Goal: Task Accomplishment & Management: Complete application form

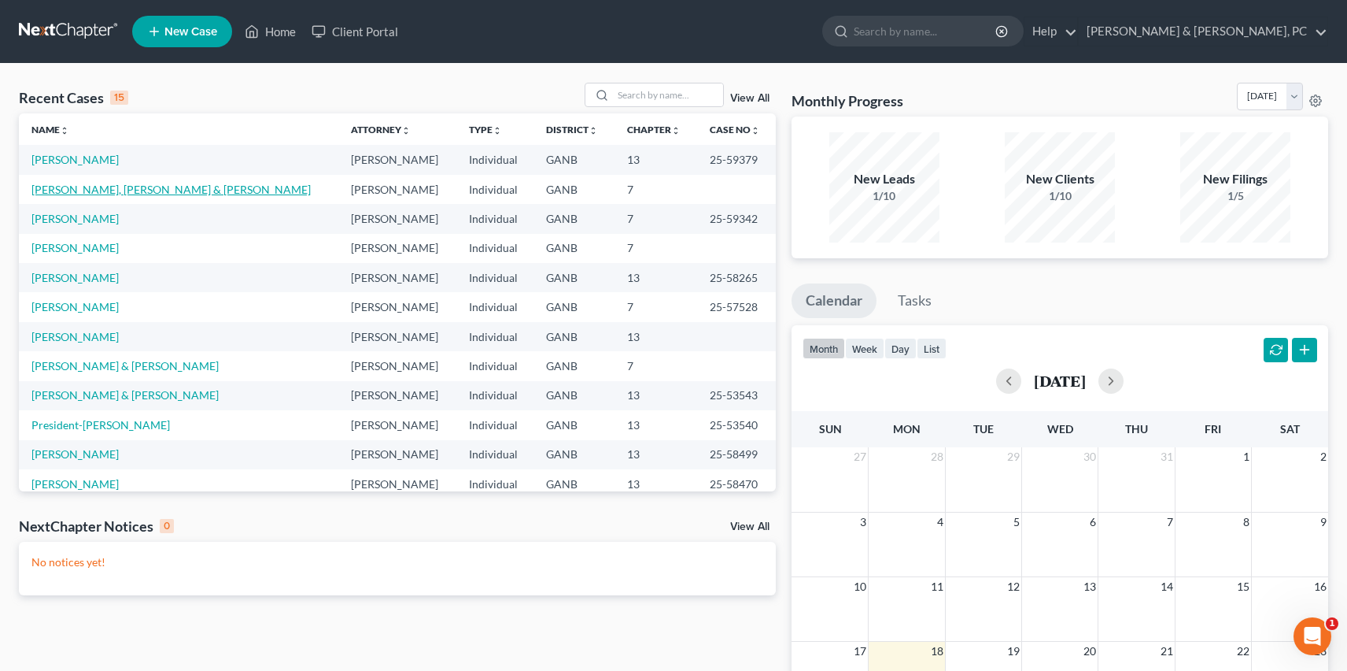
click at [120, 193] on link "[PERSON_NAME], [PERSON_NAME] & [PERSON_NAME]" at bounding box center [170, 189] width 279 height 13
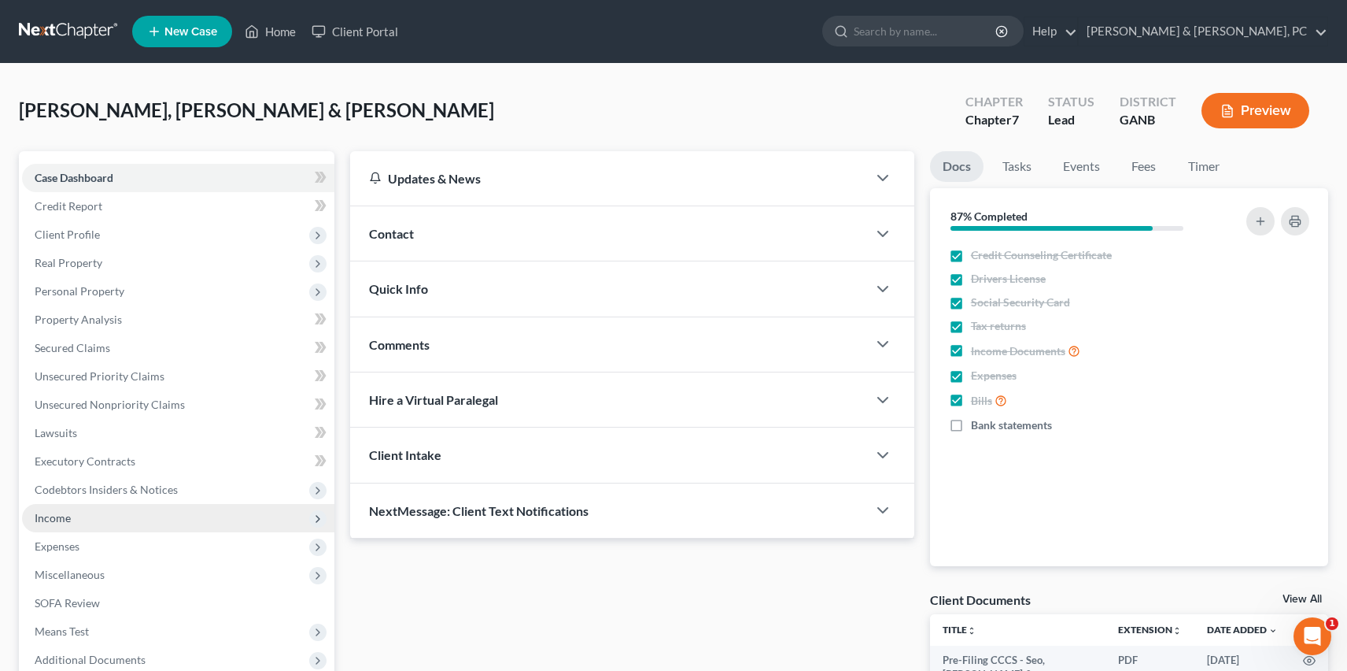
click at [167, 523] on span "Income" at bounding box center [178, 518] width 312 height 28
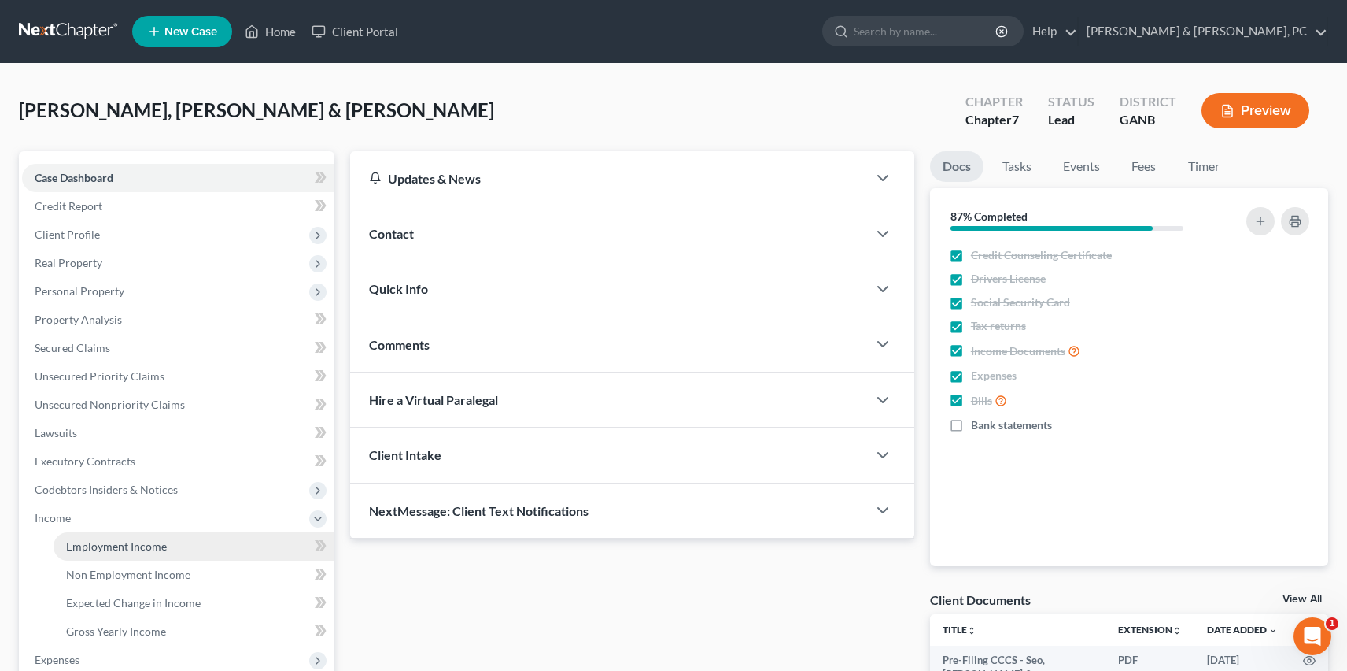
click at [166, 548] on link "Employment Income" at bounding box center [194, 546] width 281 height 28
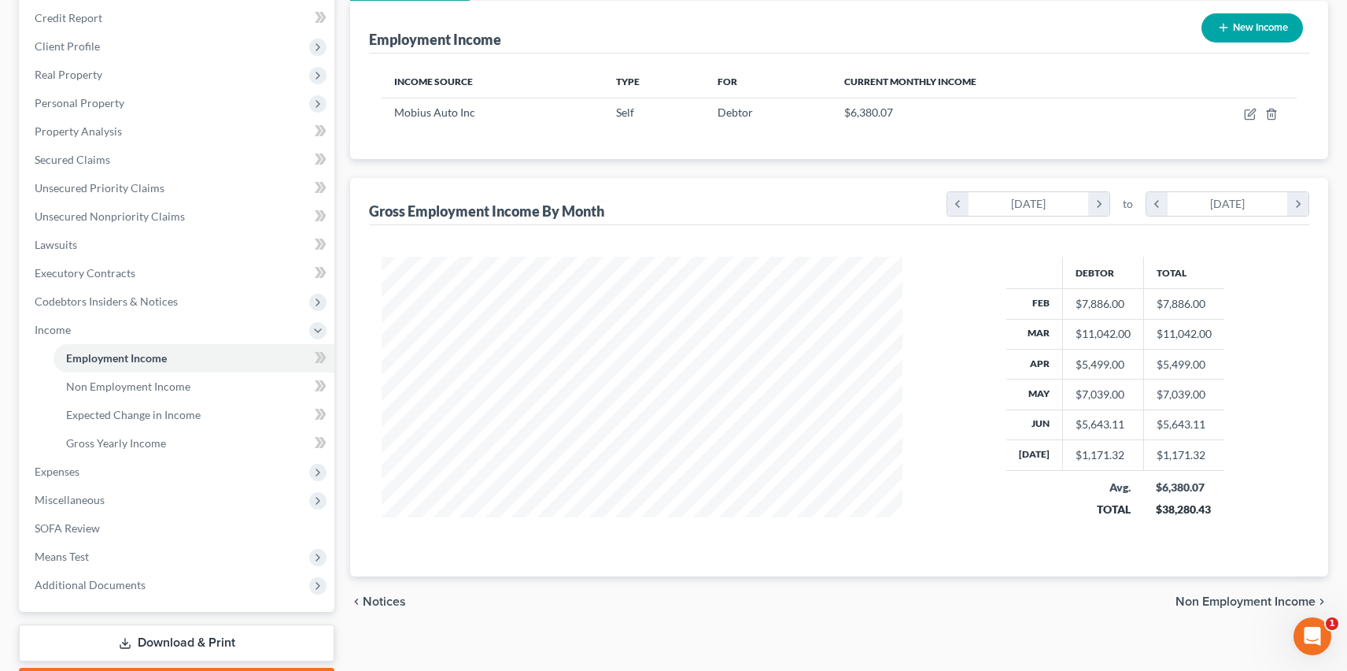
scroll to position [194, 0]
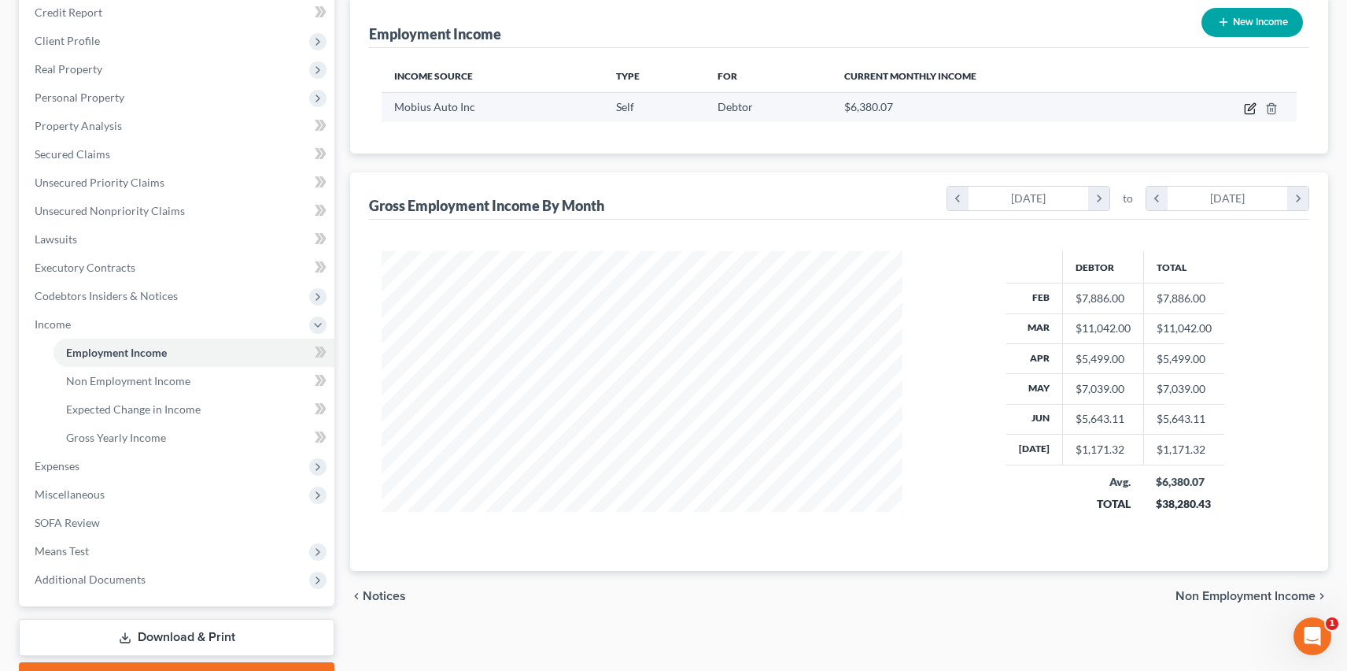
click at [1250, 110] on icon "button" at bounding box center [1250, 108] width 13 height 13
select select "1"
select select "10"
select select "0"
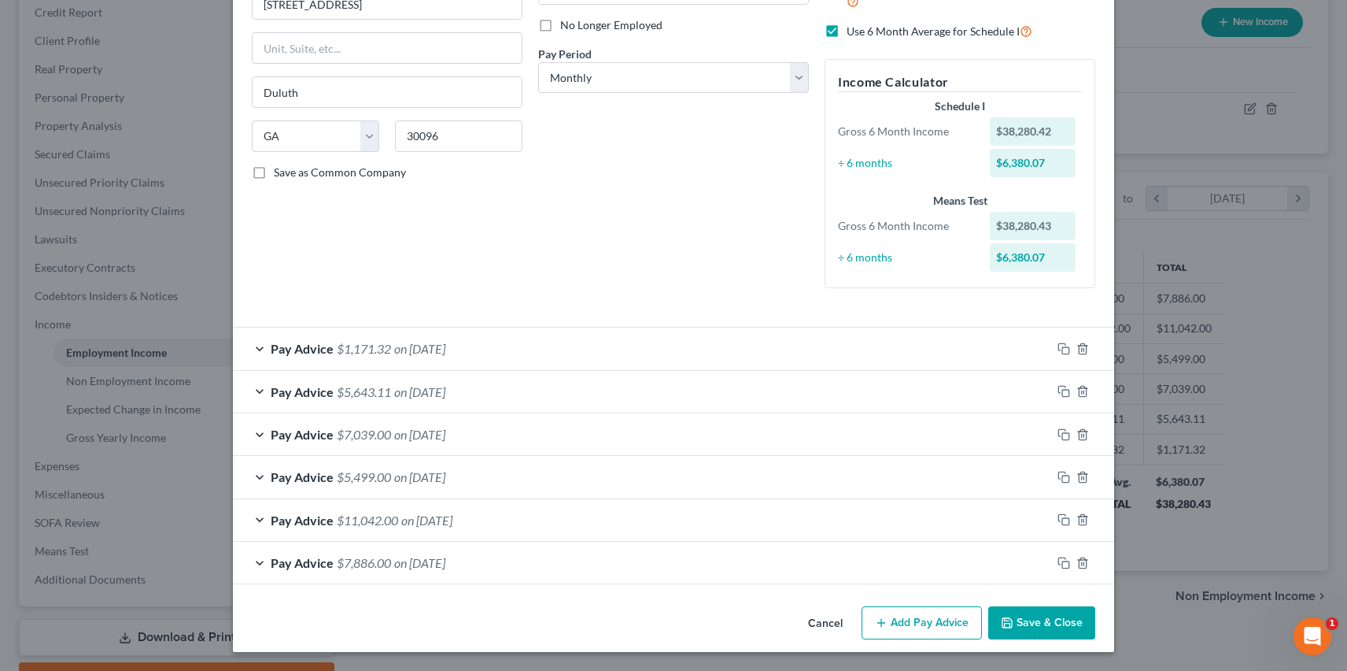
scroll to position [0, 0]
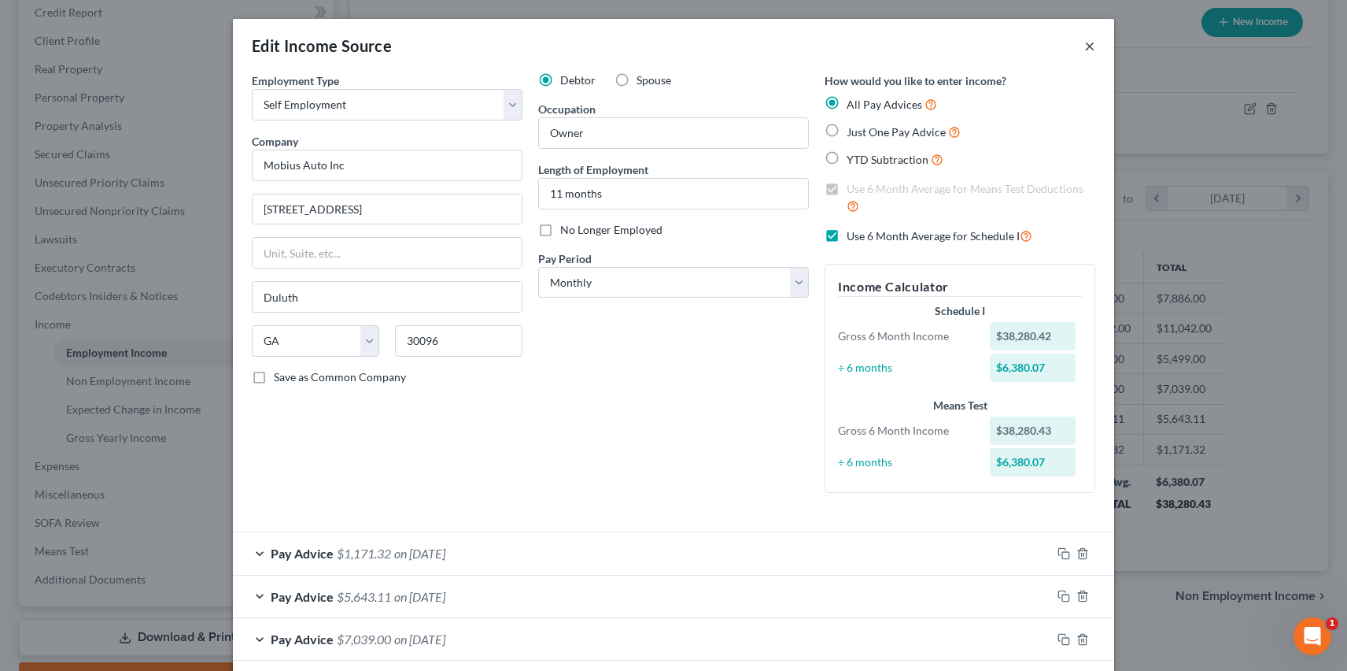
click at [1092, 43] on button "×" at bounding box center [1090, 45] width 11 height 19
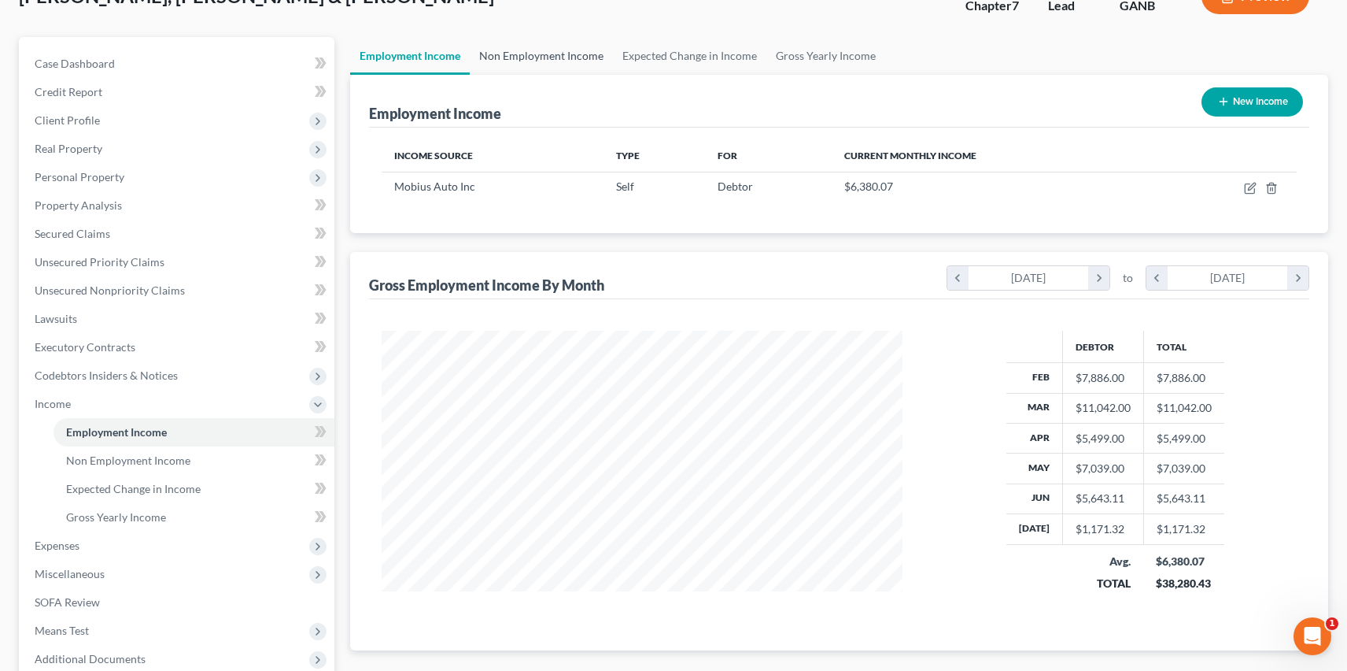
click at [535, 54] on link "Non Employment Income" at bounding box center [541, 56] width 143 height 38
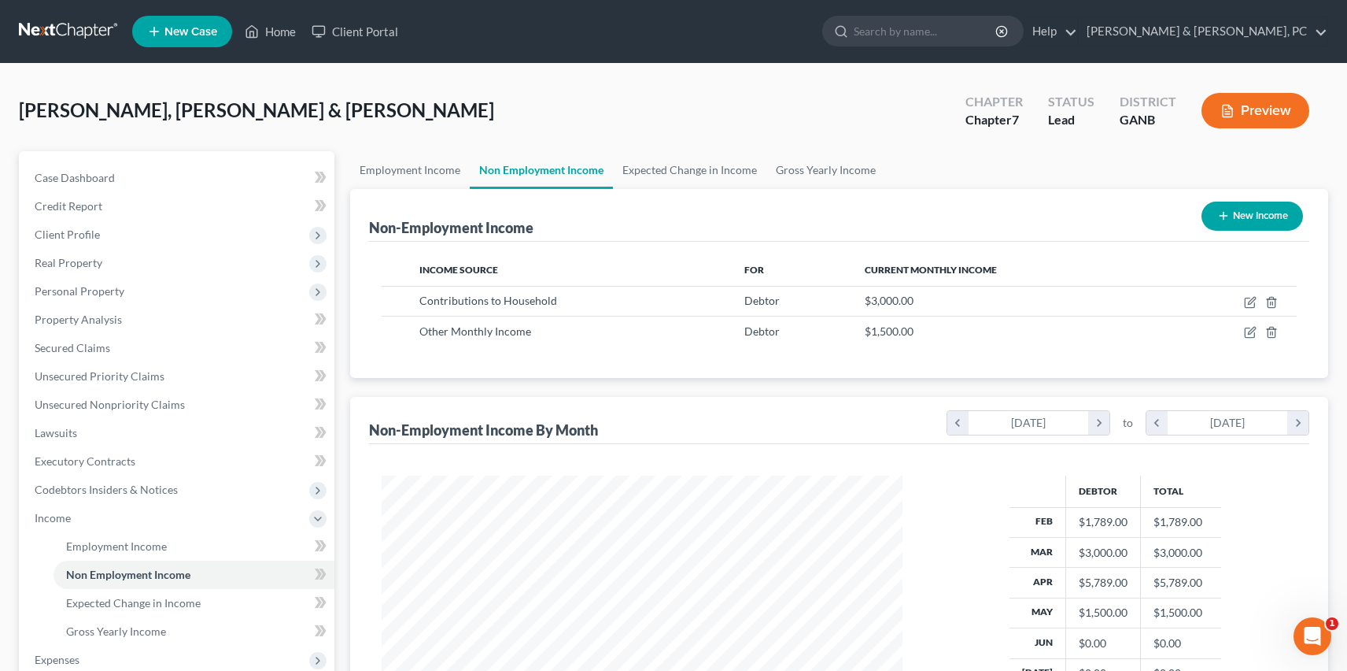
scroll to position [282, 552]
click at [1247, 330] on icon "button" at bounding box center [1250, 332] width 13 height 13
select select "13"
select select "0"
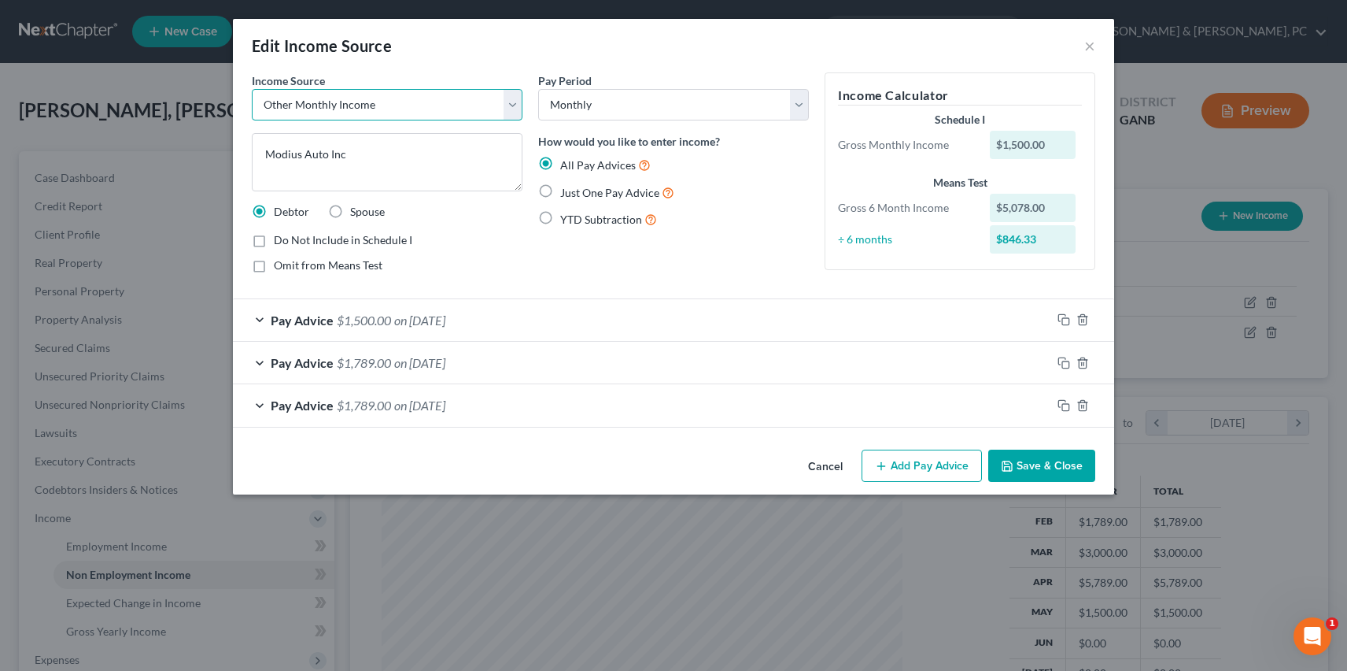
click at [370, 102] on select "Select Unemployment Disability (from employer) Pension Retirement Social Securi…" at bounding box center [387, 104] width 271 height 31
click at [252, 89] on select "Select Unemployment Disability (from employer) Pension Retirement Social Securi…" at bounding box center [387, 104] width 271 height 31
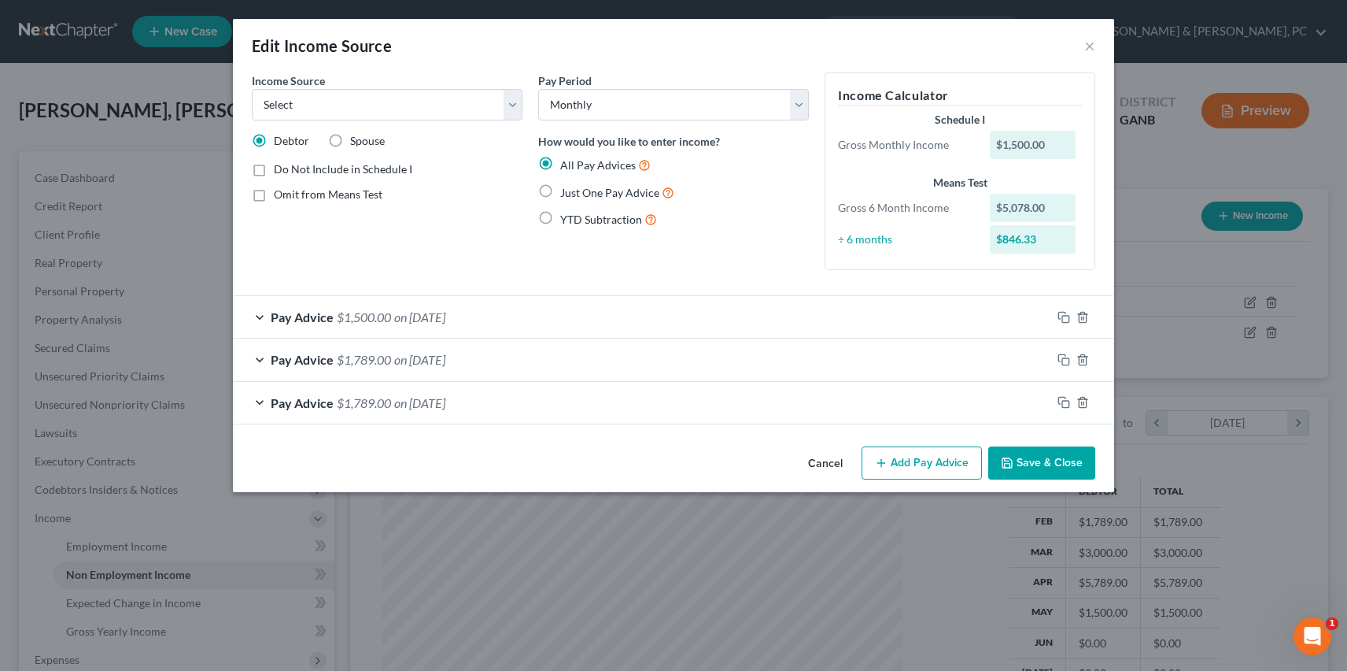
click at [445, 398] on span "on [DATE]" at bounding box center [419, 402] width 51 height 15
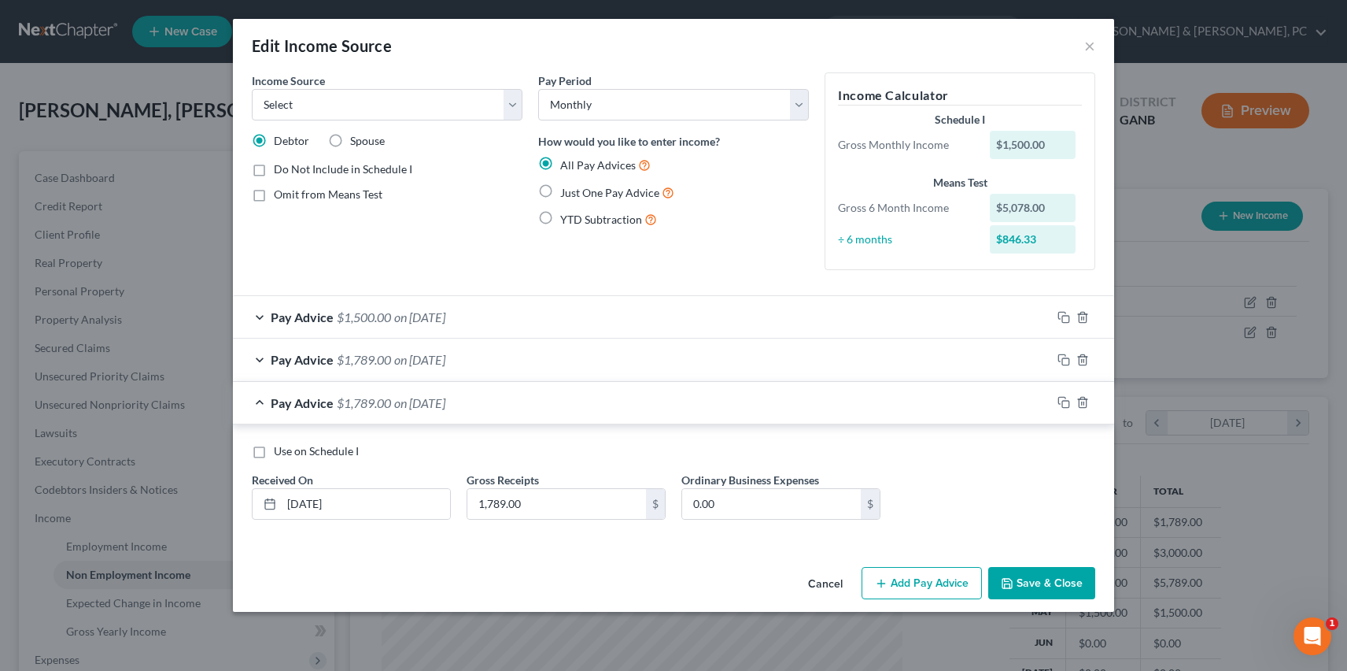
click at [1034, 574] on button "Save & Close" at bounding box center [1042, 583] width 107 height 33
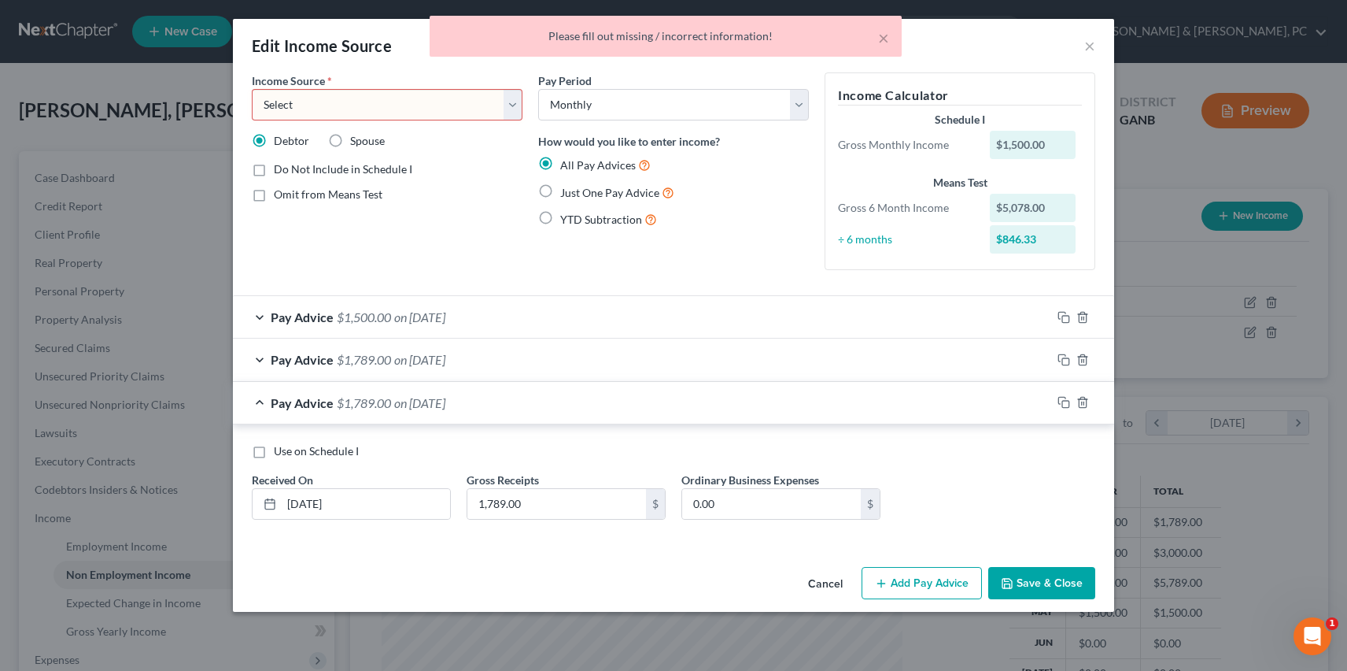
drag, startPoint x: 925, startPoint y: 578, endPoint x: 1024, endPoint y: 114, distance: 474.8
click at [1024, 114] on div "Edit Income Source × Income Source * Select Unemployment Disability (from emplo…" at bounding box center [673, 315] width 881 height 593
click at [438, 105] on select "Select Unemployment Disability (from employer) Pension Retirement Social Securi…" at bounding box center [387, 104] width 271 height 31
select select "0"
click at [252, 89] on select "Select Unemployment Disability (from employer) Pension Retirement Social Securi…" at bounding box center [387, 104] width 271 height 31
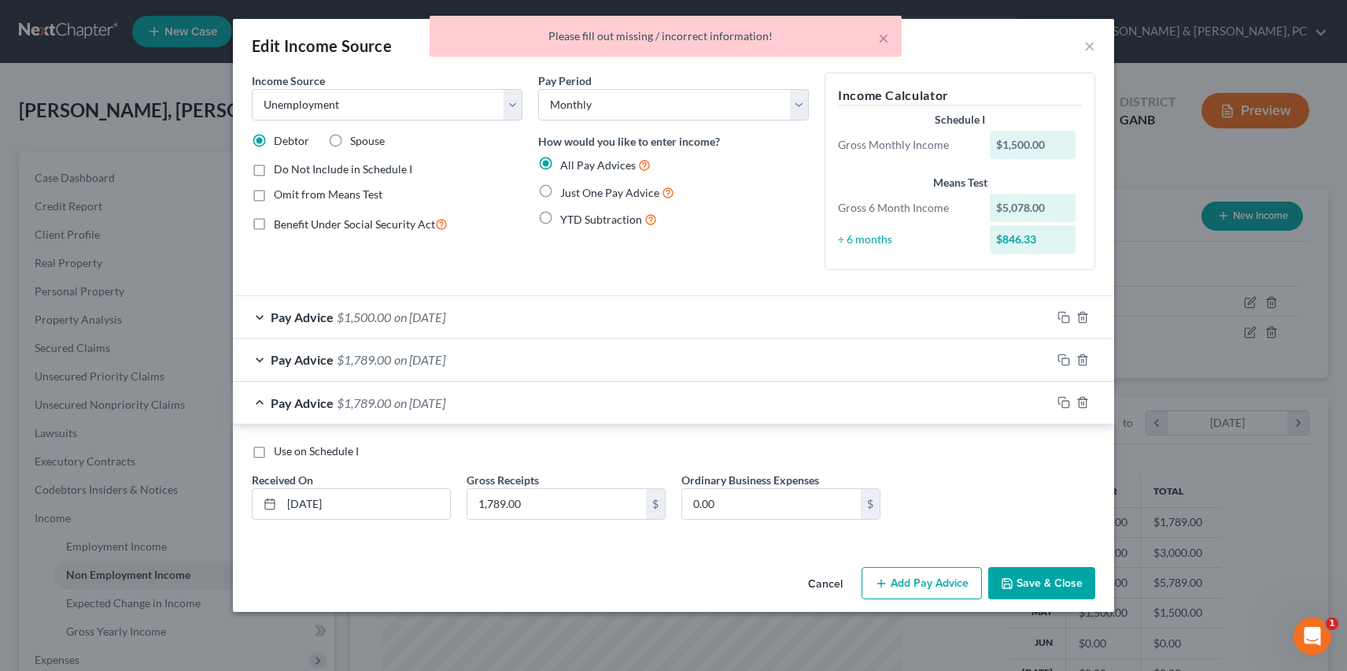
click at [1050, 584] on button "Save & Close" at bounding box center [1042, 583] width 107 height 33
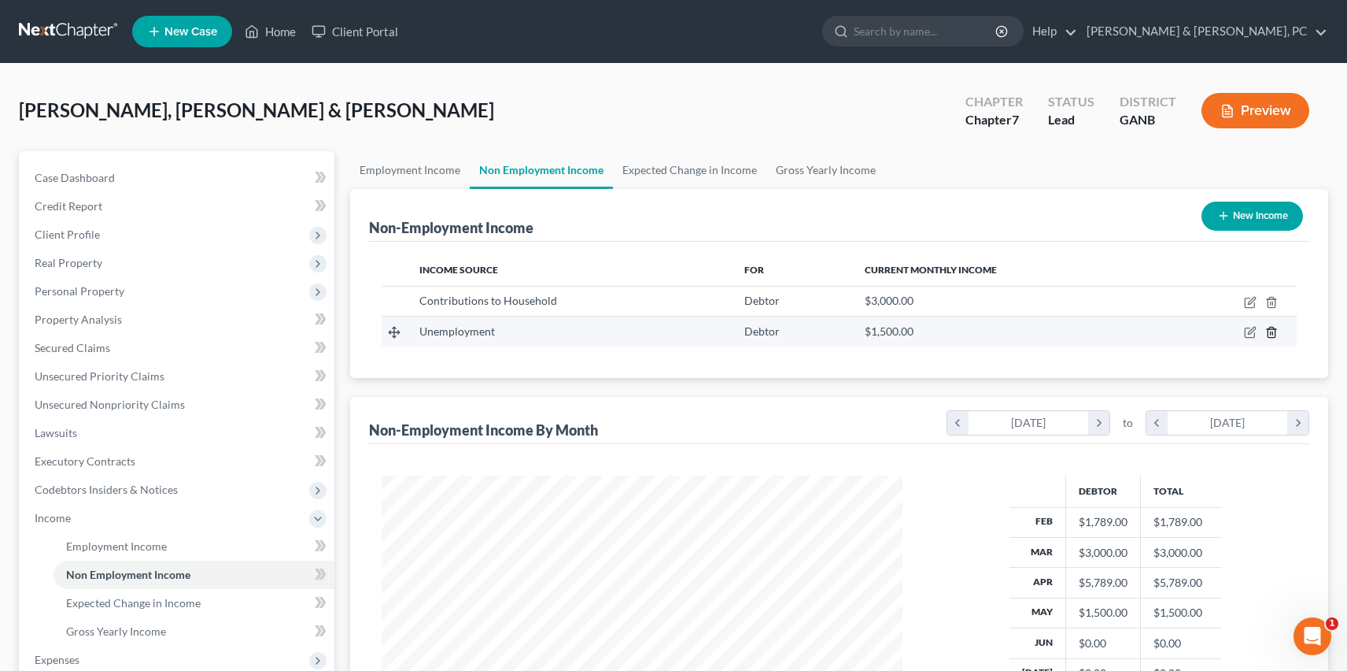
click at [1271, 332] on line "button" at bounding box center [1271, 333] width 0 height 3
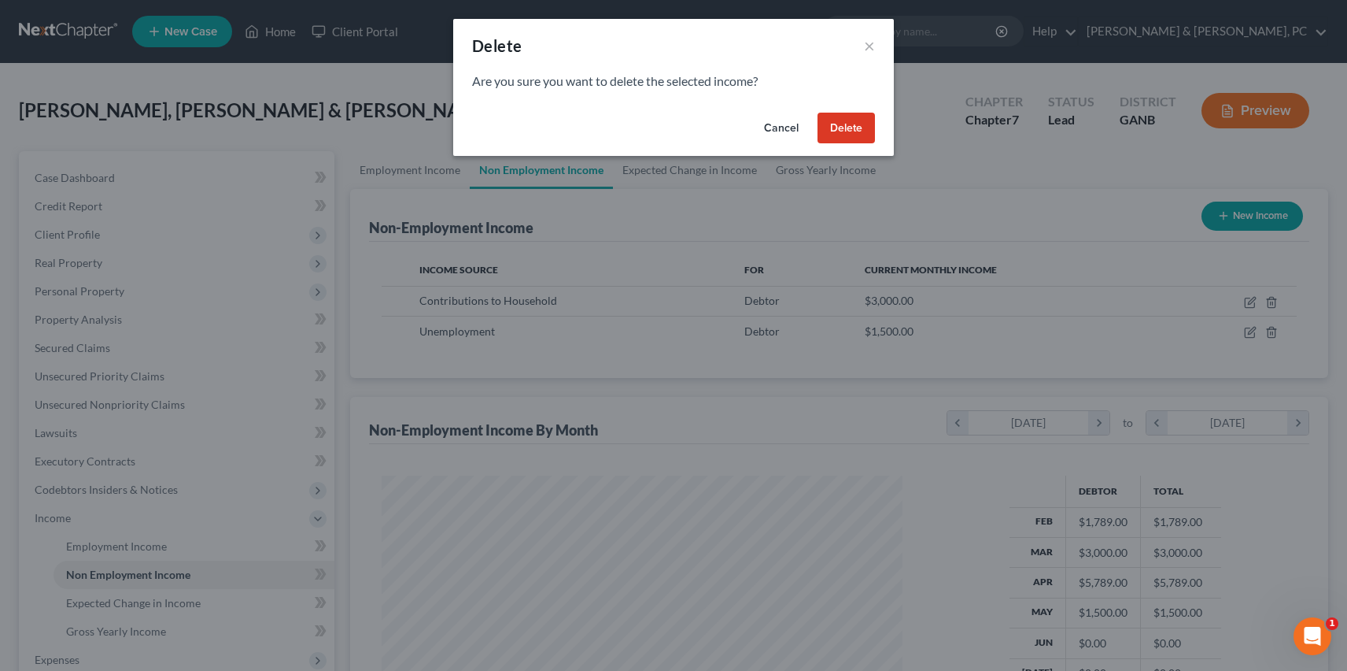
click at [852, 127] on button "Delete" at bounding box center [846, 128] width 57 height 31
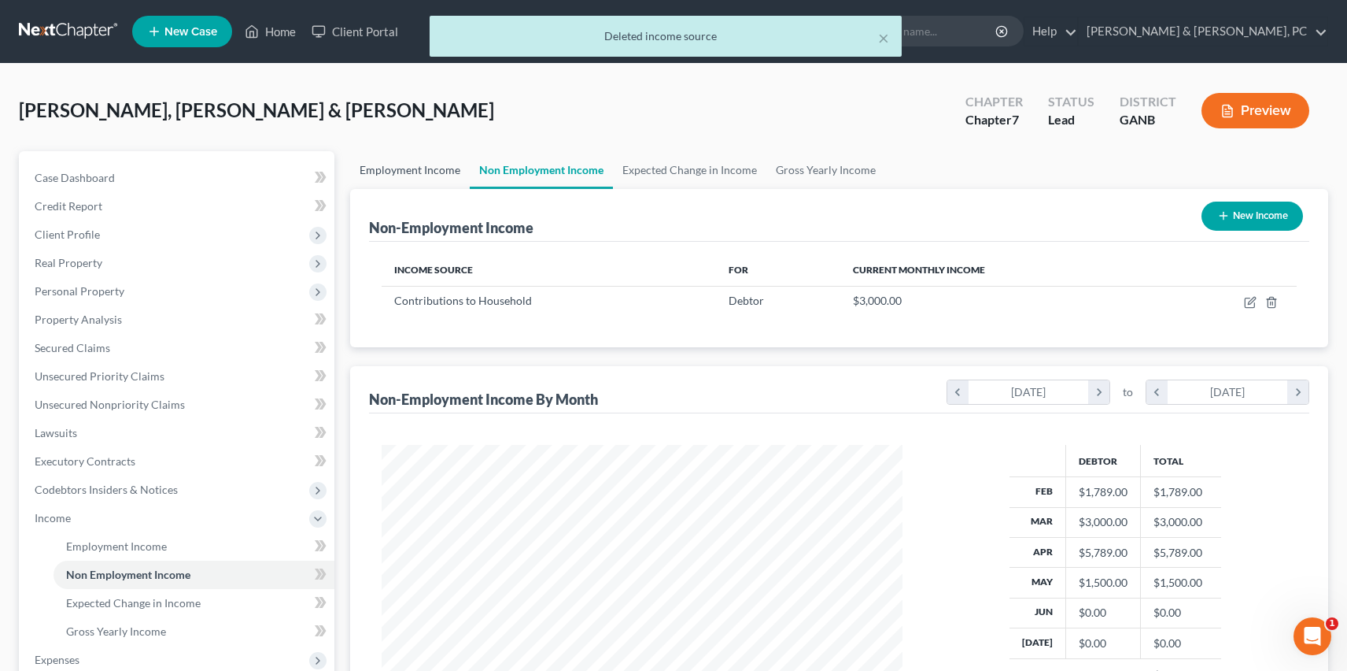
click at [397, 168] on link "Employment Income" at bounding box center [410, 170] width 120 height 38
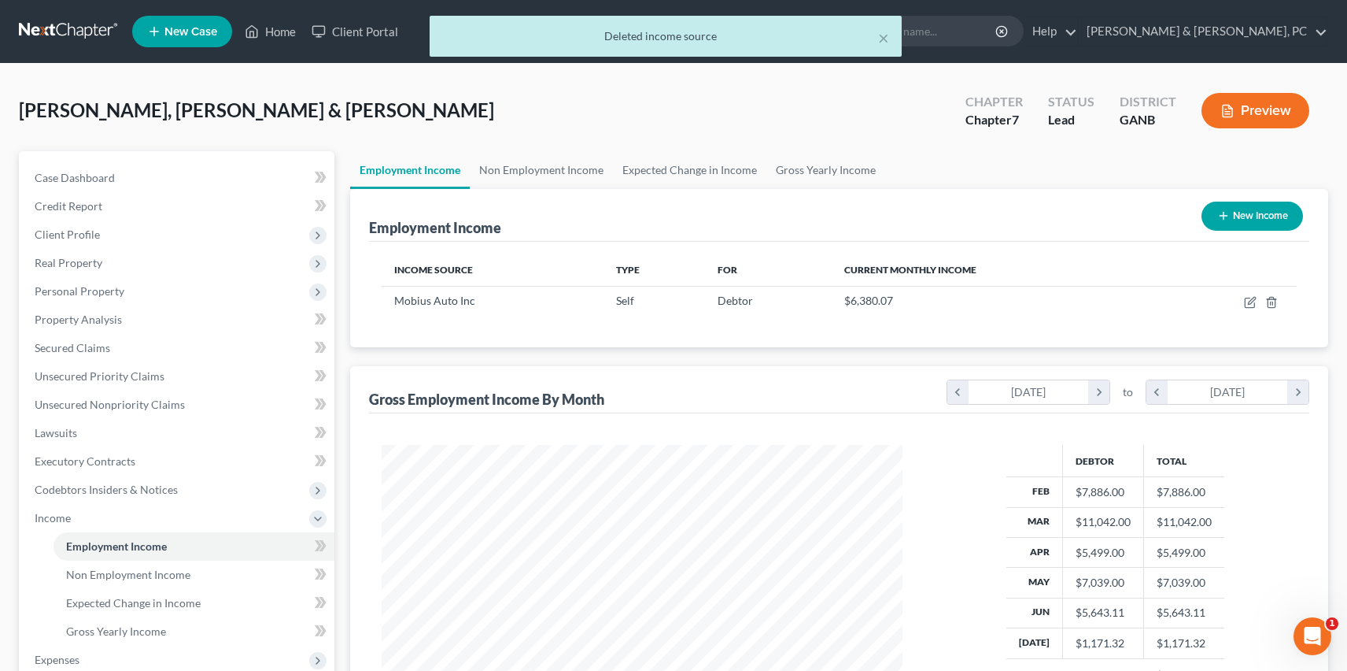
scroll to position [282, 552]
click at [1248, 305] on icon "button" at bounding box center [1250, 302] width 13 height 13
select select "1"
select select "10"
select select "0"
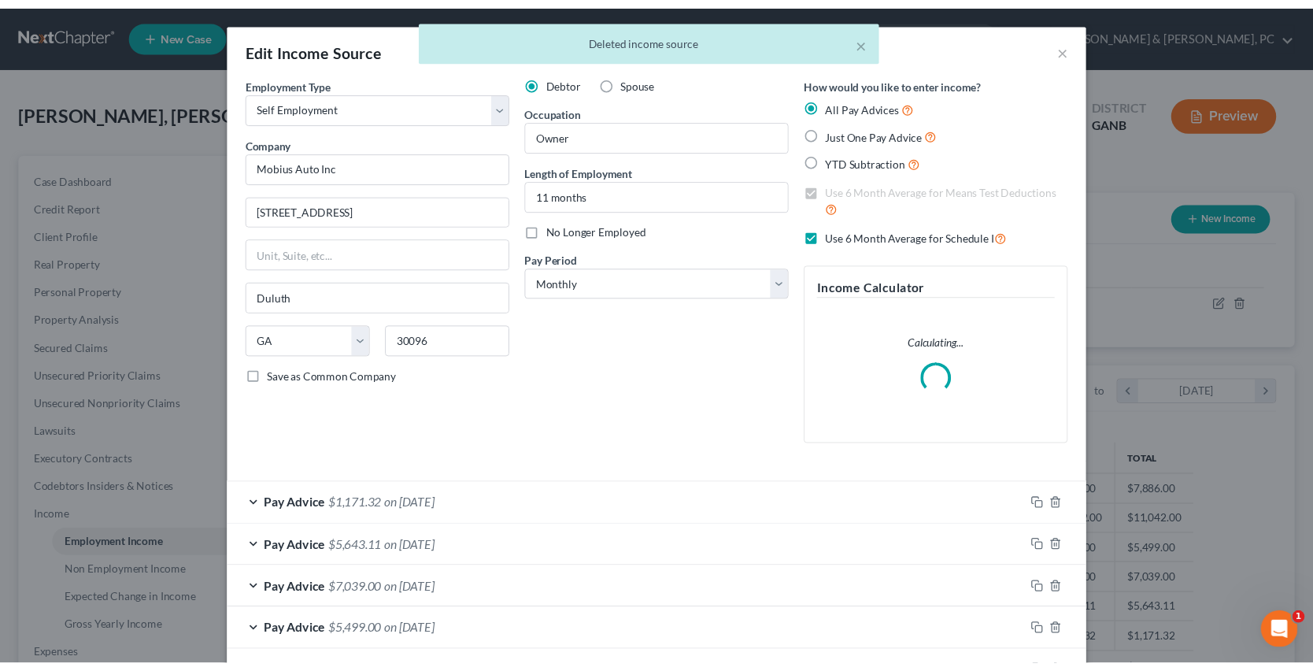
scroll to position [157, 0]
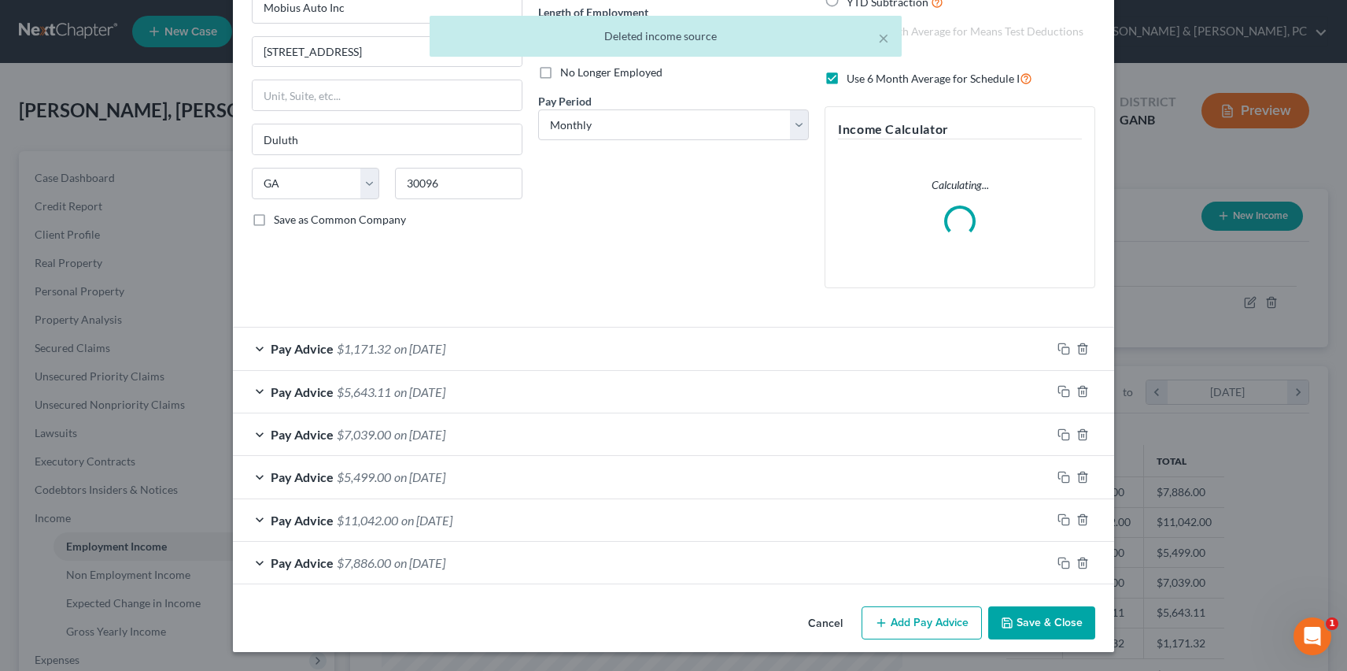
click at [434, 549] on div "Pay Advice $7,886.00 on [DATE]" at bounding box center [642, 562] width 819 height 42
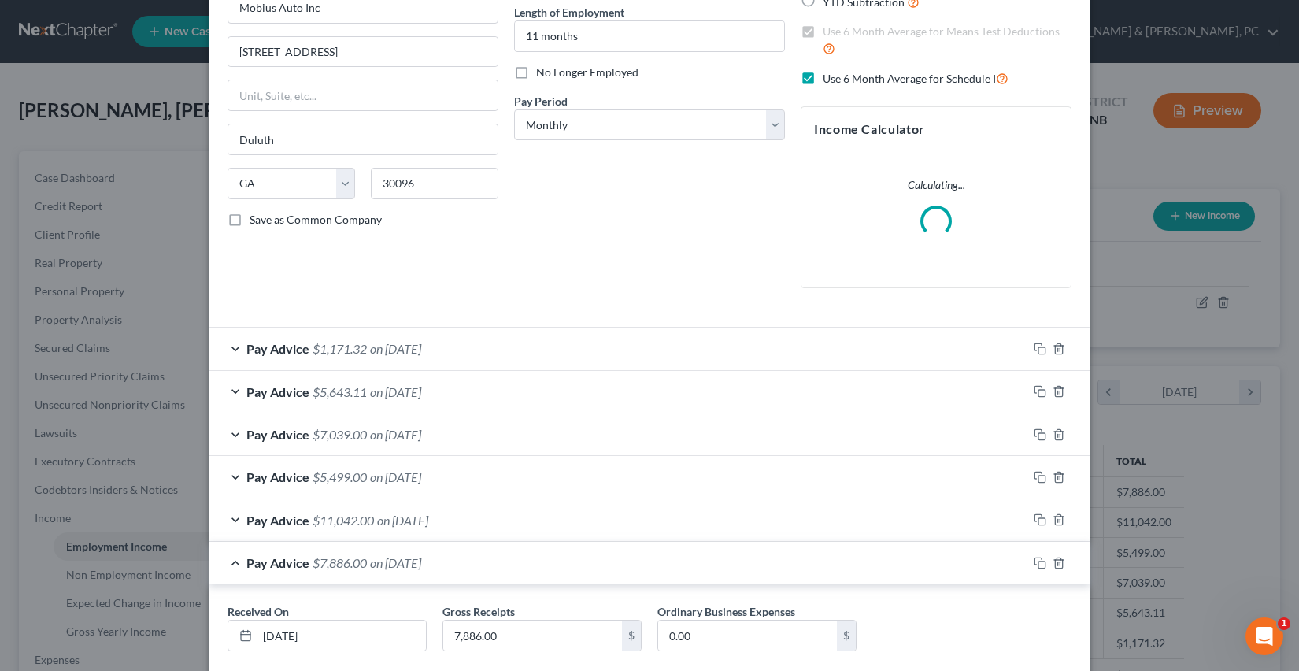
scroll to position [0, 0]
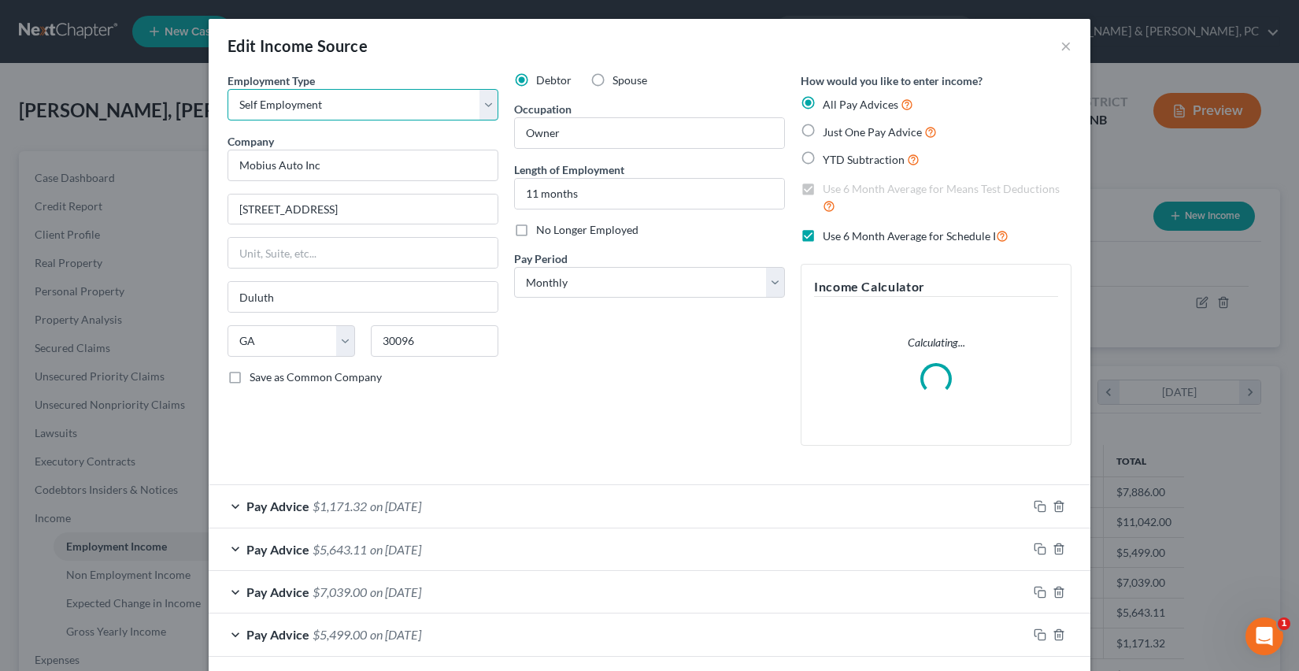
click at [399, 115] on select "Select Full or [DEMOGRAPHIC_DATA] Employment Self Employment" at bounding box center [362, 104] width 271 height 31
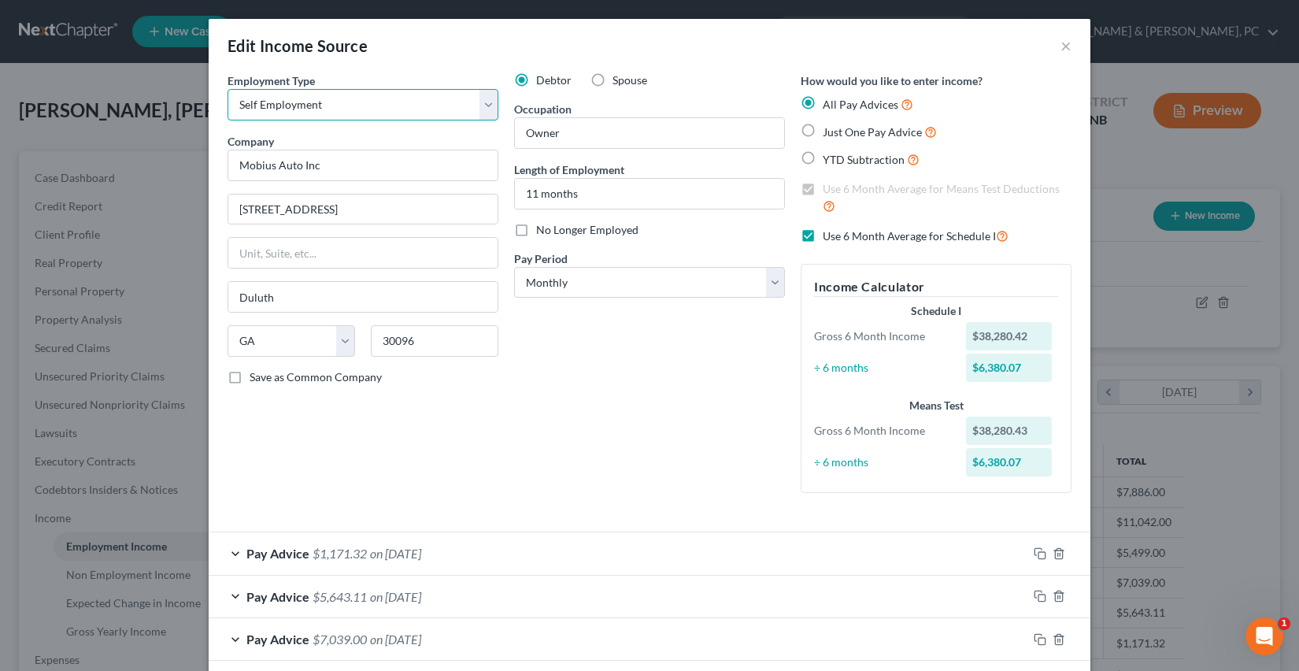
select select "0"
click at [227, 89] on select "Select Full or [DEMOGRAPHIC_DATA] Employment Self Employment" at bounding box center [362, 104] width 271 height 31
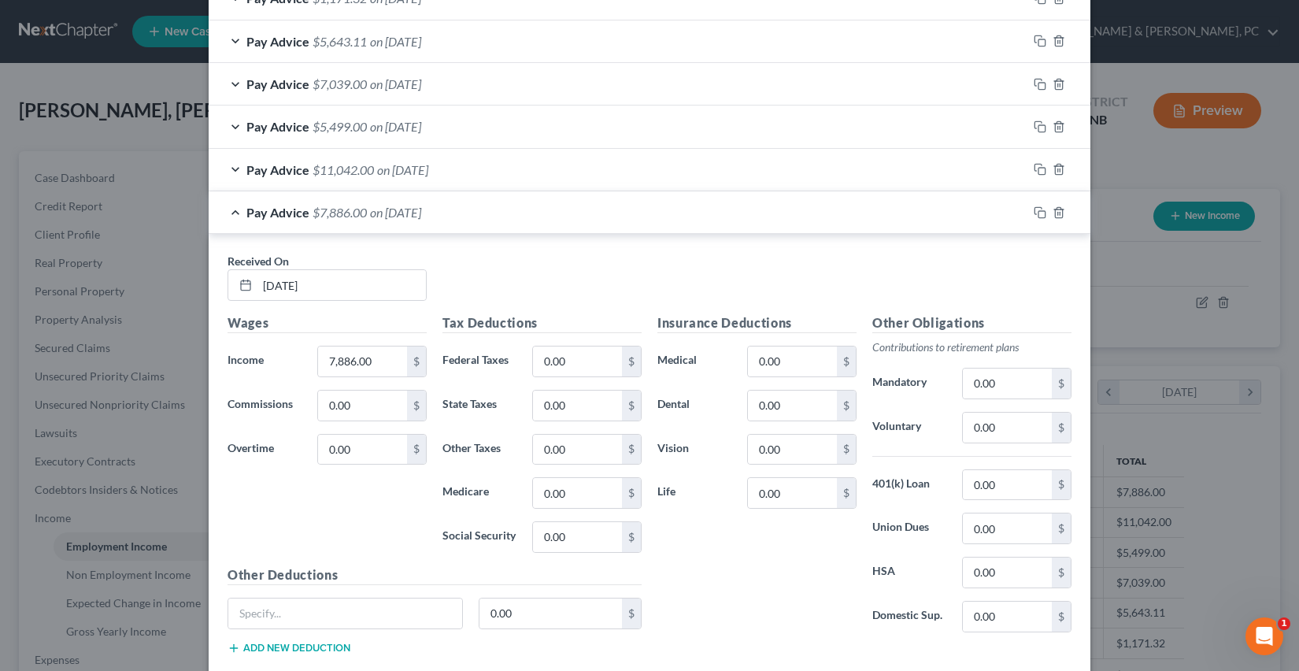
scroll to position [559, 0]
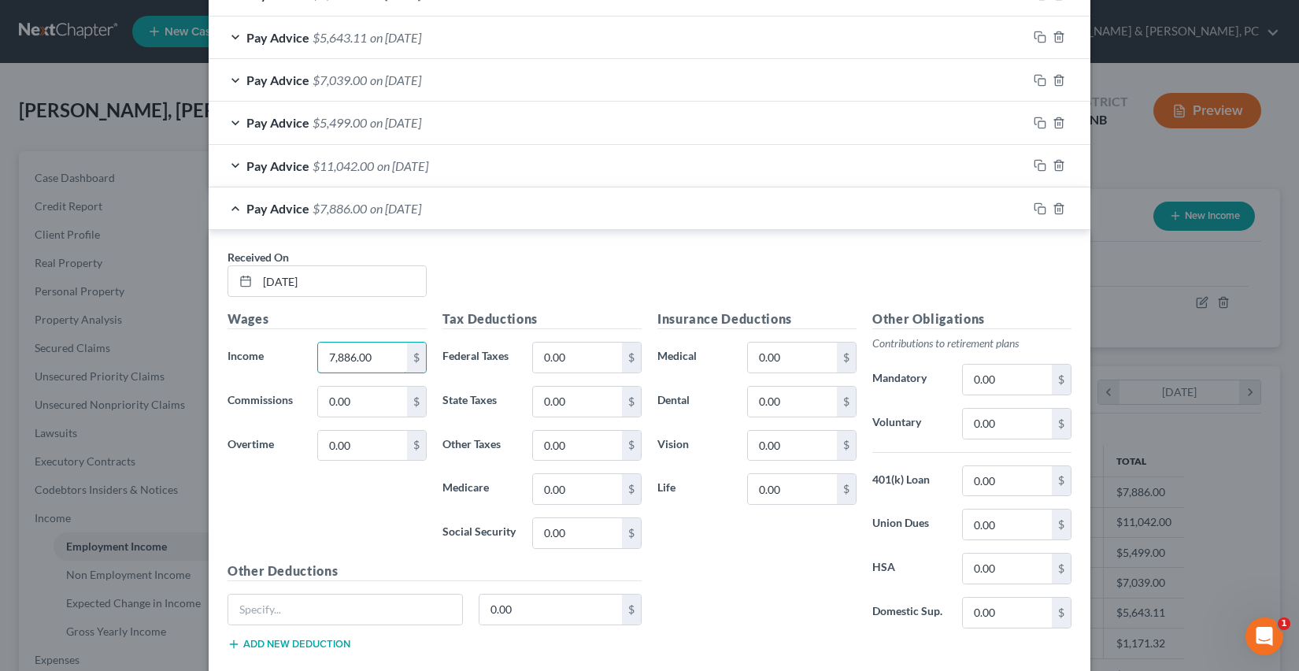
drag, startPoint x: 389, startPoint y: 364, endPoint x: 310, endPoint y: 364, distance: 78.7
click at [310, 364] on div "7,886.00 $" at bounding box center [371, 357] width 125 height 31
drag, startPoint x: 310, startPoint y: 364, endPoint x: 327, endPoint y: 364, distance: 16.5
click at [318, 364] on div "7,886.00 $" at bounding box center [371, 357] width 125 height 31
drag, startPoint x: 396, startPoint y: 360, endPoint x: 333, endPoint y: 360, distance: 63.0
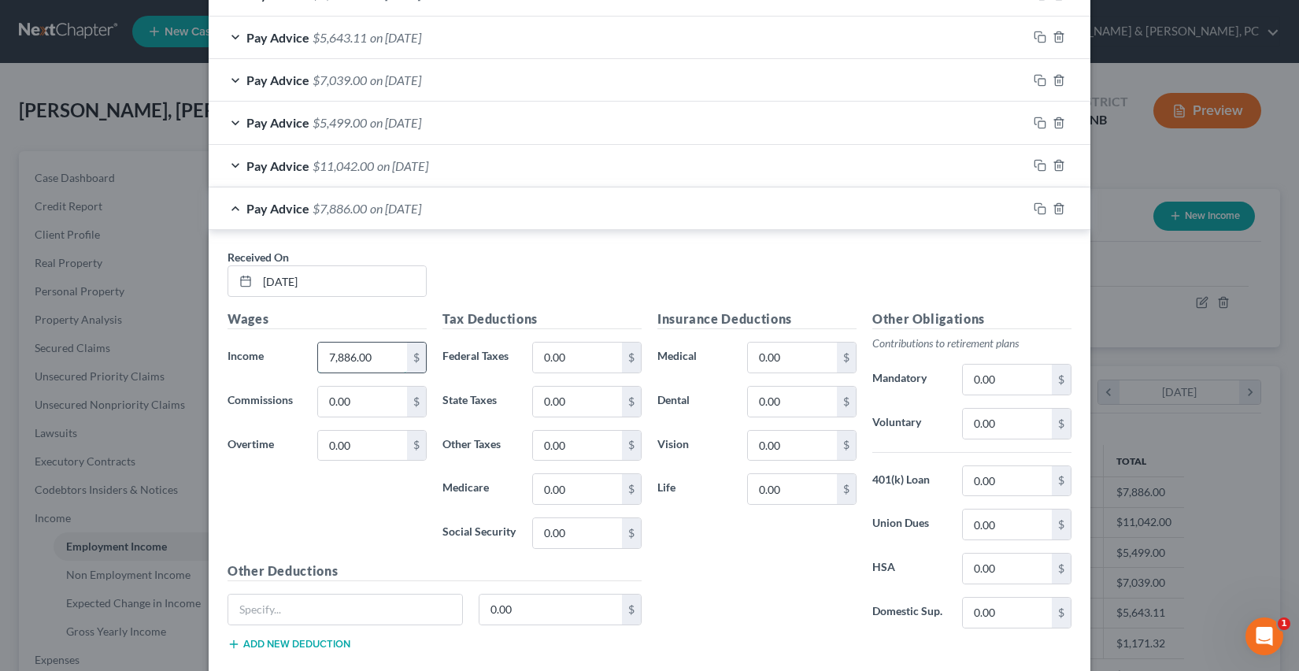
click at [333, 360] on input "7,886.00" at bounding box center [362, 357] width 89 height 30
click at [330, 357] on input "7,886.00" at bounding box center [362, 357] width 89 height 30
drag, startPoint x: 330, startPoint y: 357, endPoint x: 379, endPoint y: 357, distance: 48.8
click at [379, 357] on input "7,886.00" at bounding box center [362, 357] width 89 height 30
type input "2,000"
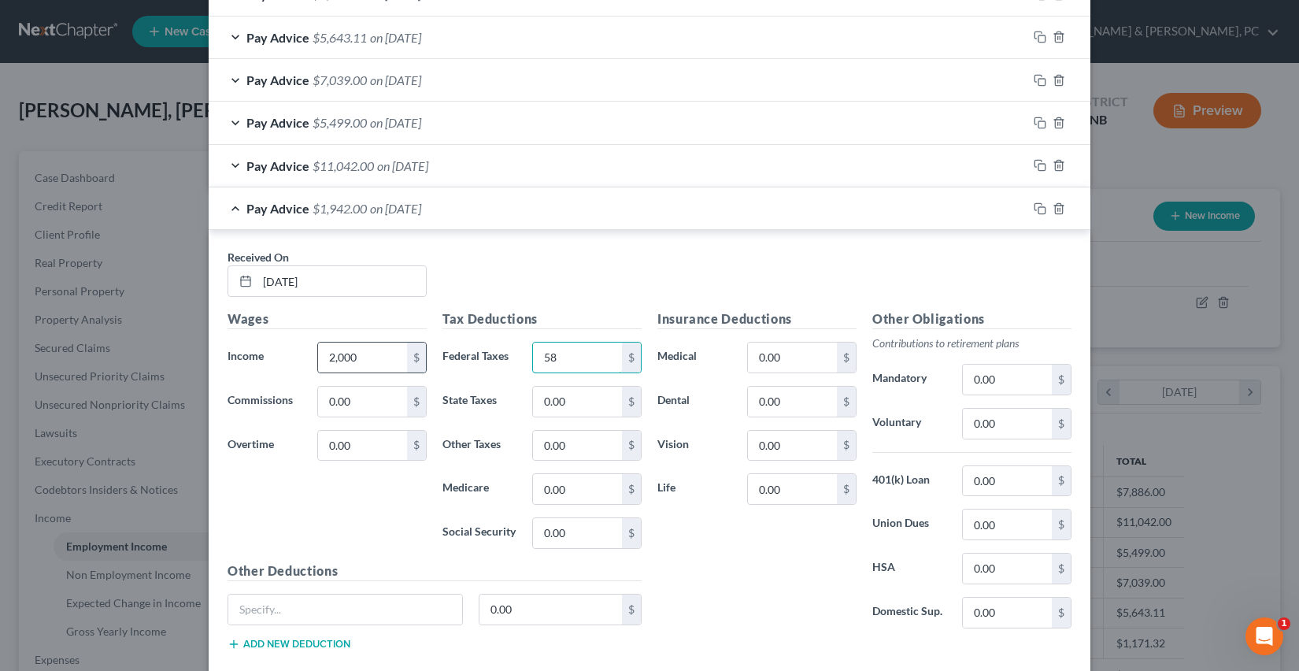
type input "58"
type input "0"
type input "124"
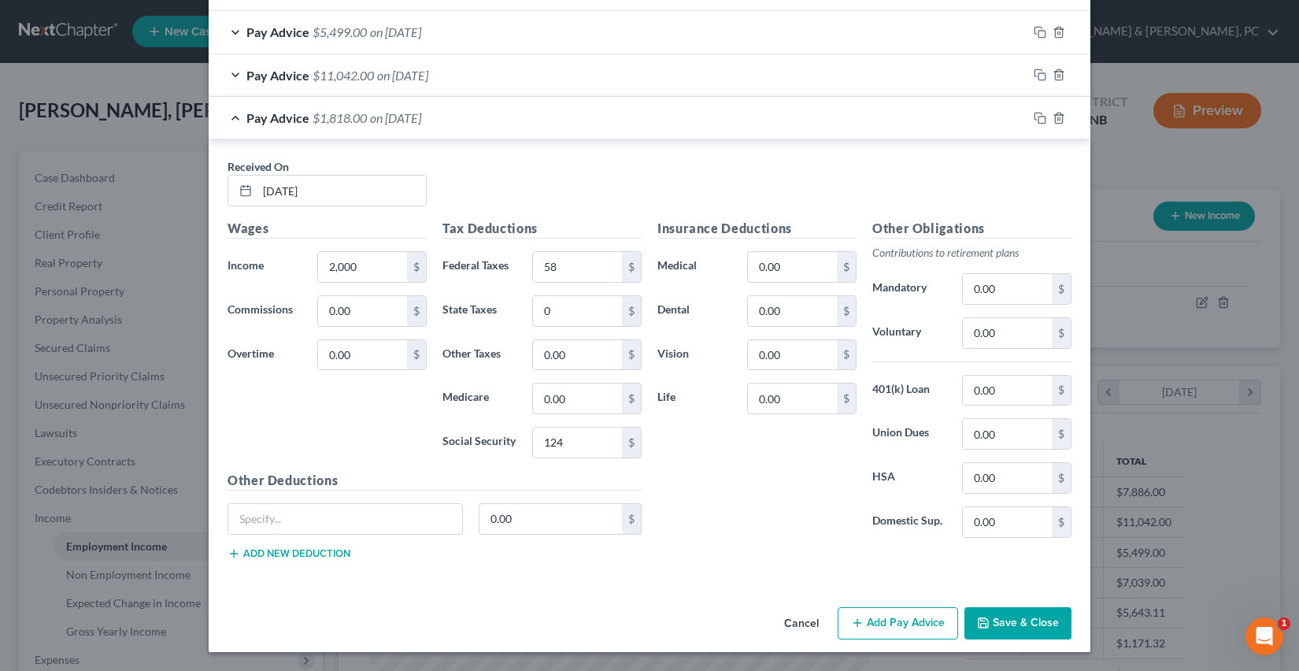
click at [1021, 628] on button "Save & Close" at bounding box center [1017, 623] width 107 height 33
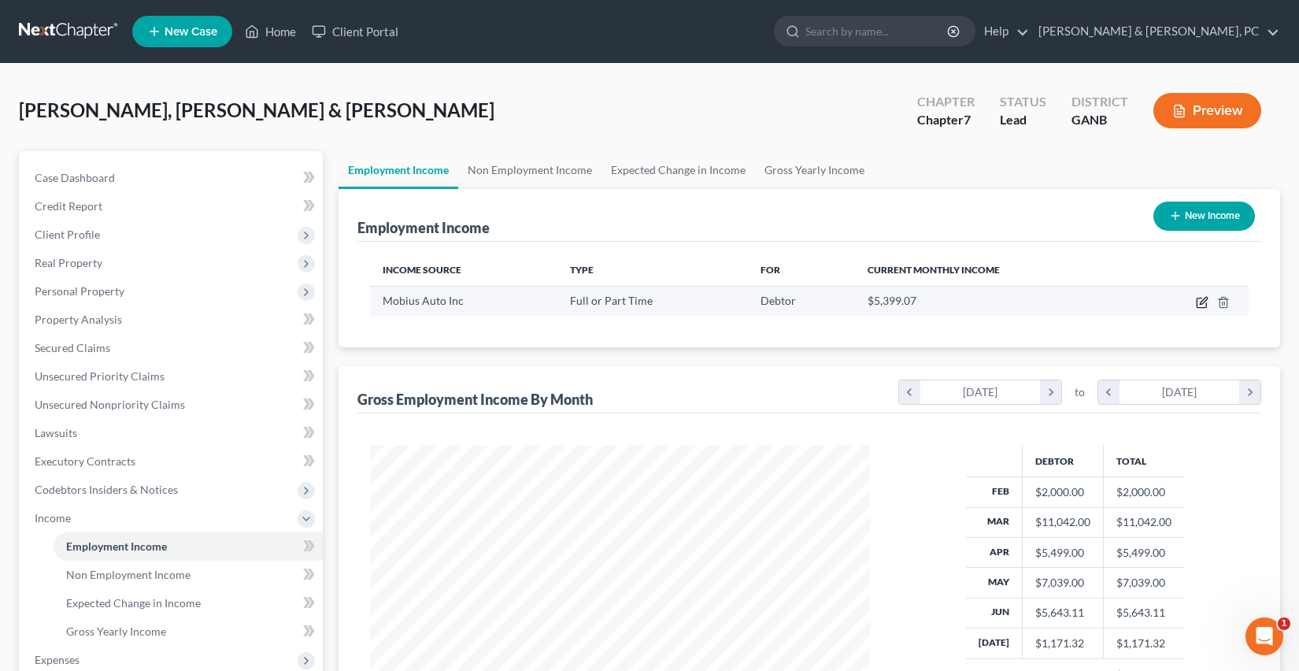
click at [1203, 296] on icon "button" at bounding box center [1202, 302] width 13 height 13
select select "0"
select select "10"
select select "0"
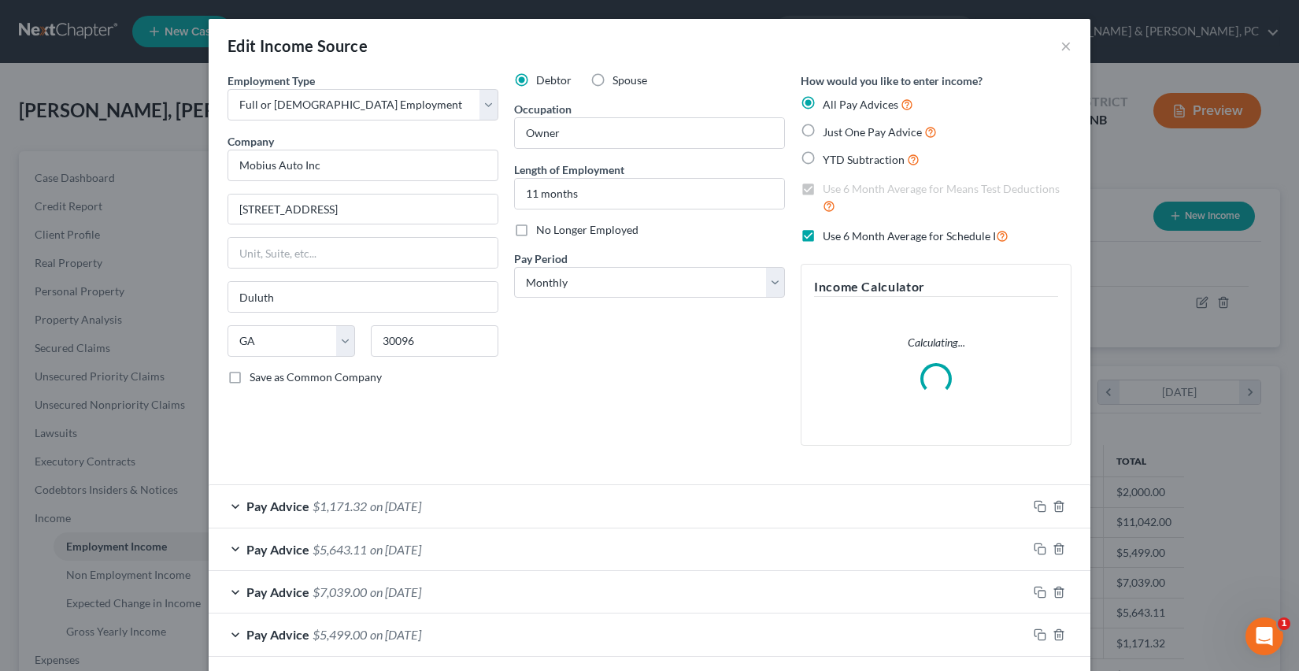
scroll to position [157, 0]
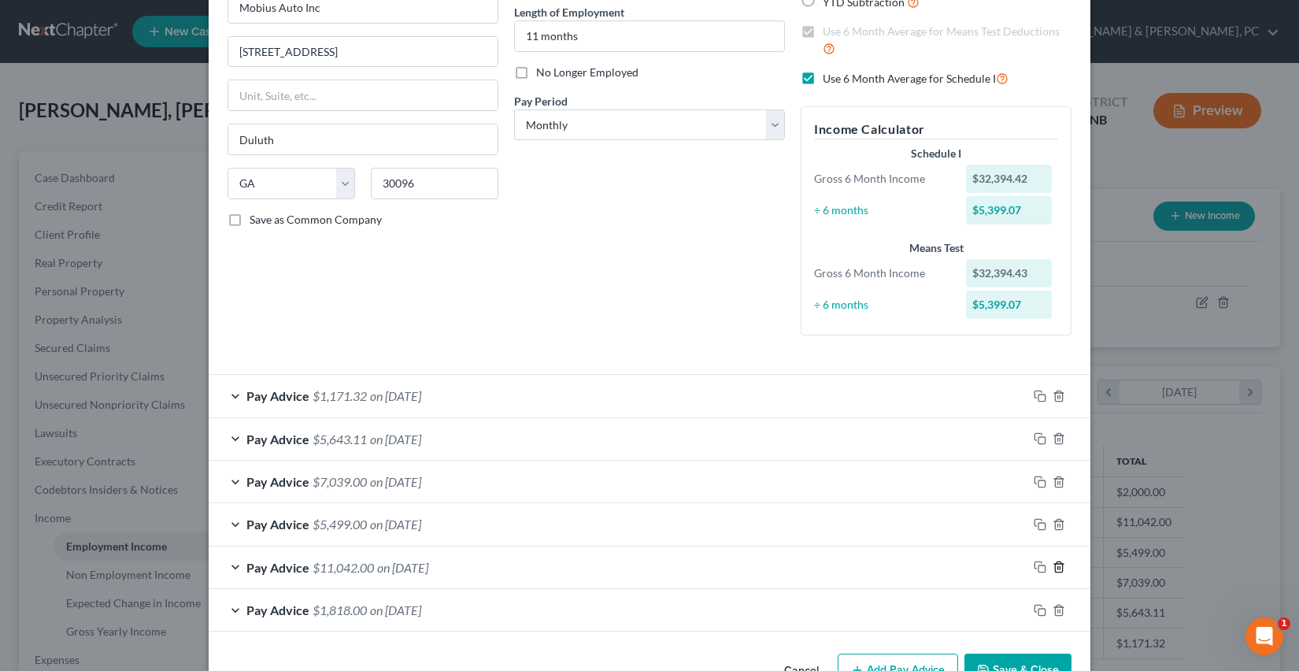
click at [1061, 567] on icon "button" at bounding box center [1058, 566] width 13 height 13
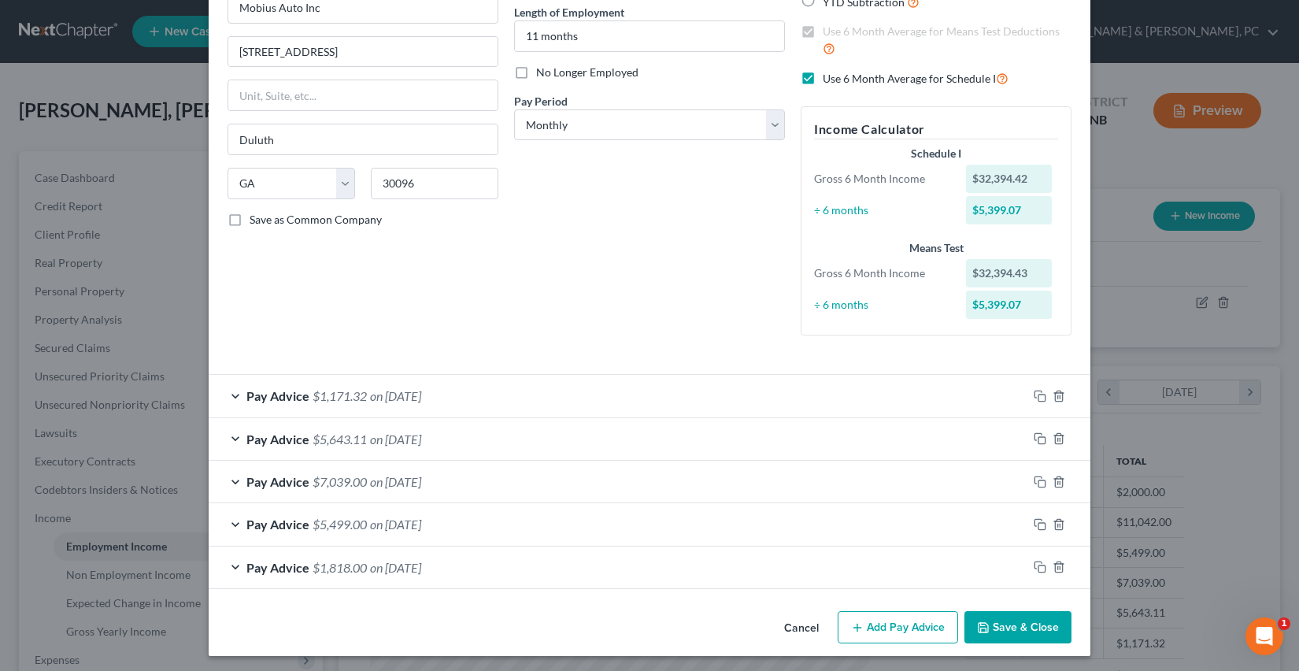
click at [727, 527] on div "Pay Advice $5,499.00 on [DATE]" at bounding box center [618, 524] width 819 height 42
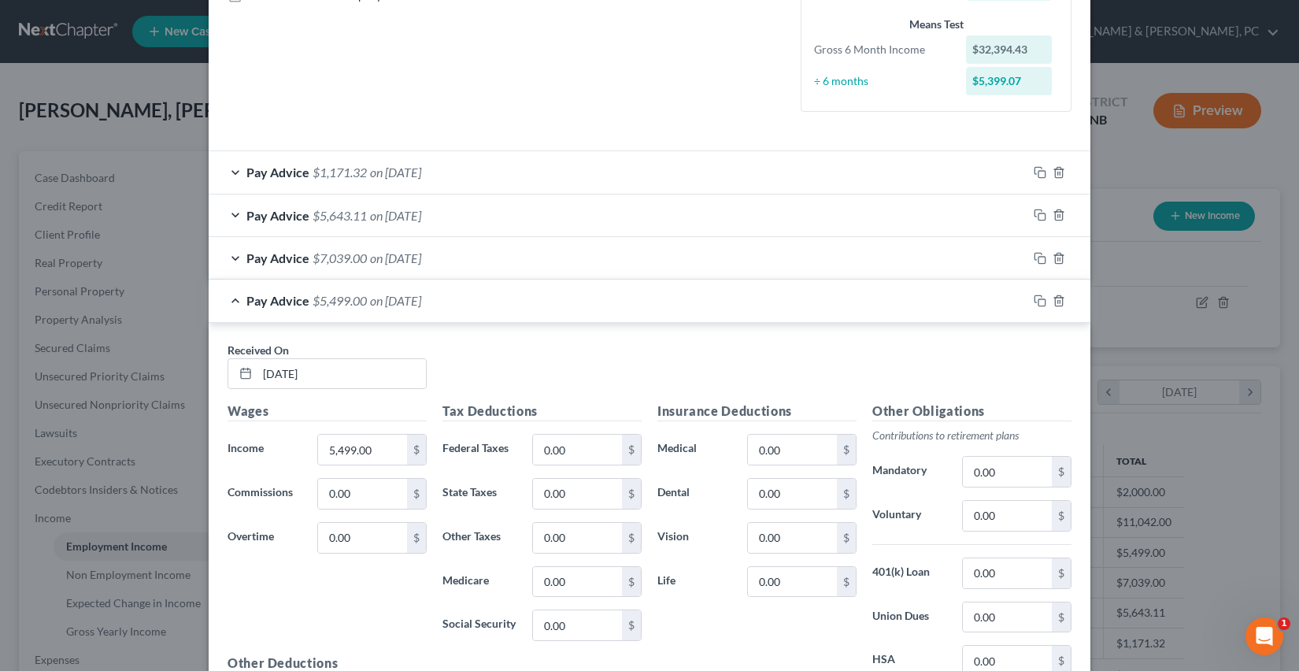
scroll to position [390, 0]
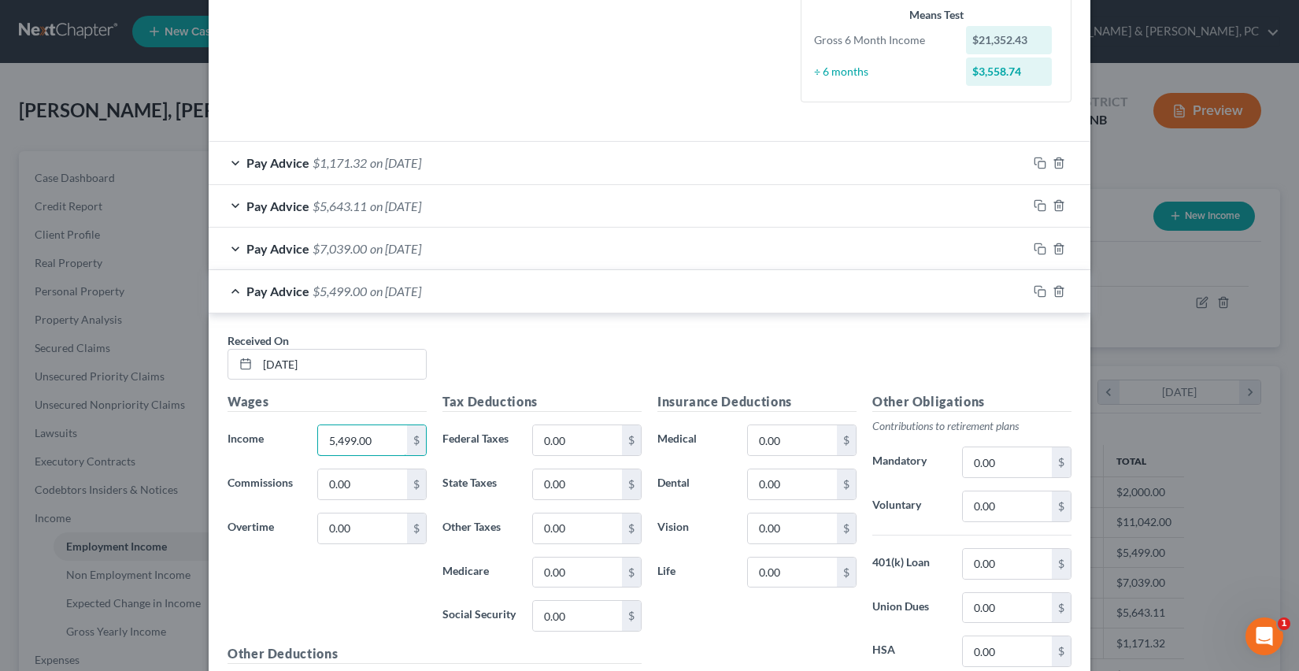
drag, startPoint x: 381, startPoint y: 443, endPoint x: 312, endPoint y: 443, distance: 68.5
click at [312, 443] on div "5,499.00 $" at bounding box center [371, 439] width 125 height 31
drag, startPoint x: 390, startPoint y: 442, endPoint x: 314, endPoint y: 442, distance: 75.6
click at [314, 442] on div "5,499.00 $" at bounding box center [371, 439] width 125 height 31
type input "2,000"
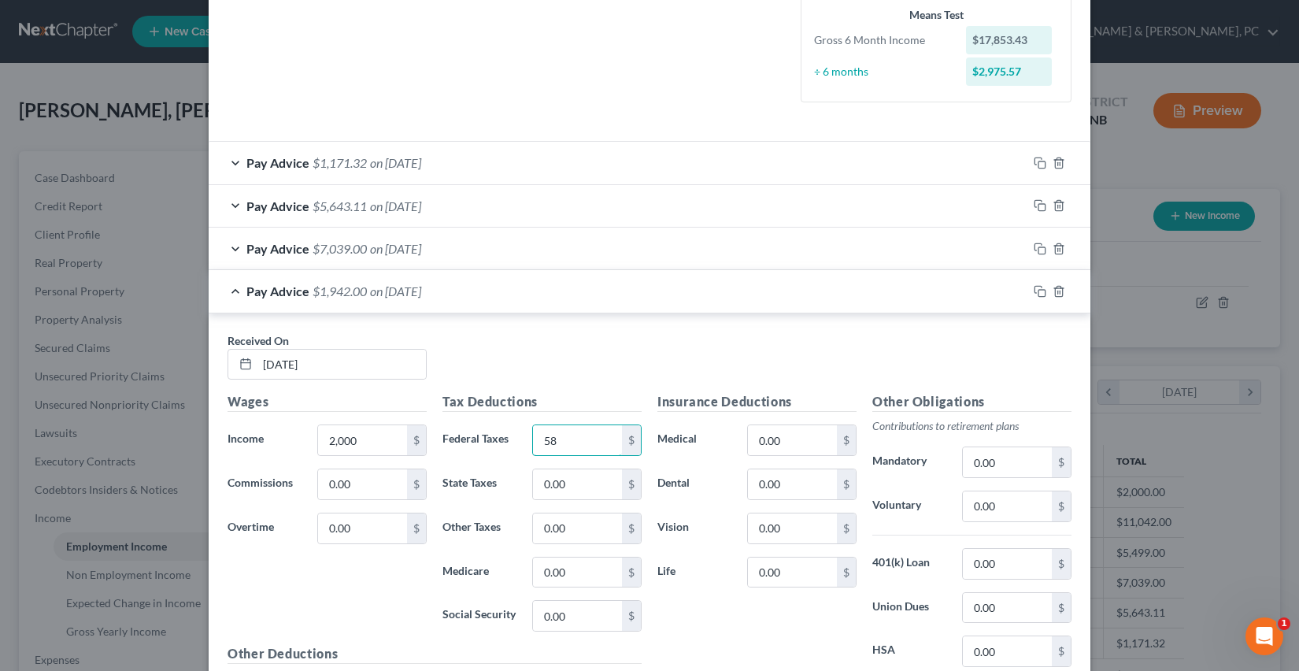
type input "58"
type input "124"
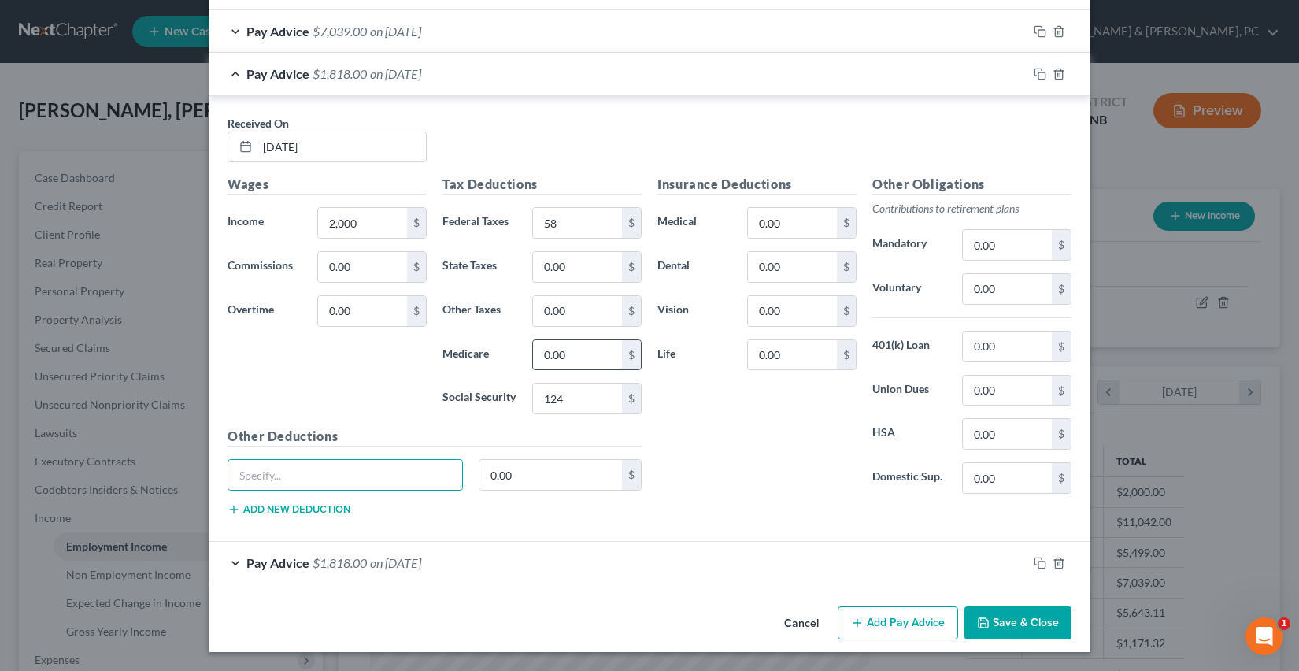
click at [578, 364] on input "0.00" at bounding box center [577, 355] width 89 height 30
type input "29"
click at [1031, 616] on button "Save & Close" at bounding box center [1017, 622] width 107 height 33
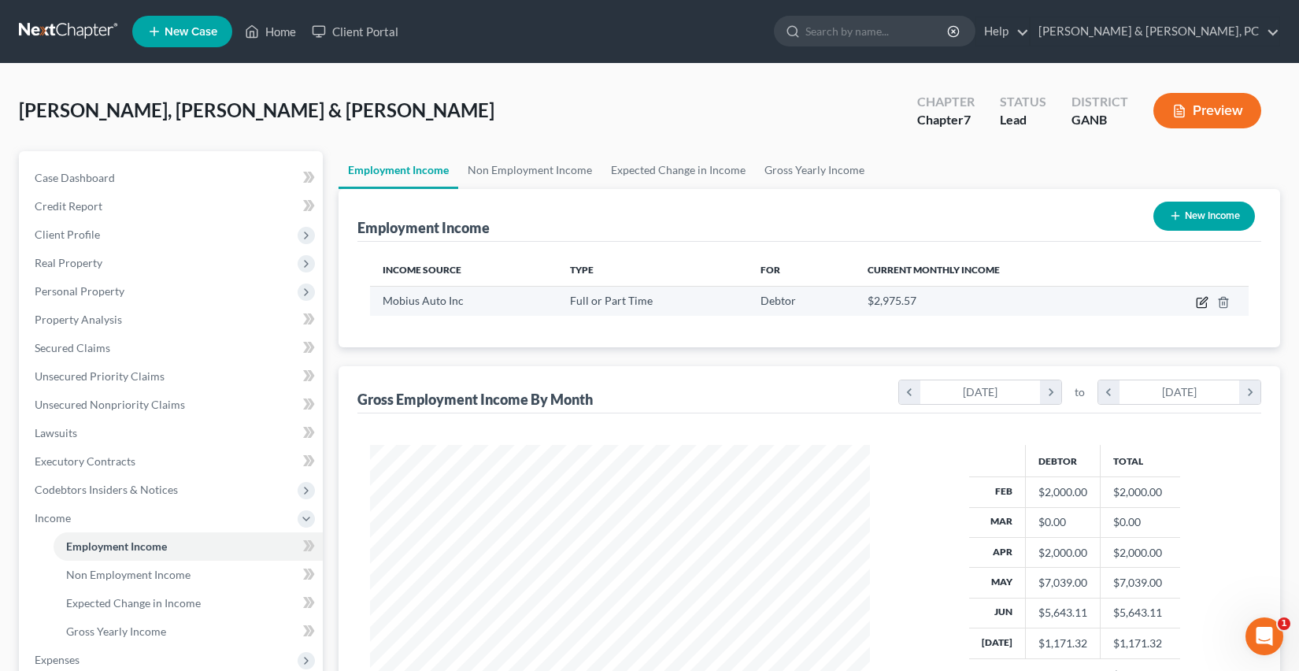
click at [1201, 302] on icon "button" at bounding box center [1202, 302] width 13 height 13
select select "0"
select select "10"
select select "0"
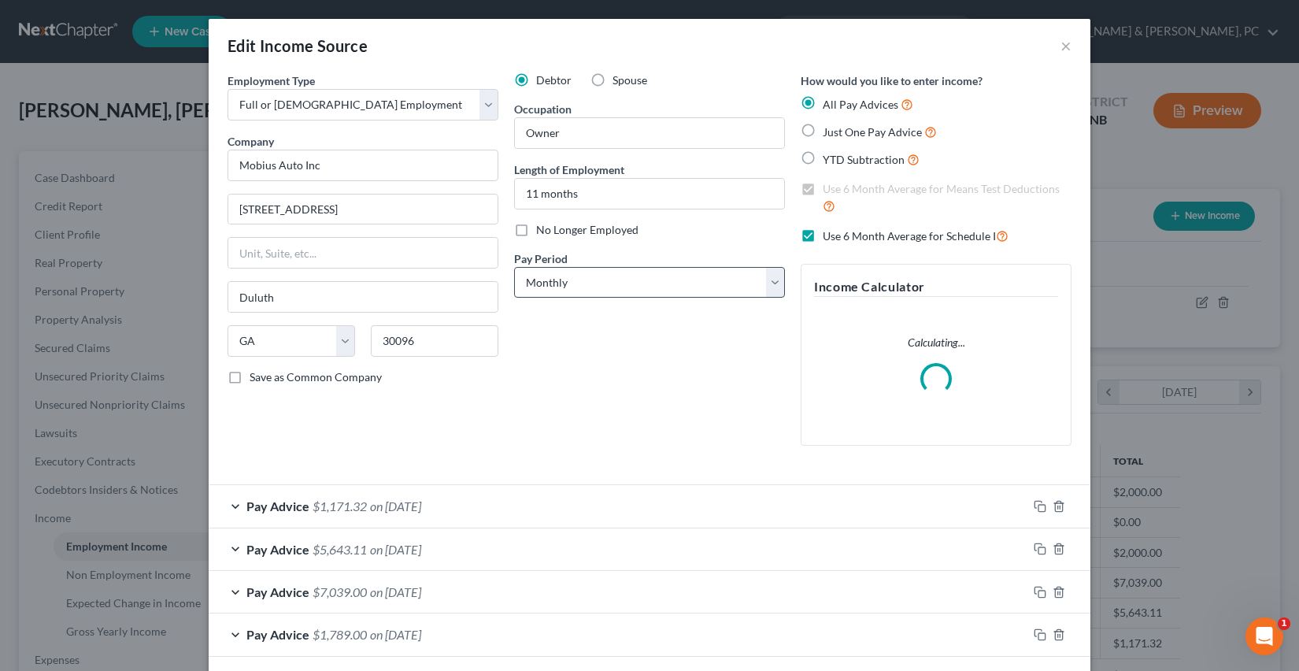
scroll to position [114, 0]
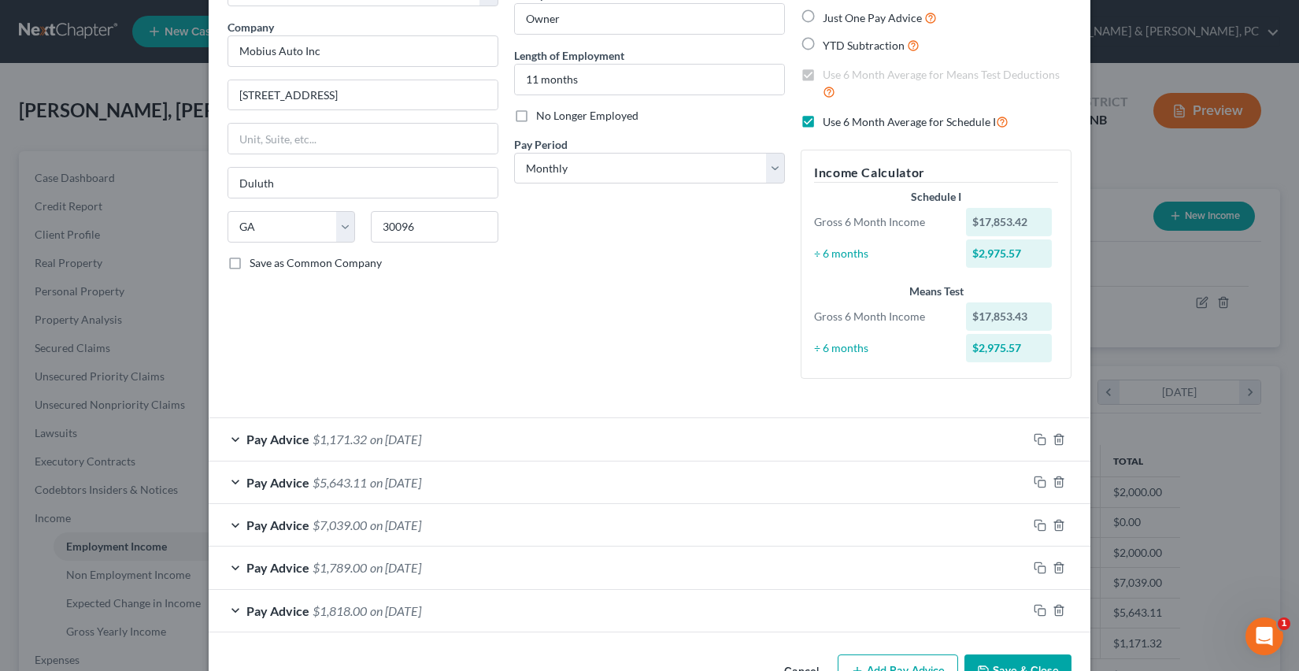
click at [398, 523] on span "on [DATE]" at bounding box center [395, 524] width 51 height 15
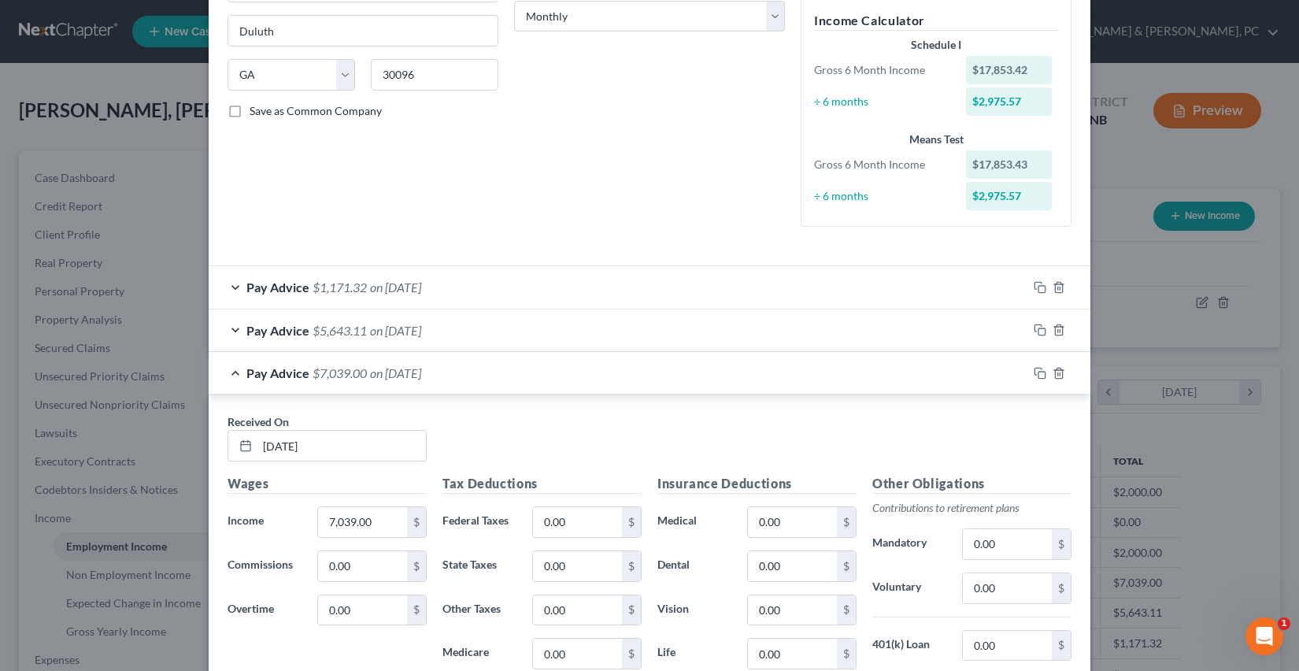
scroll to position [318, 0]
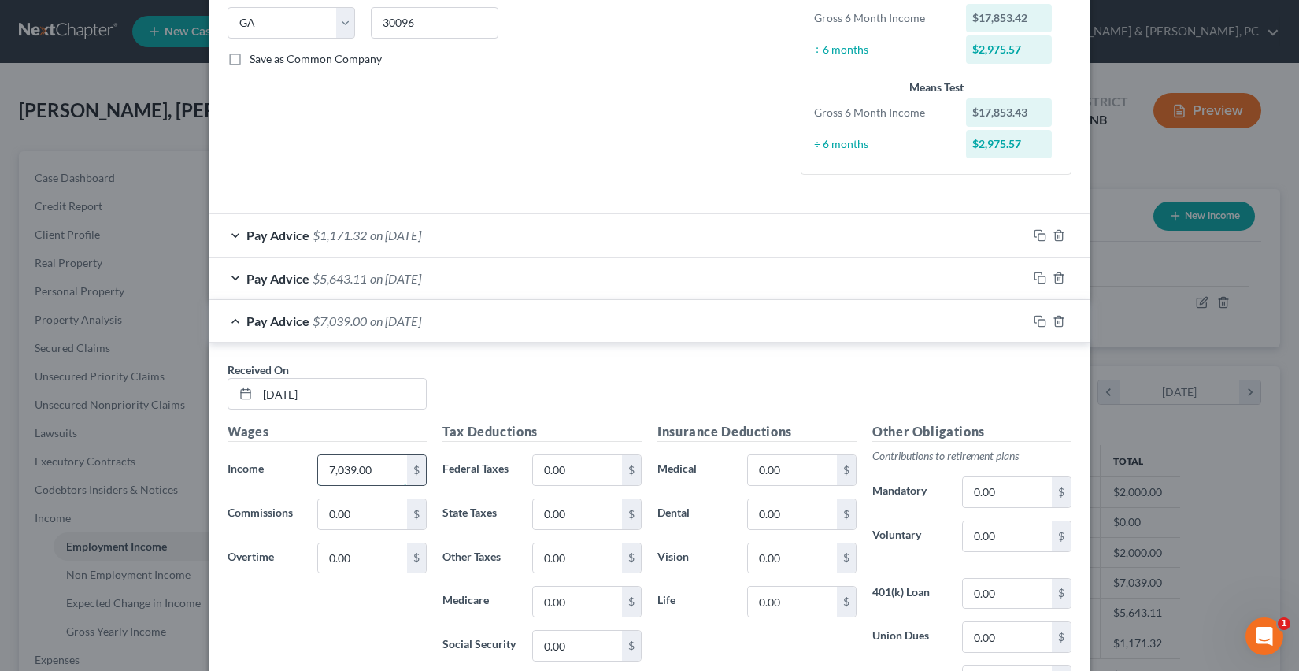
click at [389, 473] on input "7,039.00" at bounding box center [362, 470] width 89 height 30
type input "2,000"
type input "347"
type input "0"
type input "29"
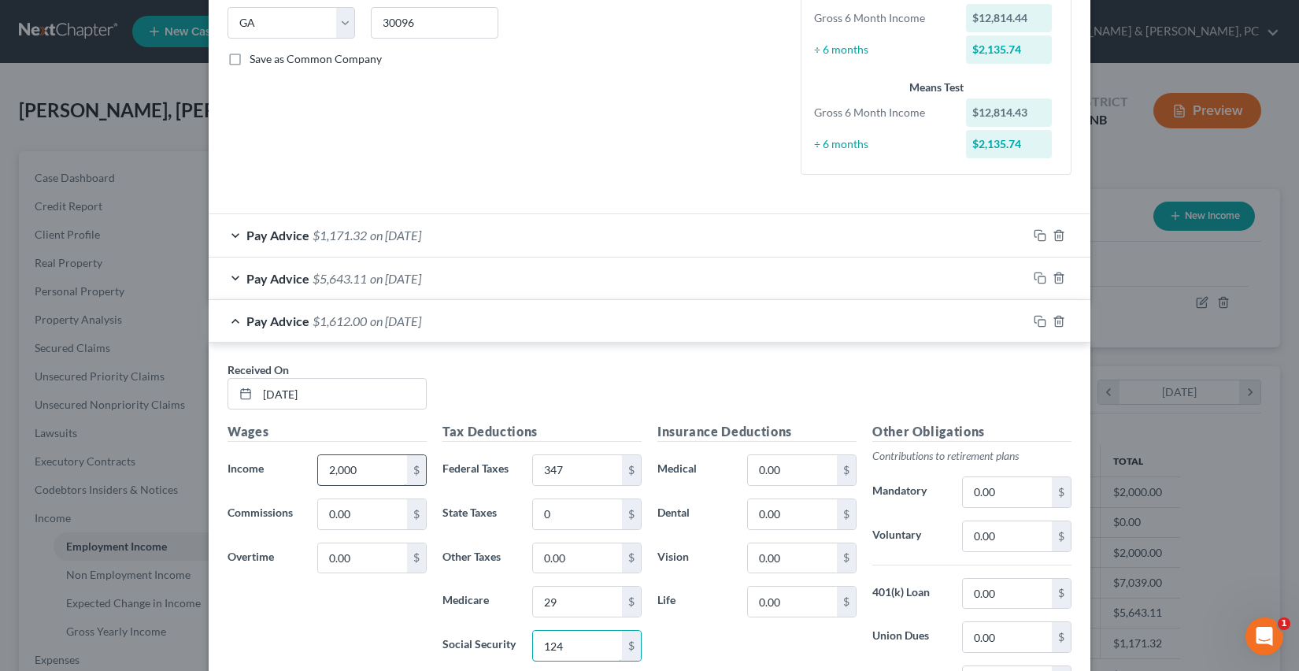
type input "124"
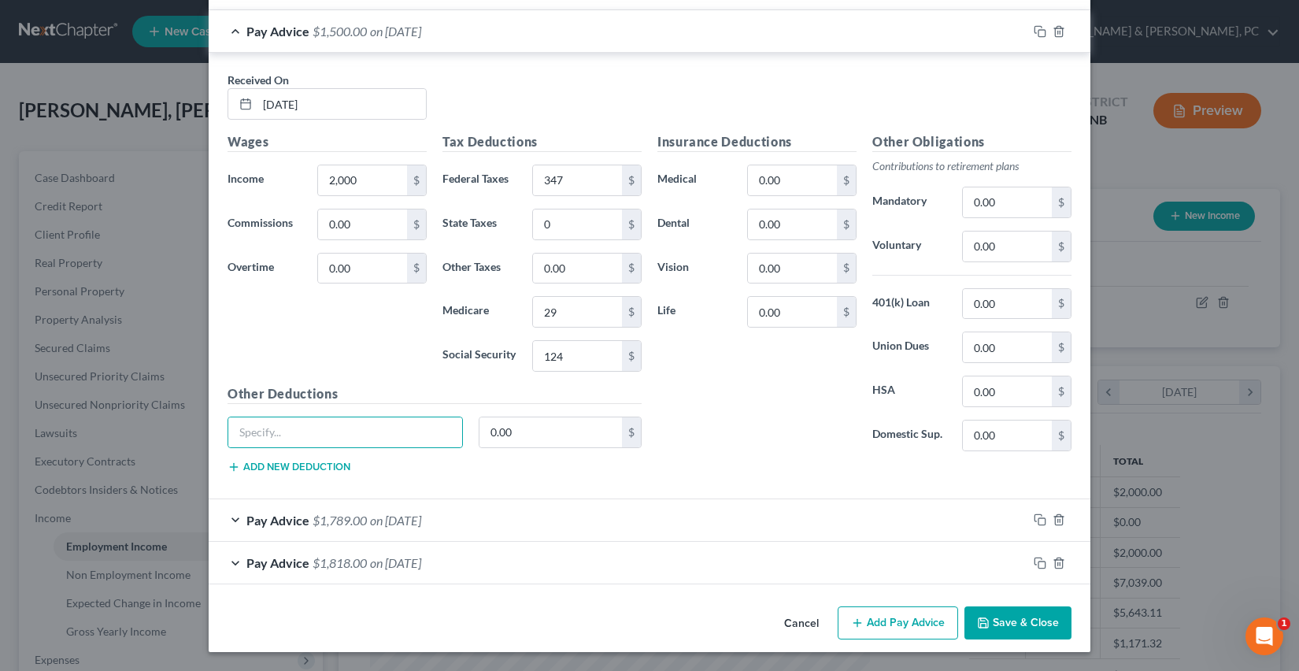
click at [1044, 626] on button "Save & Close" at bounding box center [1017, 622] width 107 height 33
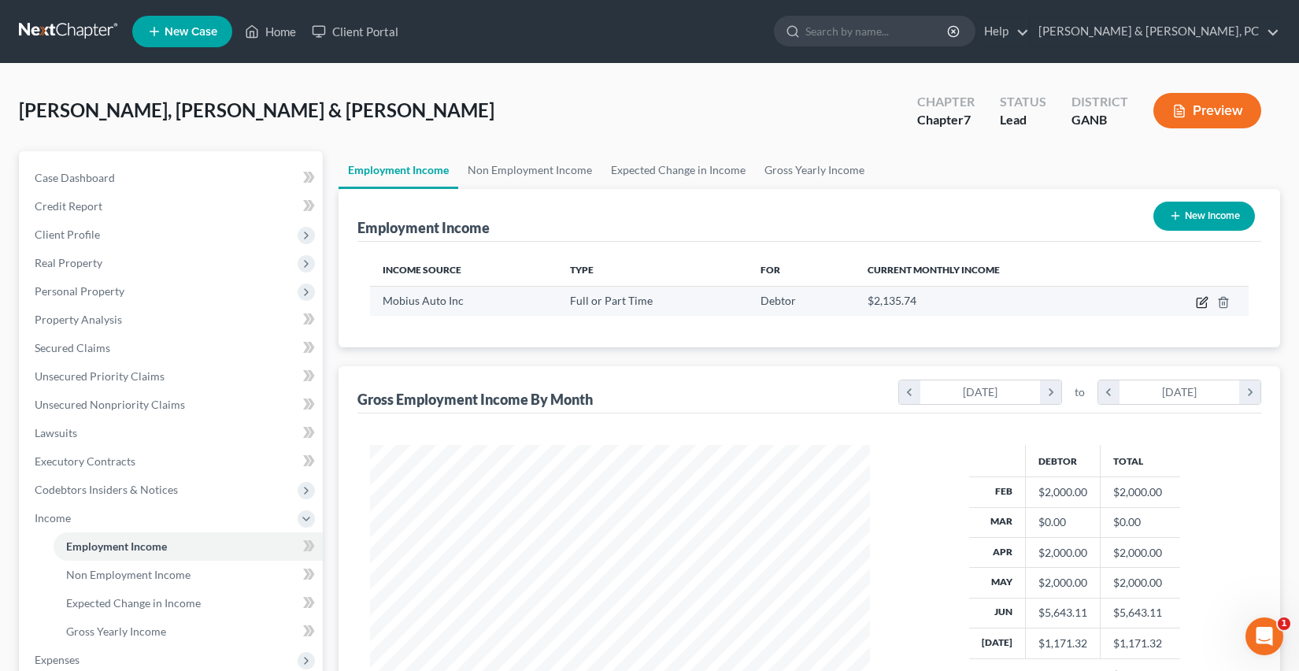
click at [1199, 300] on icon "button" at bounding box center [1202, 302] width 13 height 13
select select "0"
select select "10"
select select "0"
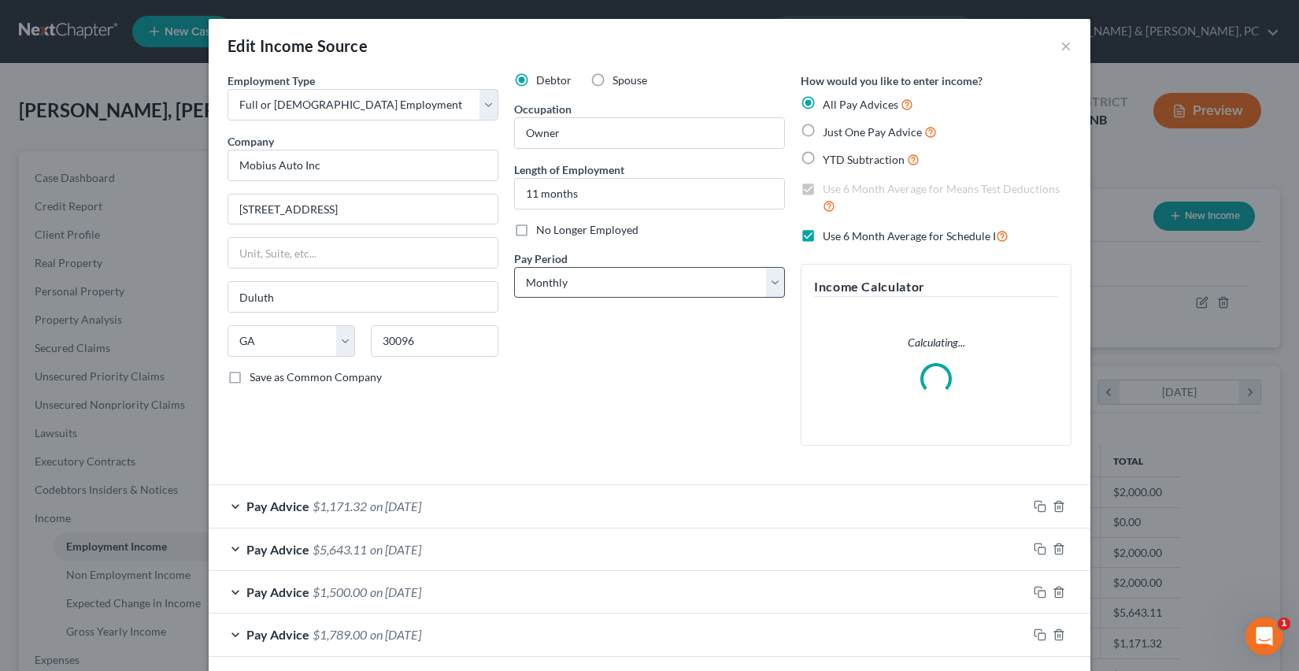
scroll to position [114, 0]
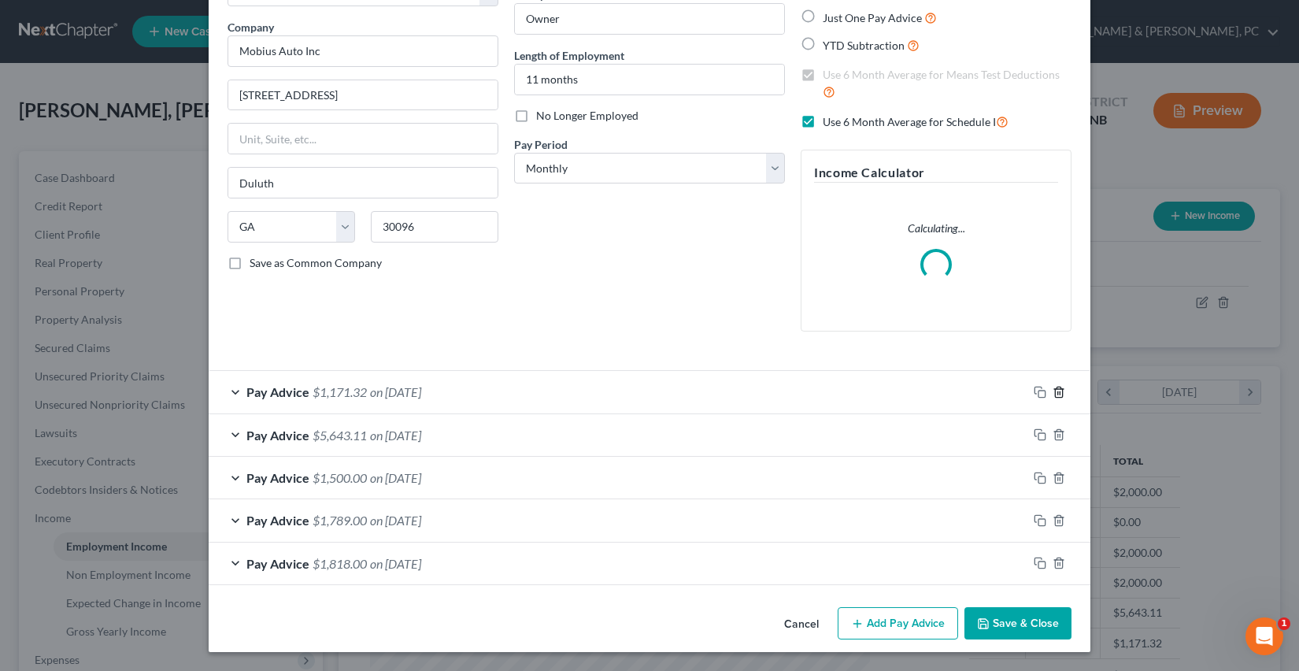
click at [1060, 392] on icon "button" at bounding box center [1058, 392] width 13 height 13
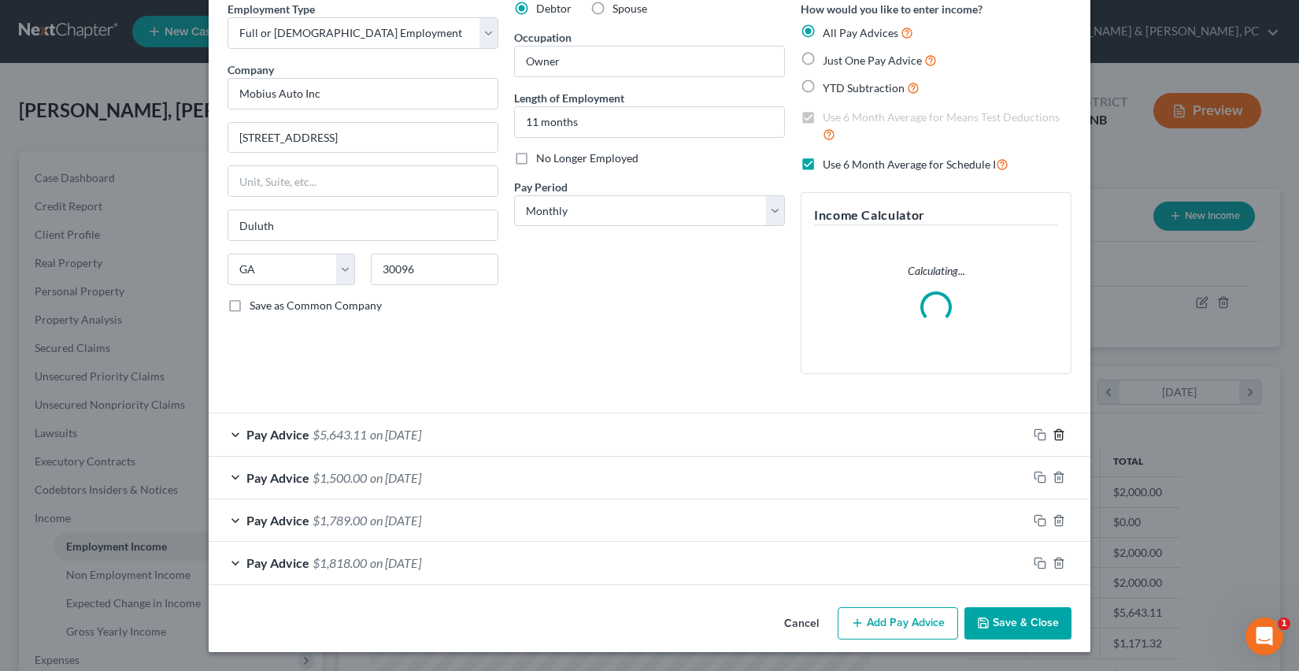
click at [1061, 440] on icon "button" at bounding box center [1058, 434] width 13 height 13
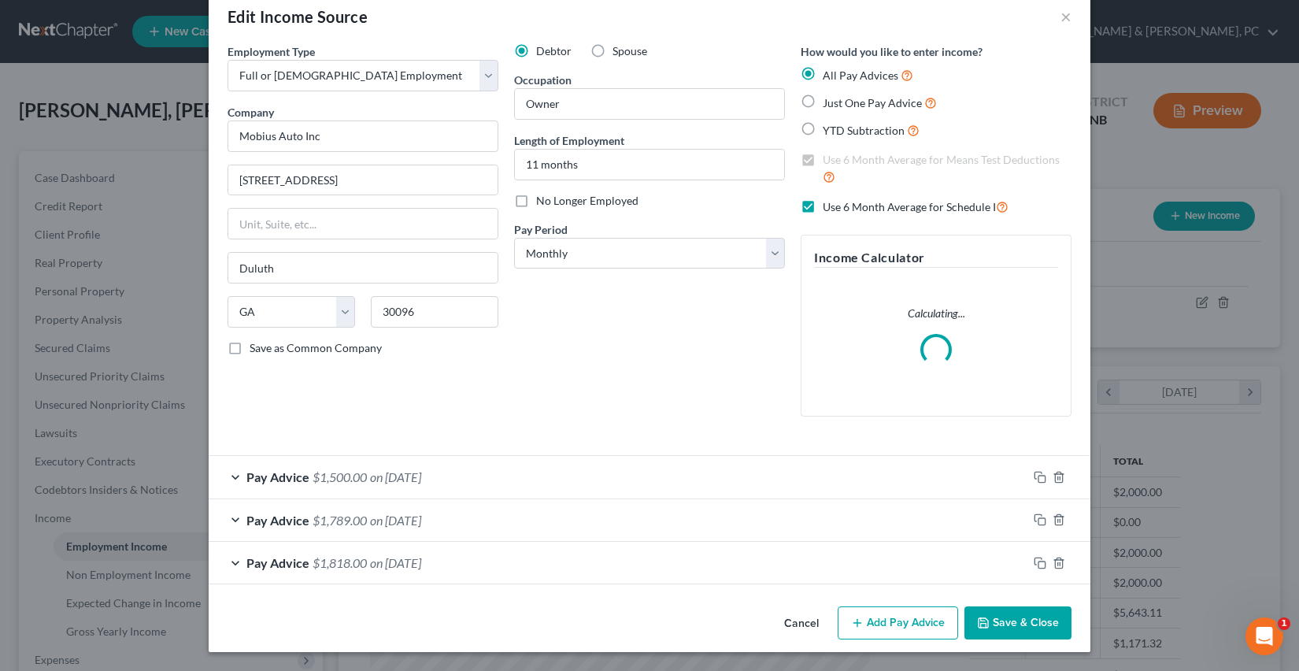
scroll to position [29, 0]
click at [887, 624] on button "Add Pay Advice" at bounding box center [897, 622] width 120 height 33
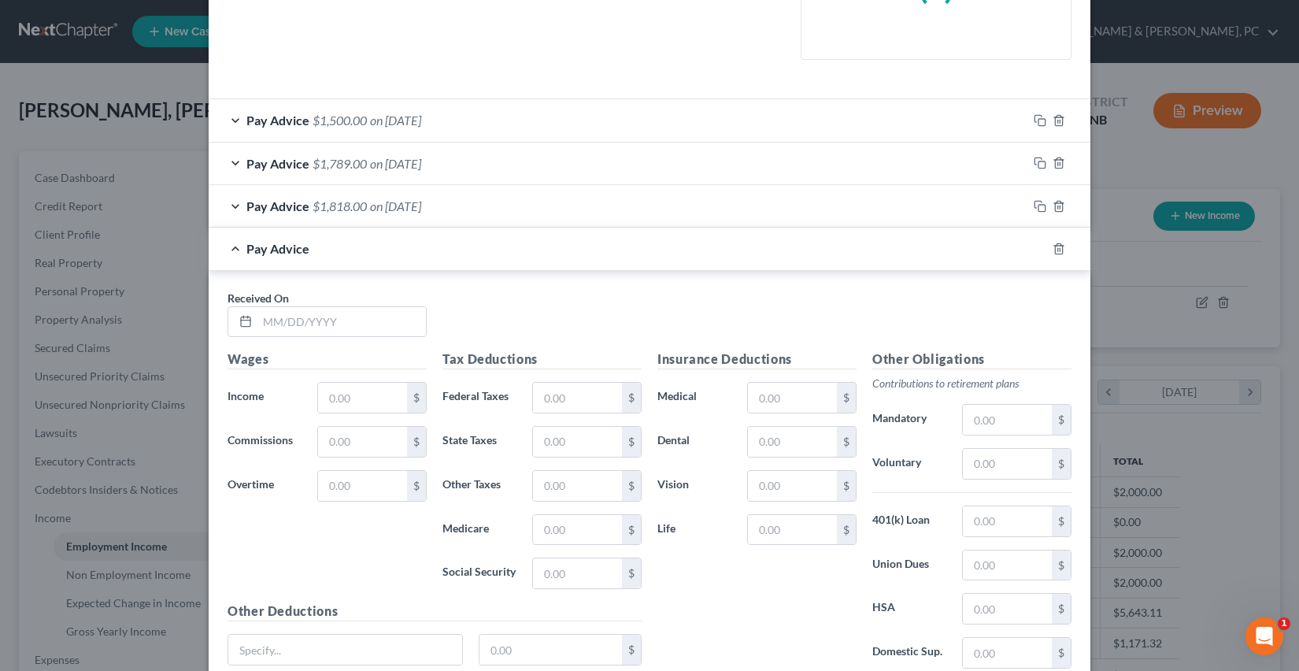
scroll to position [412, 0]
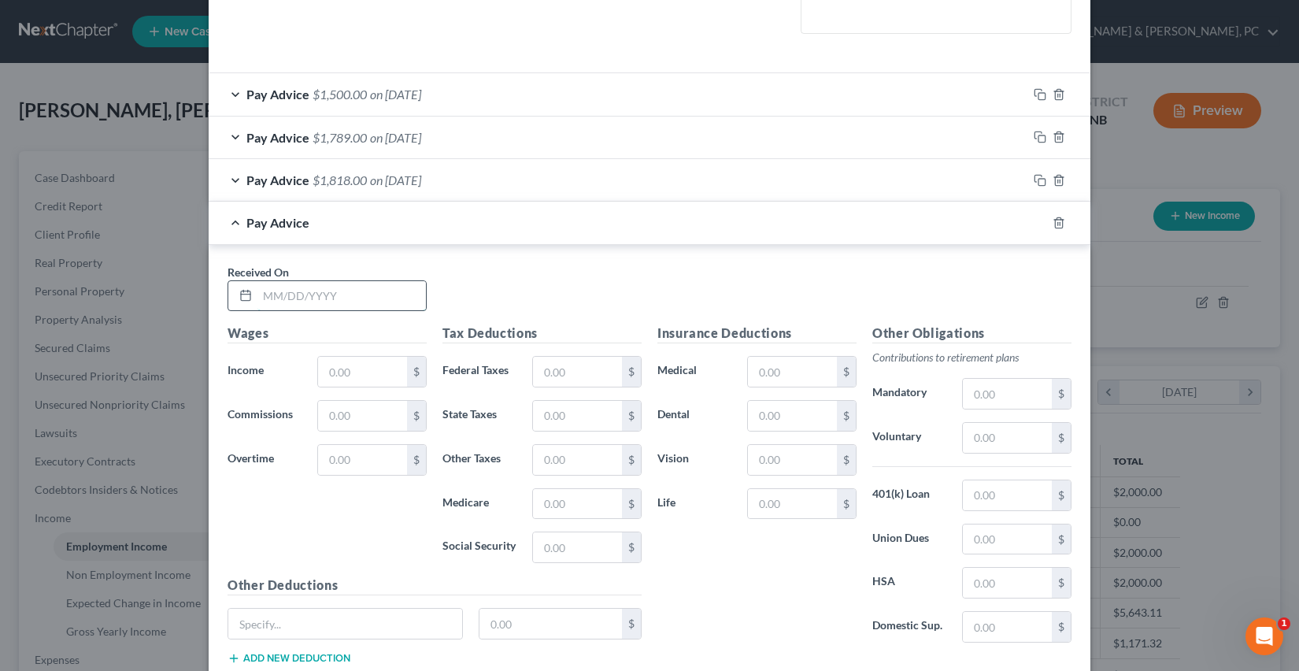
click at [272, 295] on input "text" at bounding box center [341, 296] width 168 height 30
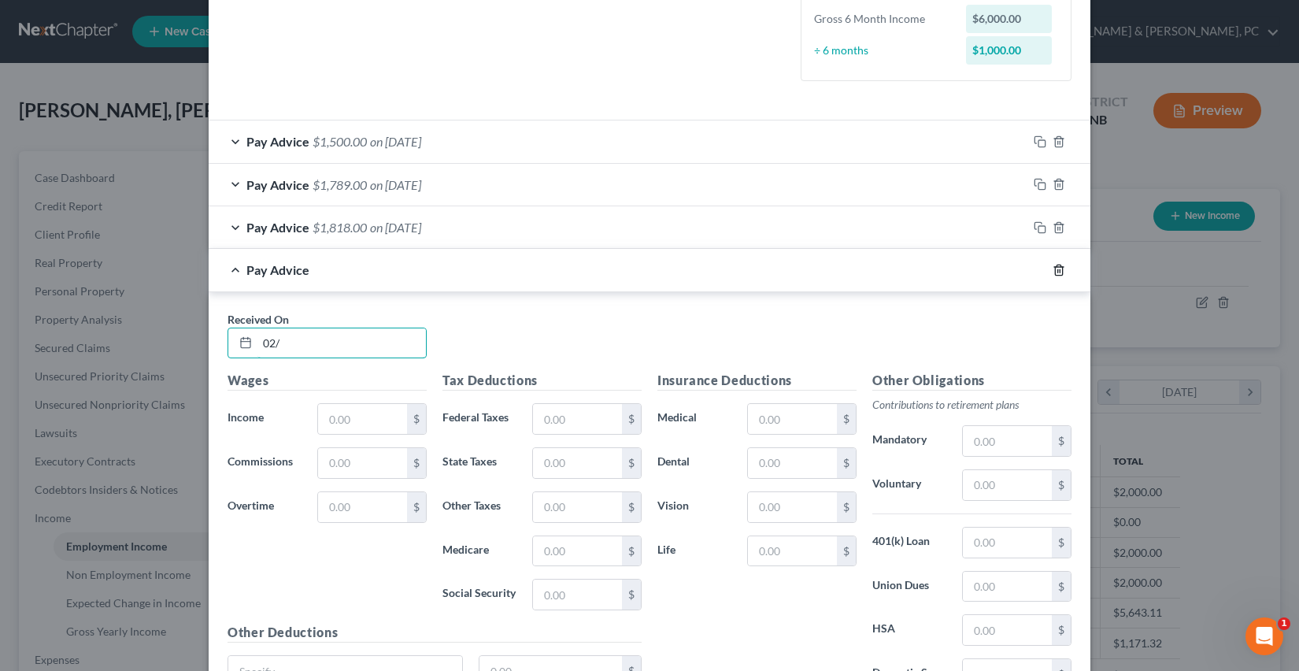
type input "02/"
click at [1059, 272] on line "button" at bounding box center [1059, 270] width 0 height 3
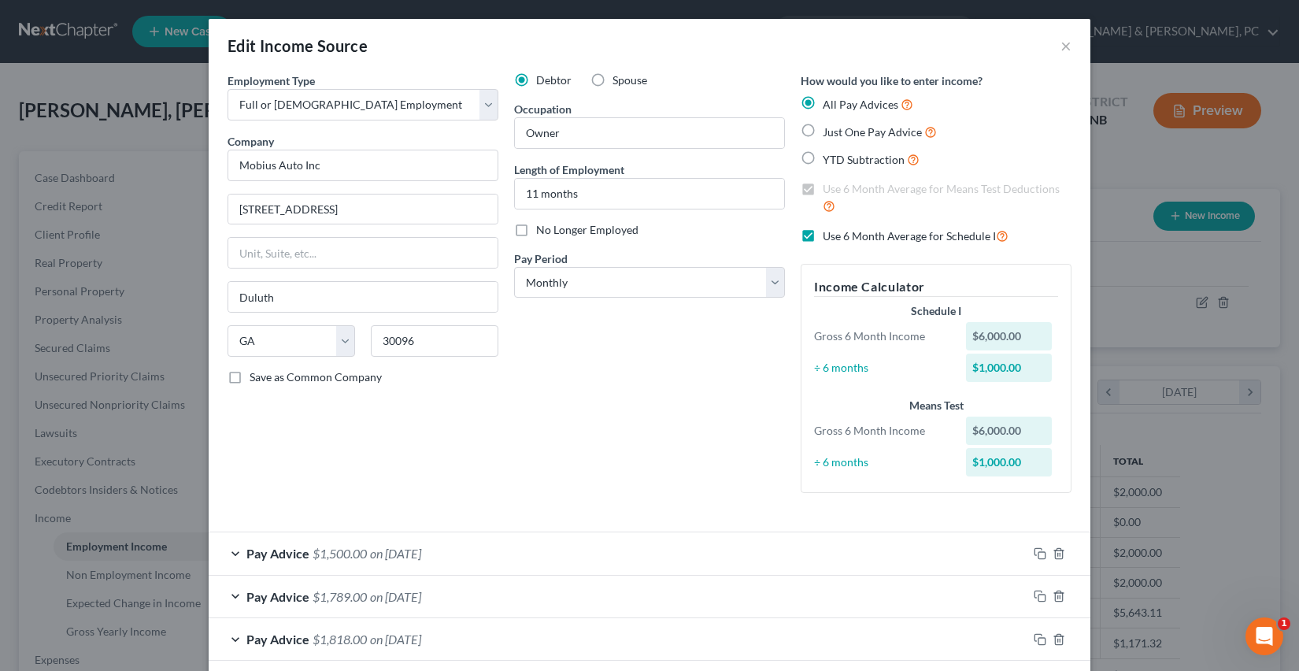
scroll to position [76, 0]
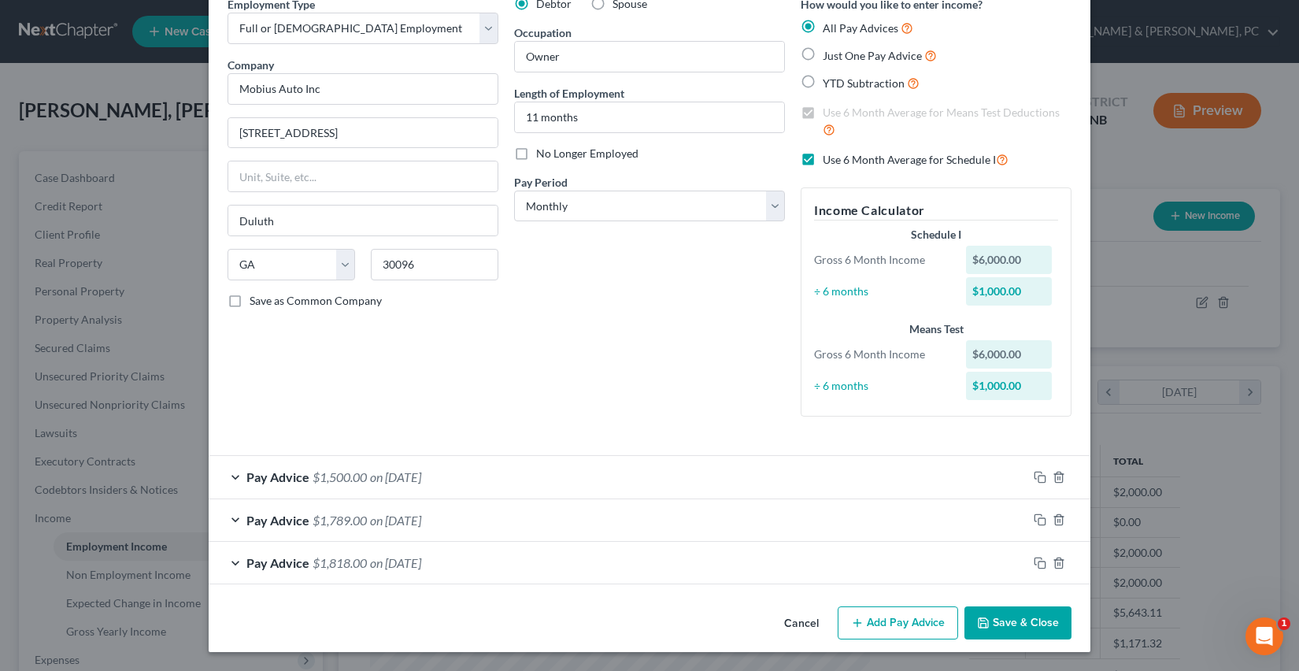
click at [1011, 614] on button "Save & Close" at bounding box center [1017, 622] width 107 height 33
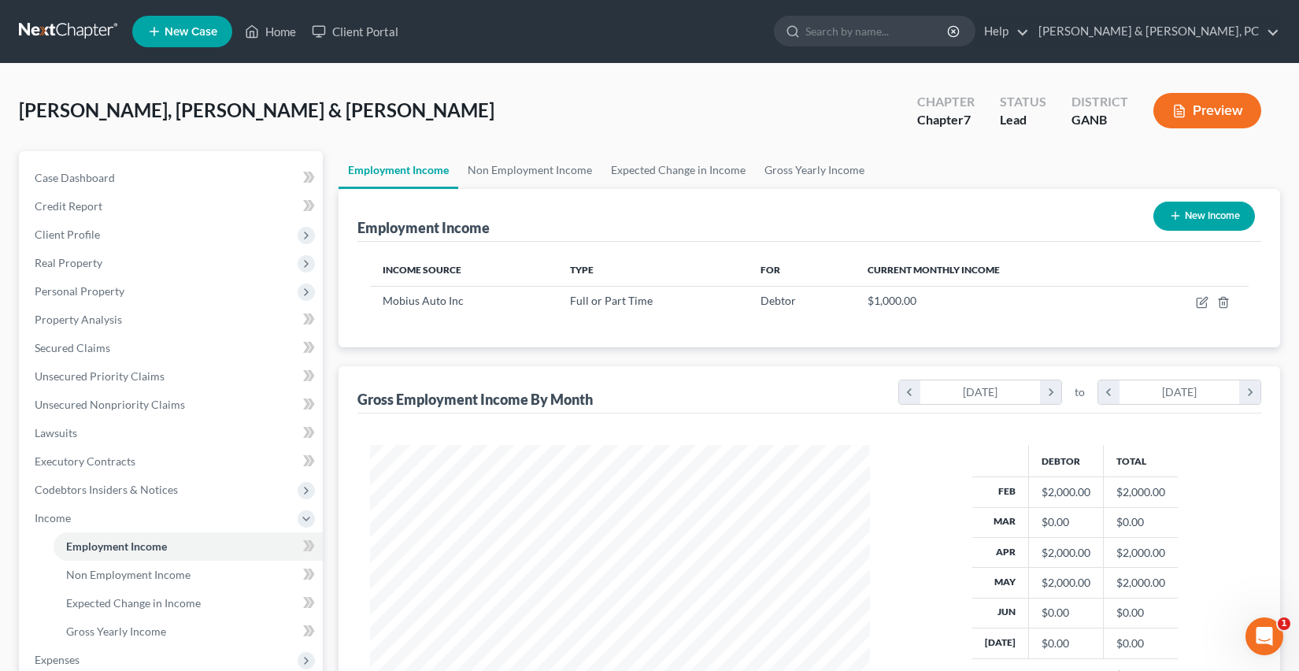
click at [1189, 220] on button "New Income" at bounding box center [1204, 215] width 102 height 29
select select "0"
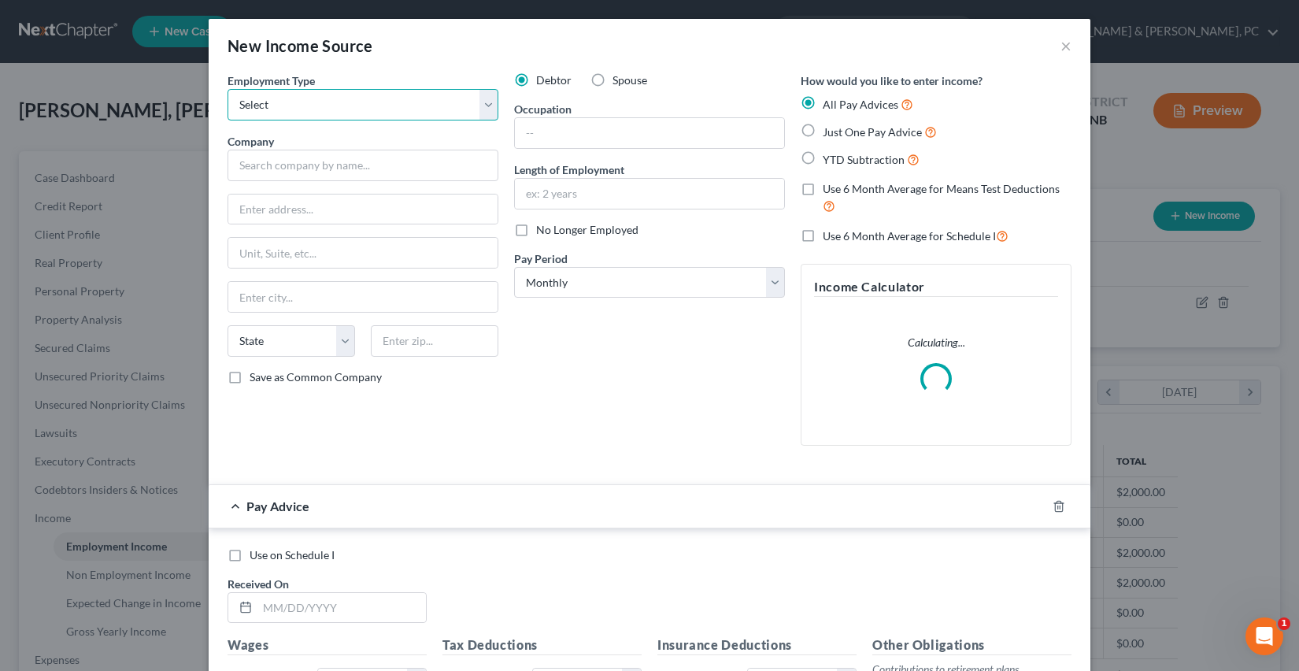
click at [342, 101] on select "Select Full or [DEMOGRAPHIC_DATA] Employment Self Employment" at bounding box center [362, 104] width 271 height 31
select select "0"
click at [227, 89] on select "Select Full or [DEMOGRAPHIC_DATA] Employment Self Employment" at bounding box center [362, 104] width 271 height 31
click at [337, 173] on input "text" at bounding box center [362, 165] width 271 height 31
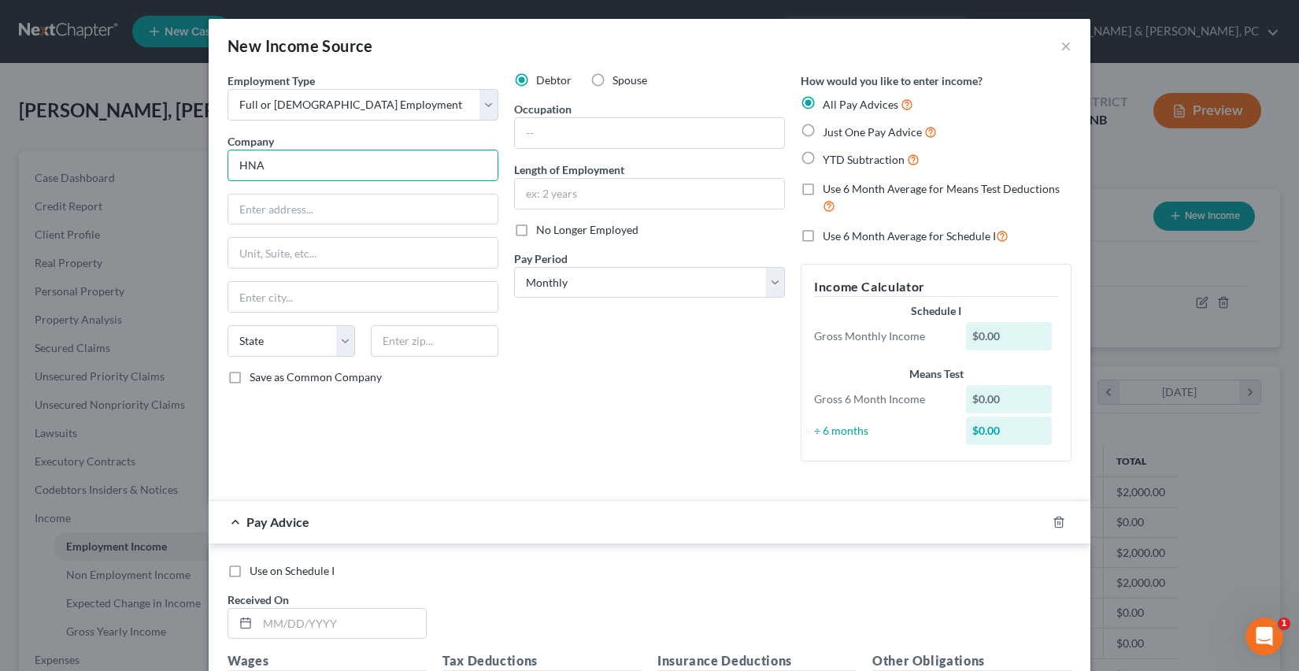
click at [397, 160] on input "HNA" at bounding box center [362, 165] width 271 height 31
type input "HNA Solutions Inc."
paste input "spacer [STREET_ADDRESS]"
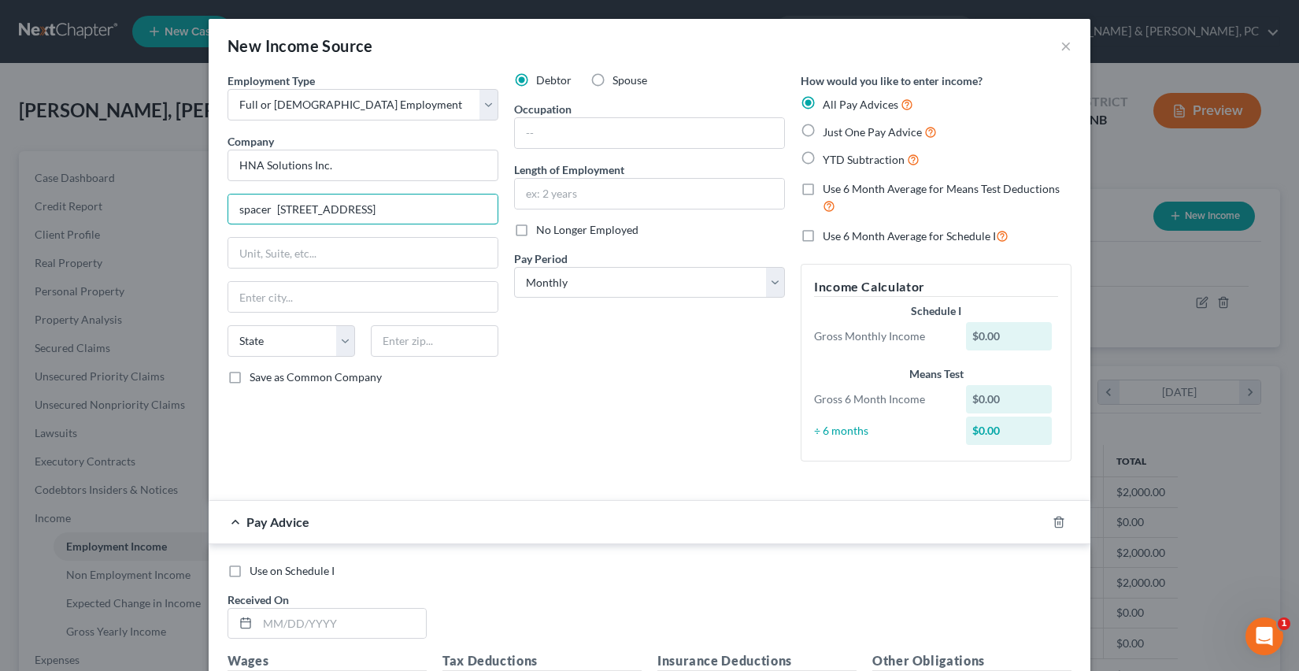
drag, startPoint x: 275, startPoint y: 206, endPoint x: 205, endPoint y: 203, distance: 69.3
click at [205, 203] on div "New Income Source × Employment Type * Select Full or [DEMOGRAPHIC_DATA] Employm…" at bounding box center [649, 335] width 1299 height 671
type input "[STREET_ADDRESS]"
click at [418, 325] on input "text" at bounding box center [435, 340] width 128 height 31
type input "30096"
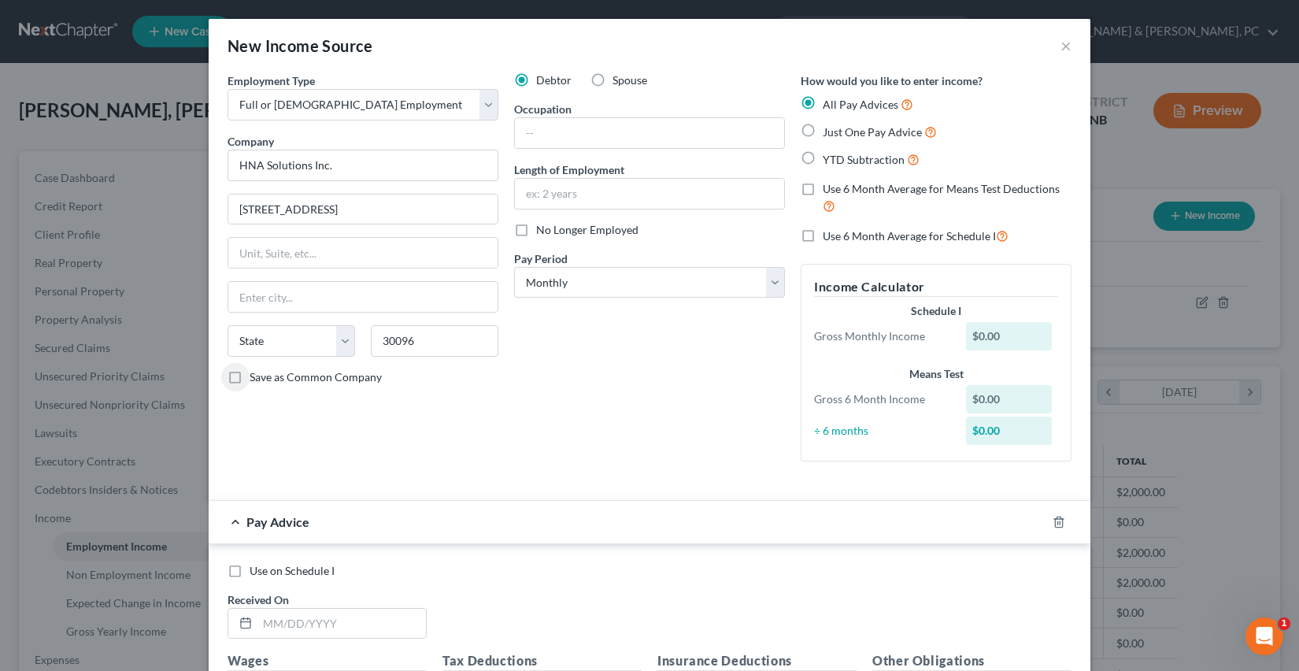
type input "Duluth"
select select "10"
click at [652, 195] on input "text" at bounding box center [649, 194] width 269 height 30
type input "1.5 months"
click at [658, 142] on input "text" at bounding box center [649, 133] width 269 height 30
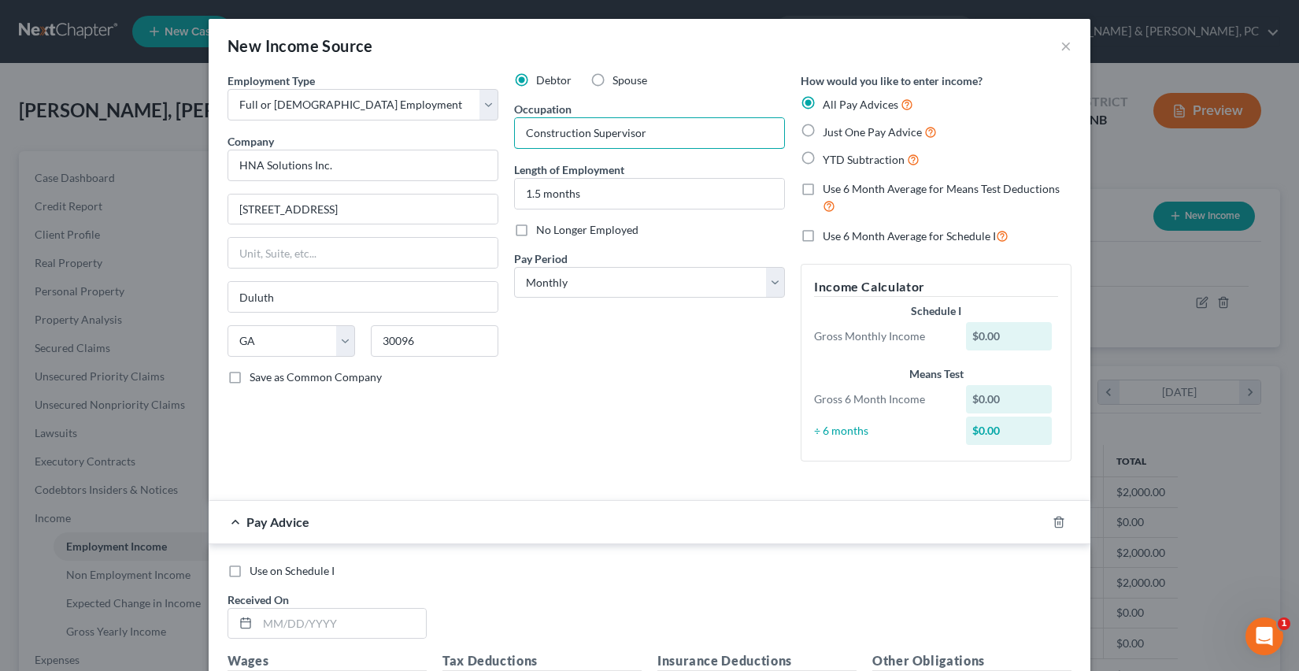
type input "Construction Supervisor"
click at [693, 362] on div "Debtor Spouse Occupation Construction Supervisor Length of Employment 1.5 month…" at bounding box center [649, 272] width 286 height 401
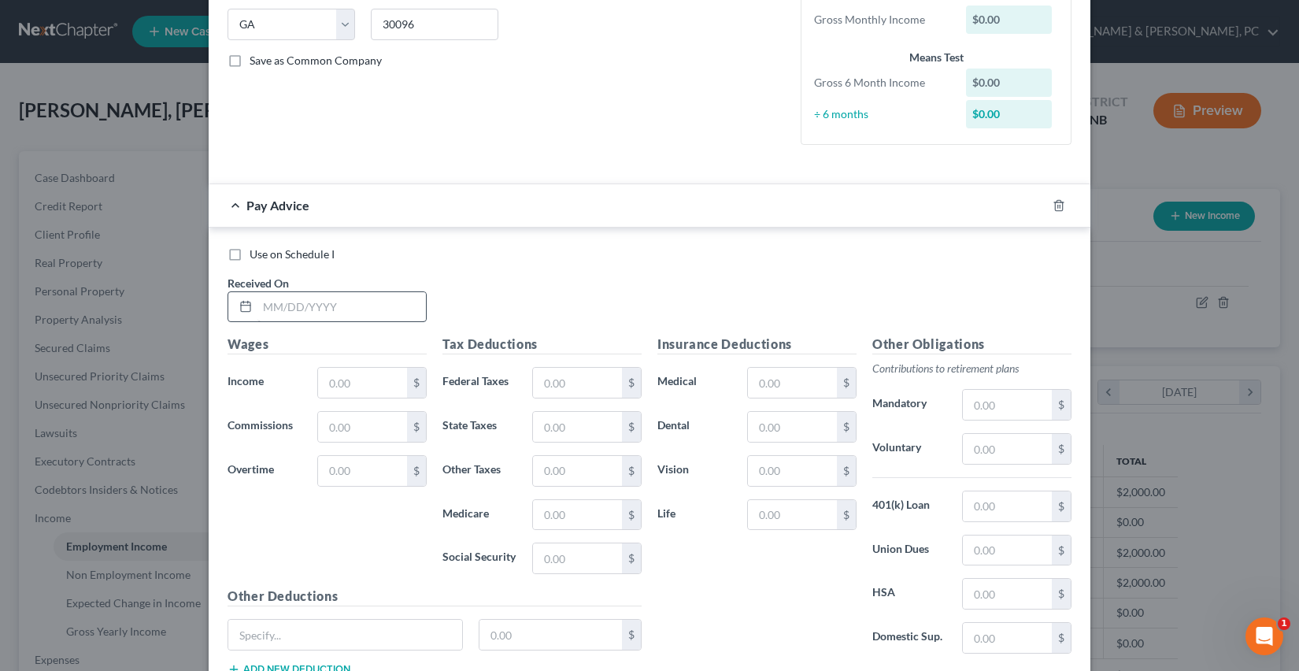
scroll to position [433, 0]
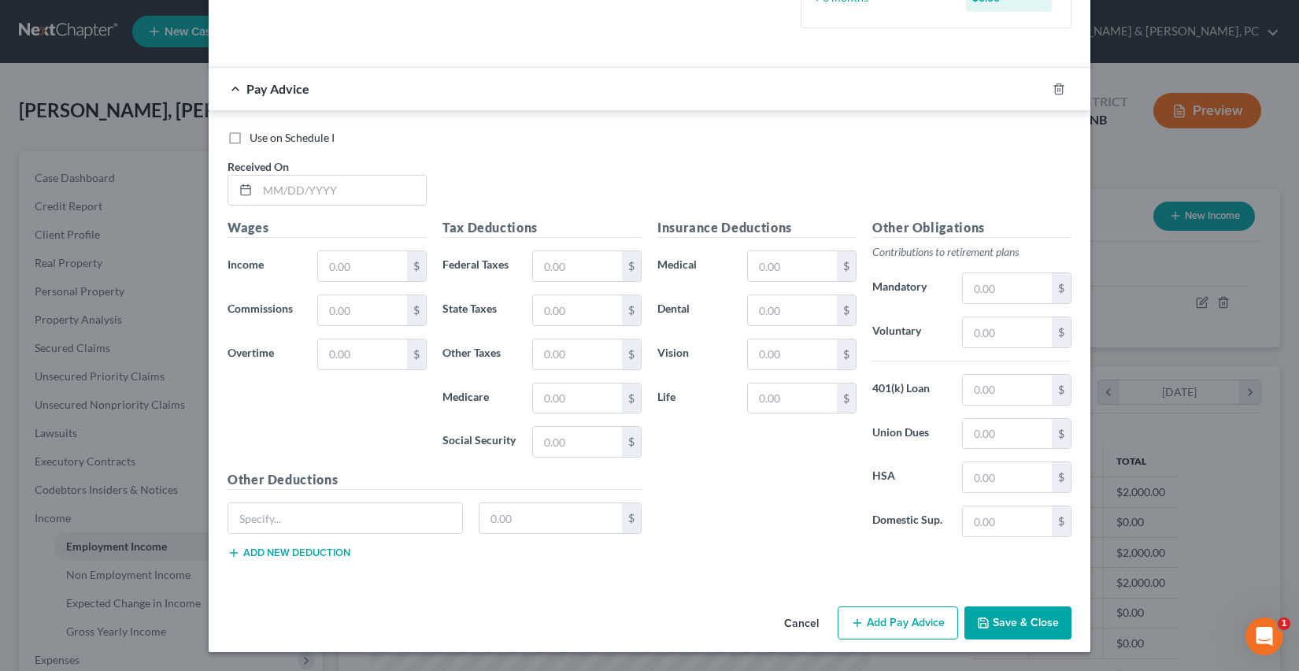
click at [1026, 629] on button "Save & Close" at bounding box center [1017, 622] width 107 height 33
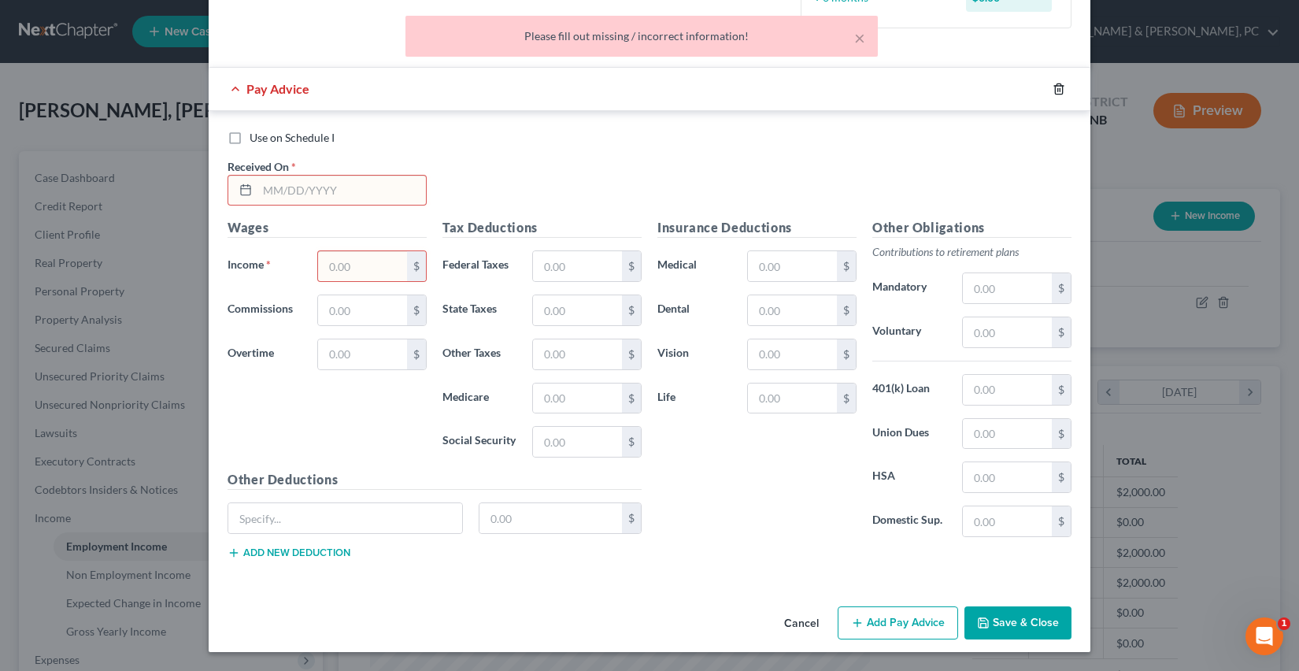
click at [1061, 87] on icon "button" at bounding box center [1058, 89] width 13 height 13
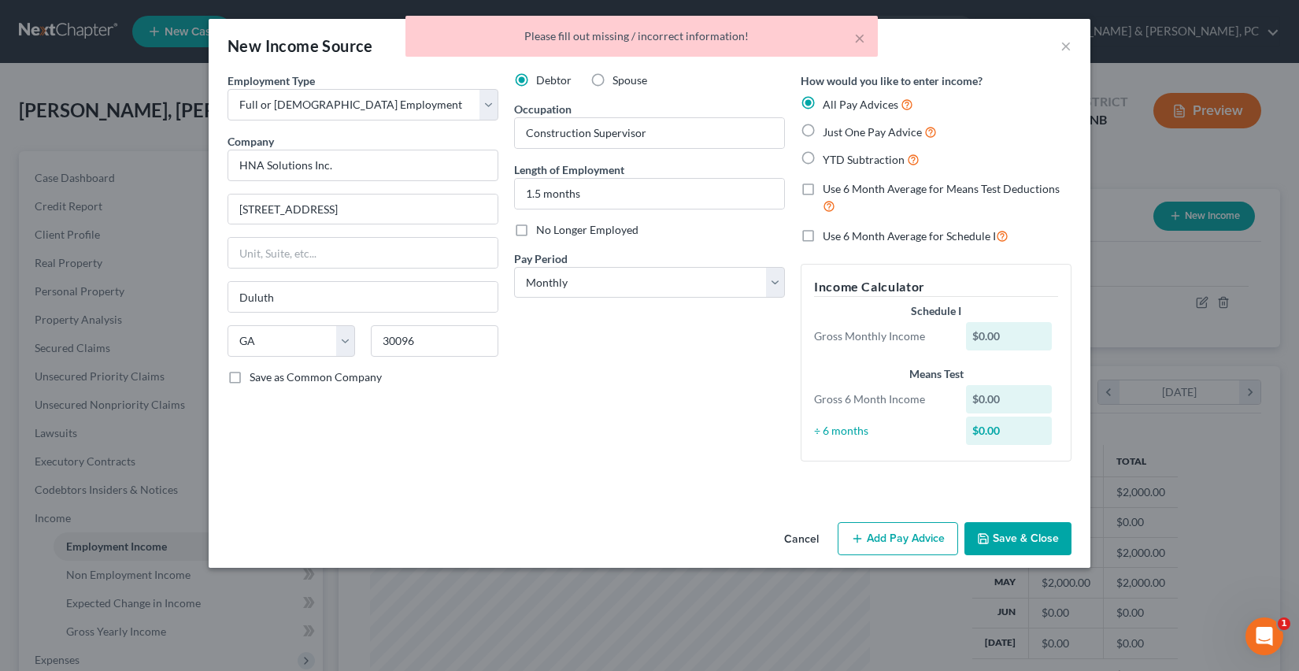
scroll to position [0, 0]
click at [1013, 543] on button "Save & Close" at bounding box center [1017, 538] width 107 height 33
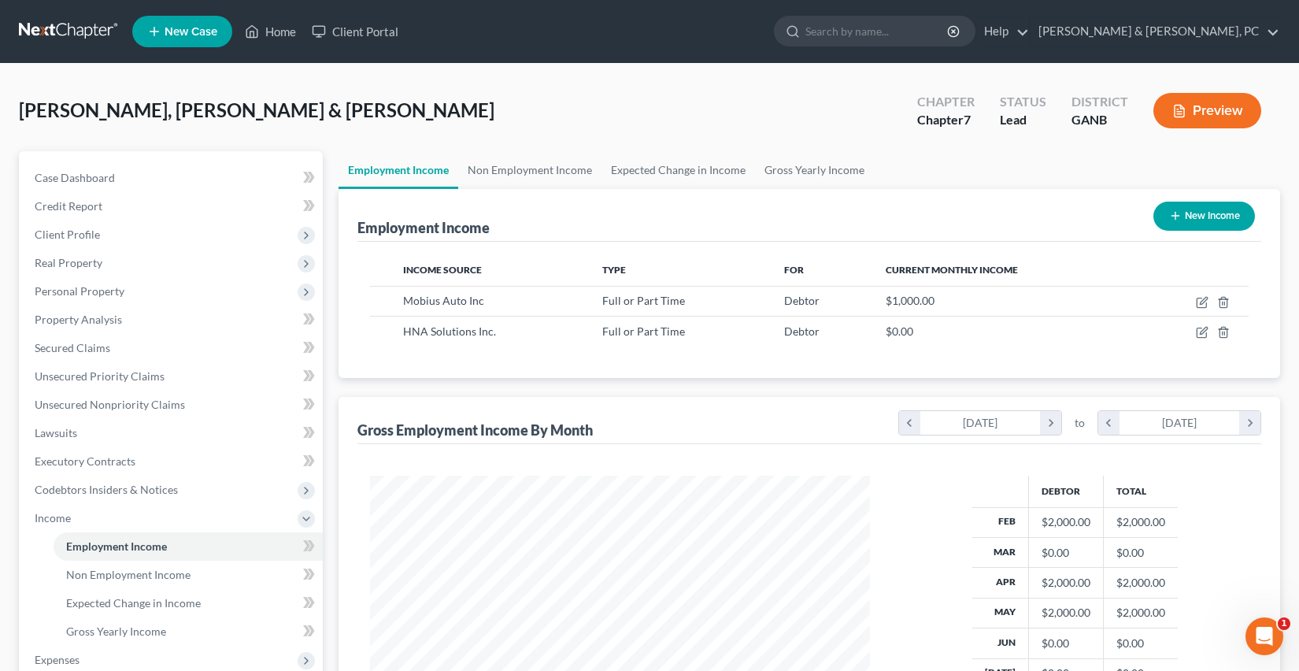
click at [762, 135] on div "[PERSON_NAME], [PERSON_NAME] & [PERSON_NAME] Upgraded Chapter Chapter 7 Status …" at bounding box center [649, 117] width 1261 height 68
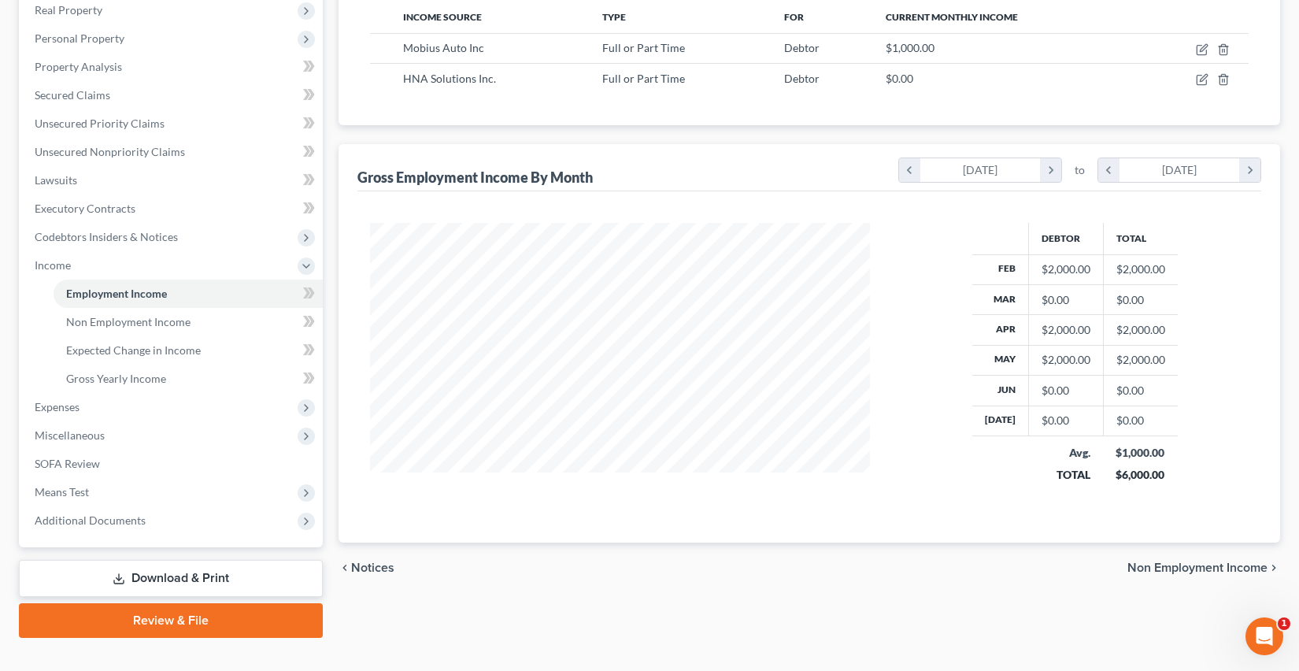
scroll to position [255, 0]
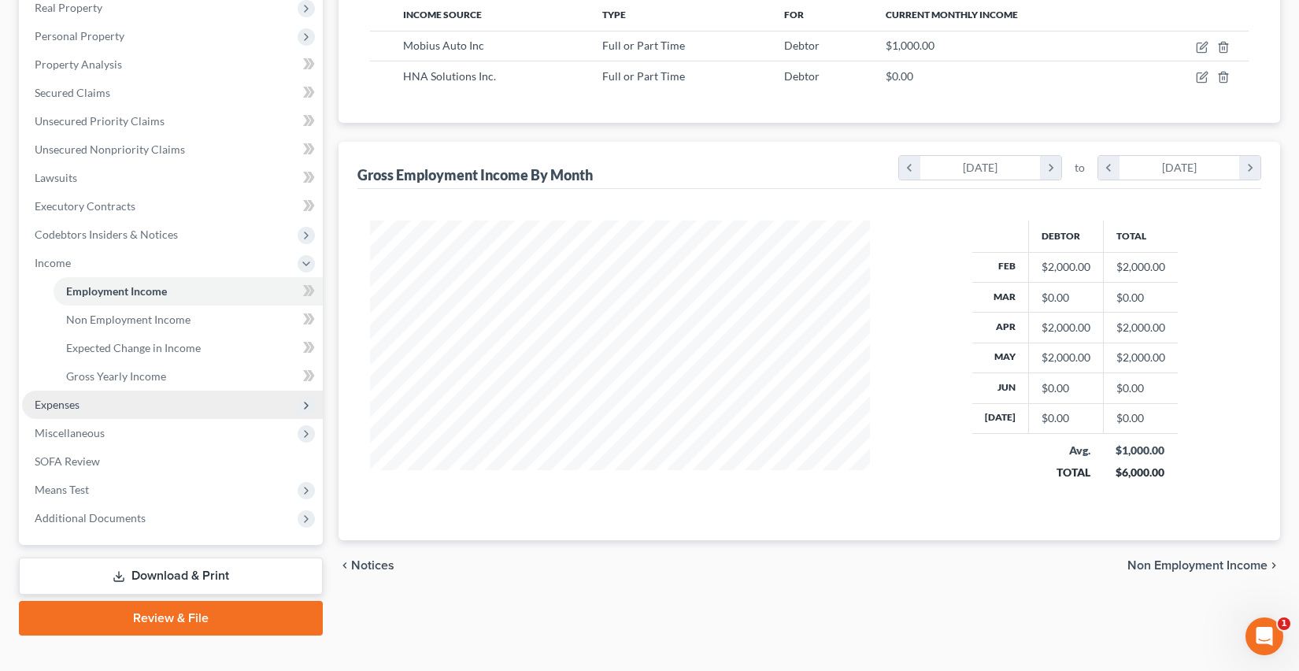
click at [164, 413] on span "Expenses" at bounding box center [172, 404] width 301 height 28
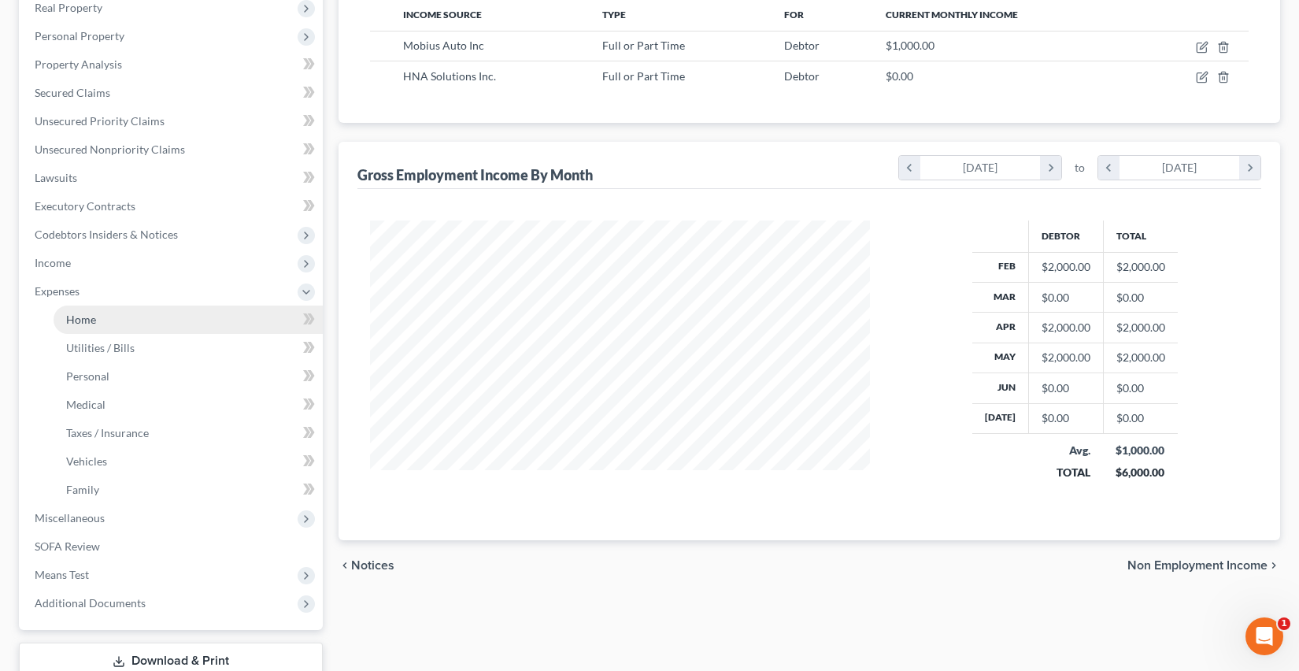
click at [141, 319] on link "Home" at bounding box center [188, 319] width 269 height 28
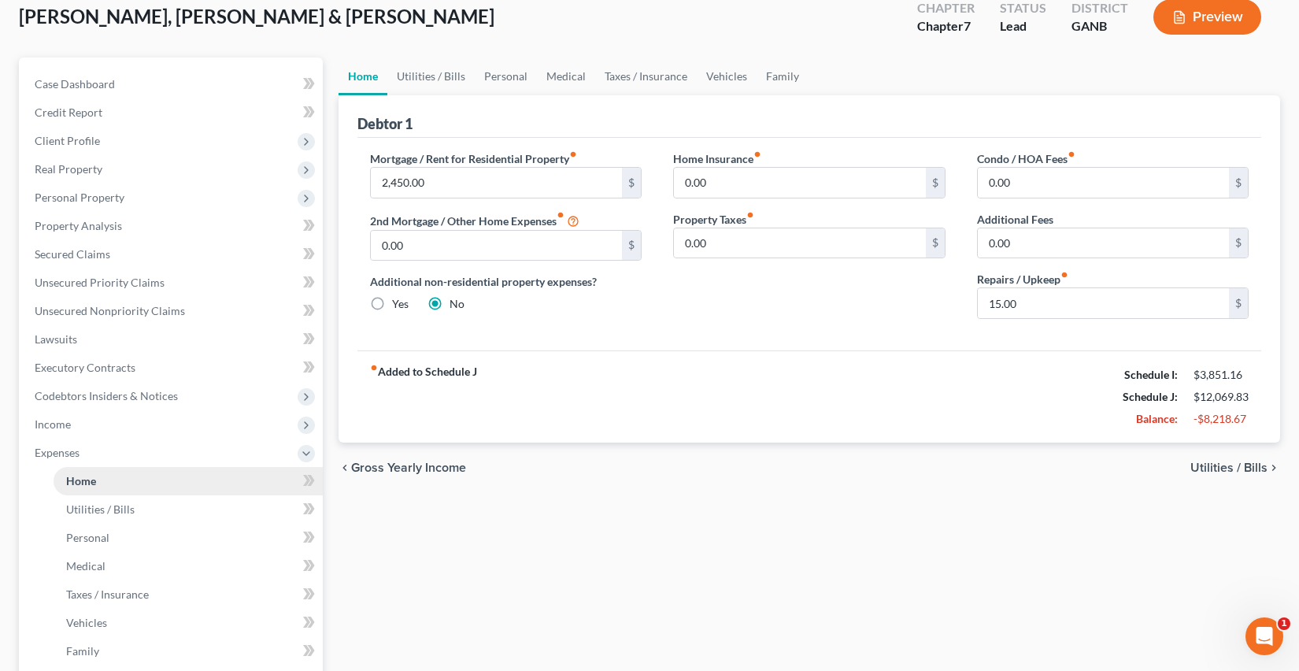
scroll to position [134, 0]
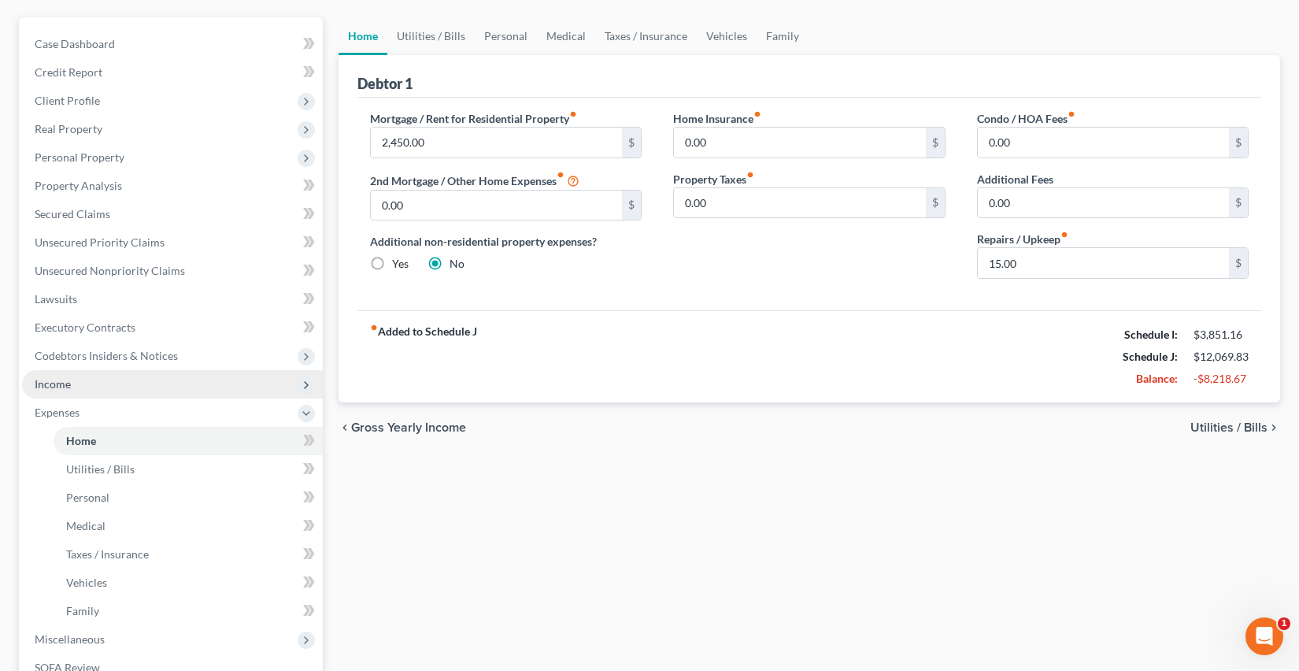
click at [94, 385] on span "Income" at bounding box center [172, 384] width 301 height 28
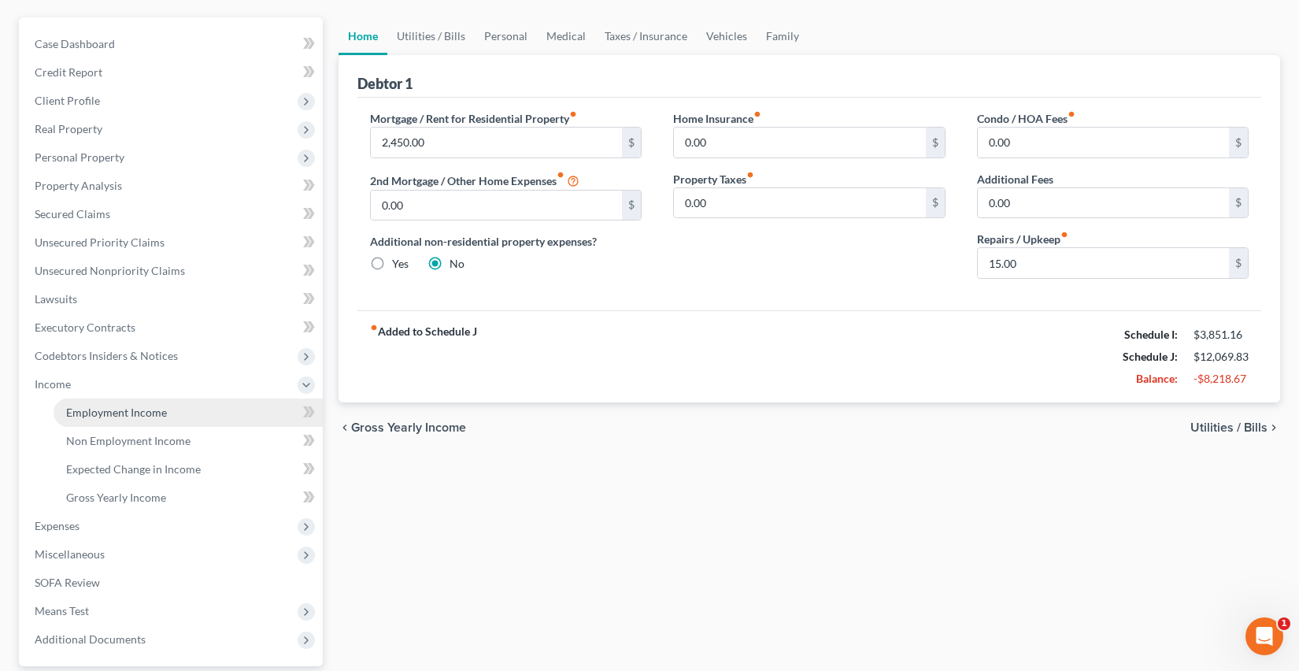
click at [100, 411] on span "Employment Income" at bounding box center [116, 411] width 101 height 13
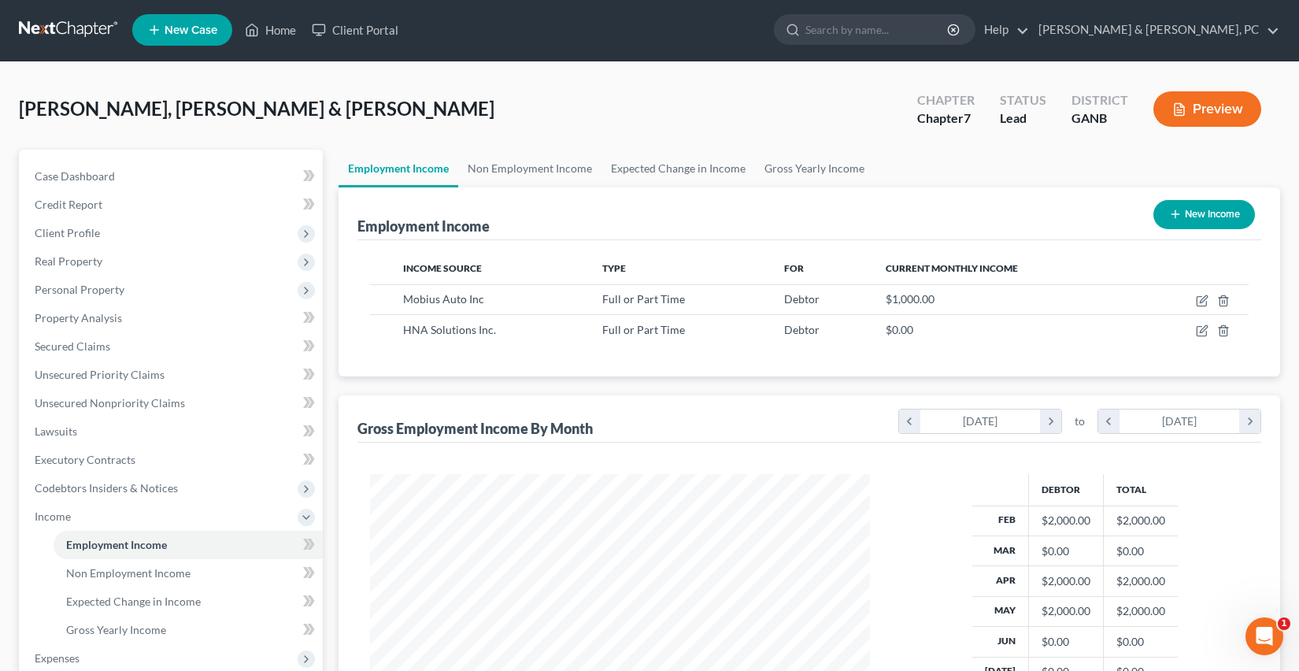
scroll to position [282, 531]
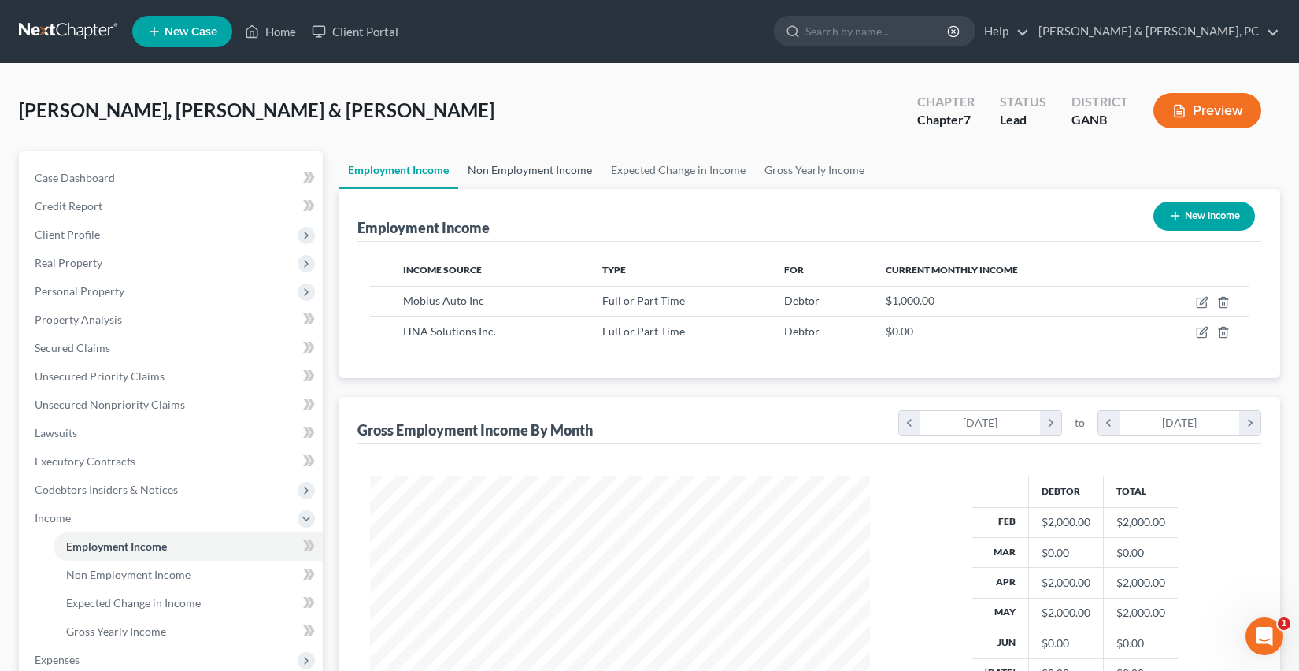
click at [490, 169] on link "Non Employment Income" at bounding box center [529, 170] width 143 height 38
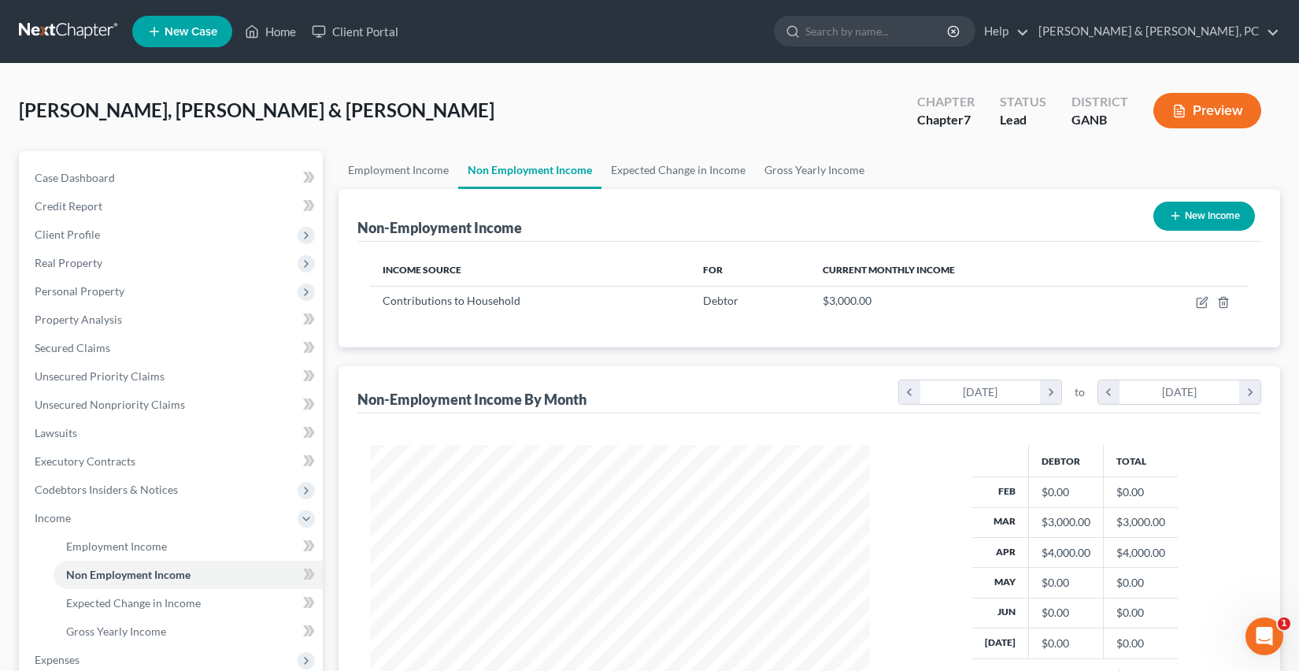
scroll to position [282, 531]
click at [1202, 299] on icon "button" at bounding box center [1202, 300] width 7 height 7
select select "8"
select select "0"
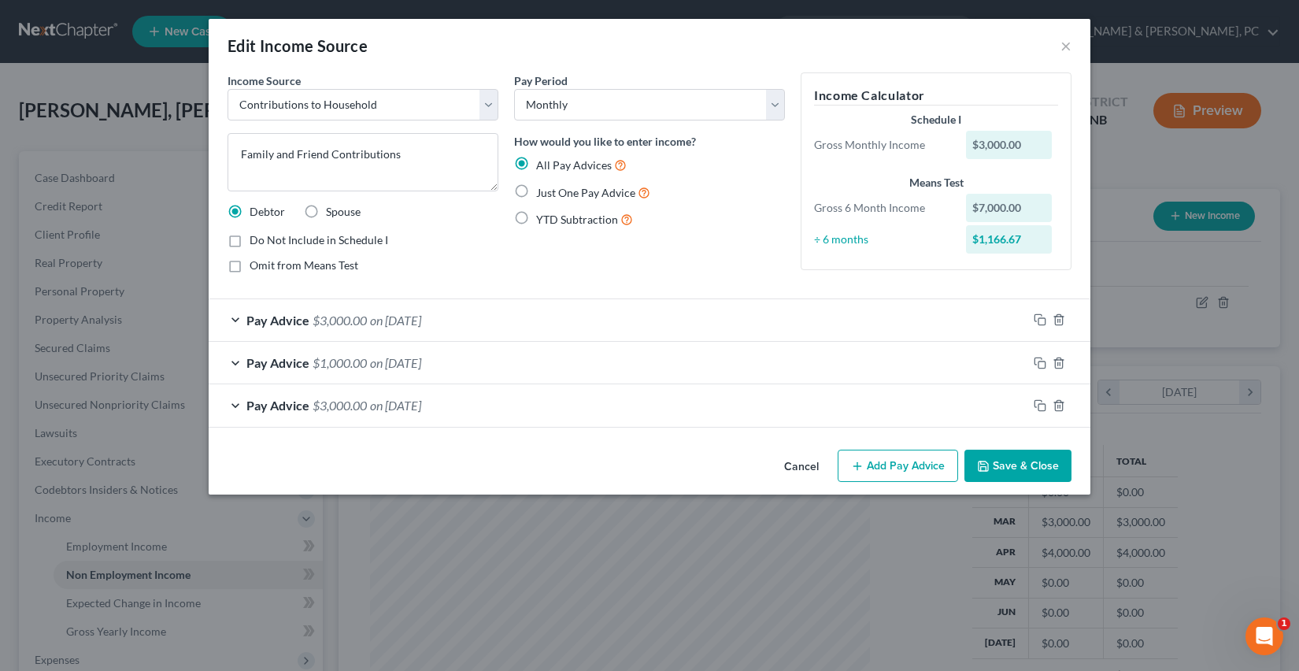
click at [354, 240] on span "Do Not Include in Schedule I" at bounding box center [318, 239] width 139 height 13
click at [266, 240] on input "Do Not Include in Schedule I" at bounding box center [261, 237] width 10 height 10
checkbox input "true"
click at [1041, 468] on button "Save & Close" at bounding box center [1017, 465] width 107 height 33
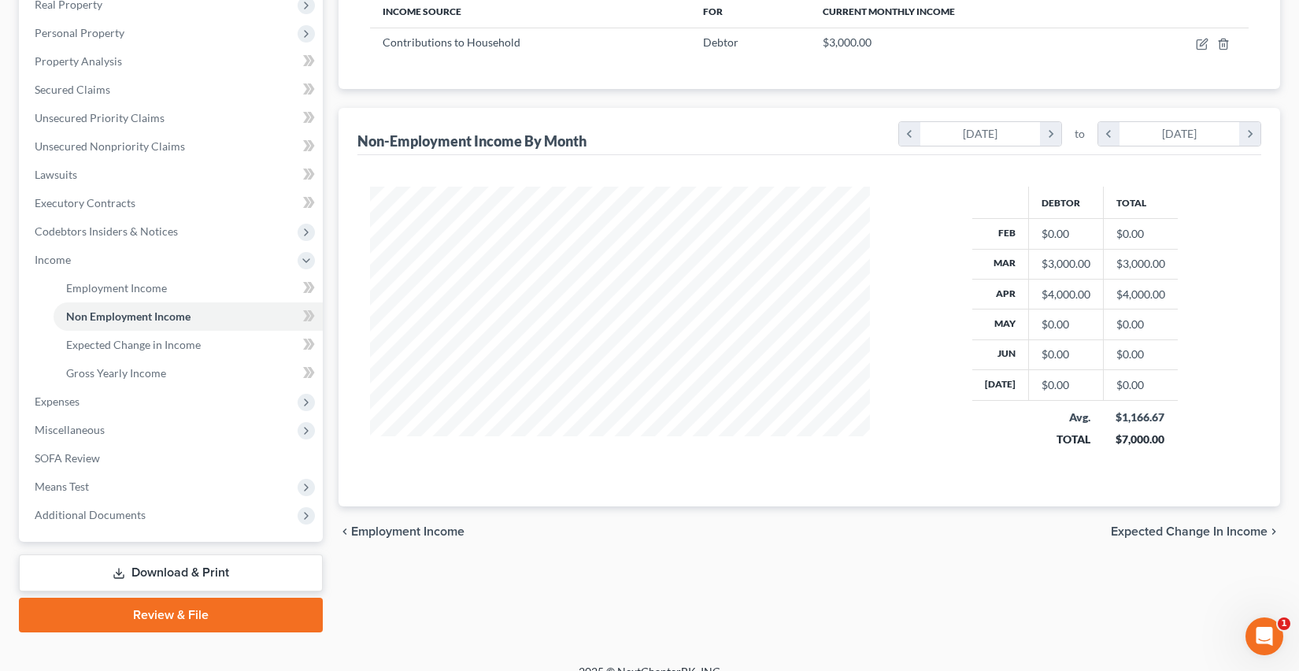
scroll to position [260, 0]
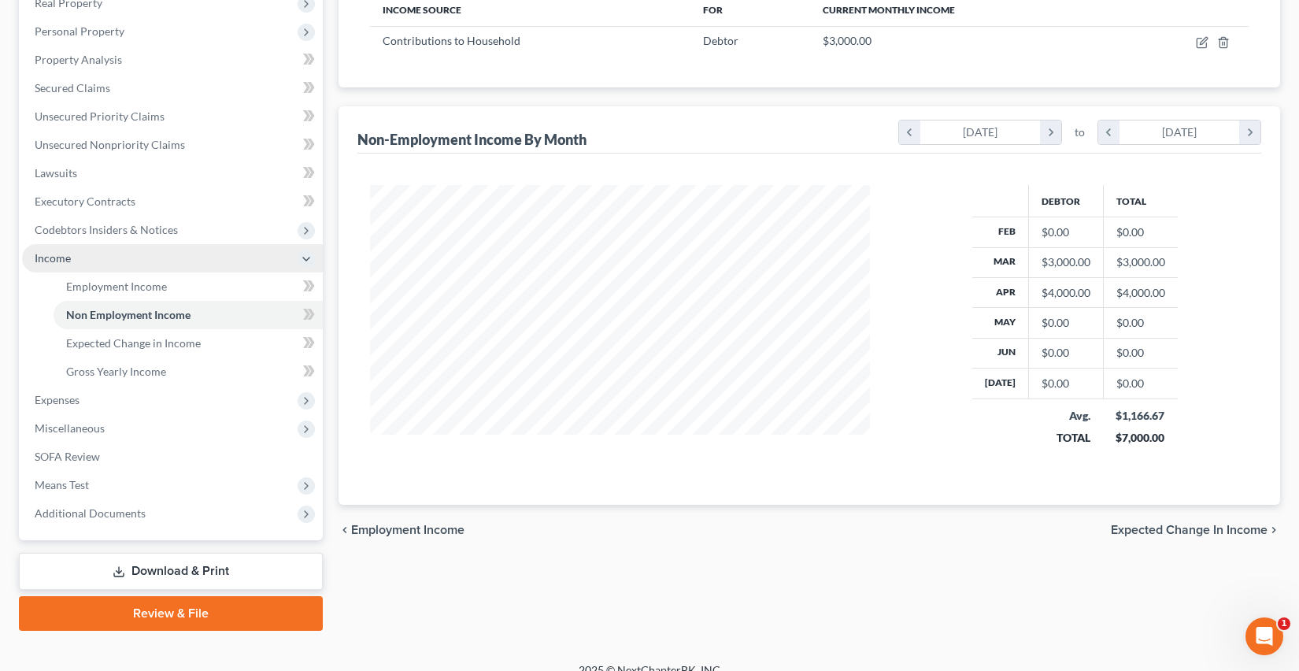
click at [119, 261] on span "Income" at bounding box center [172, 258] width 301 height 28
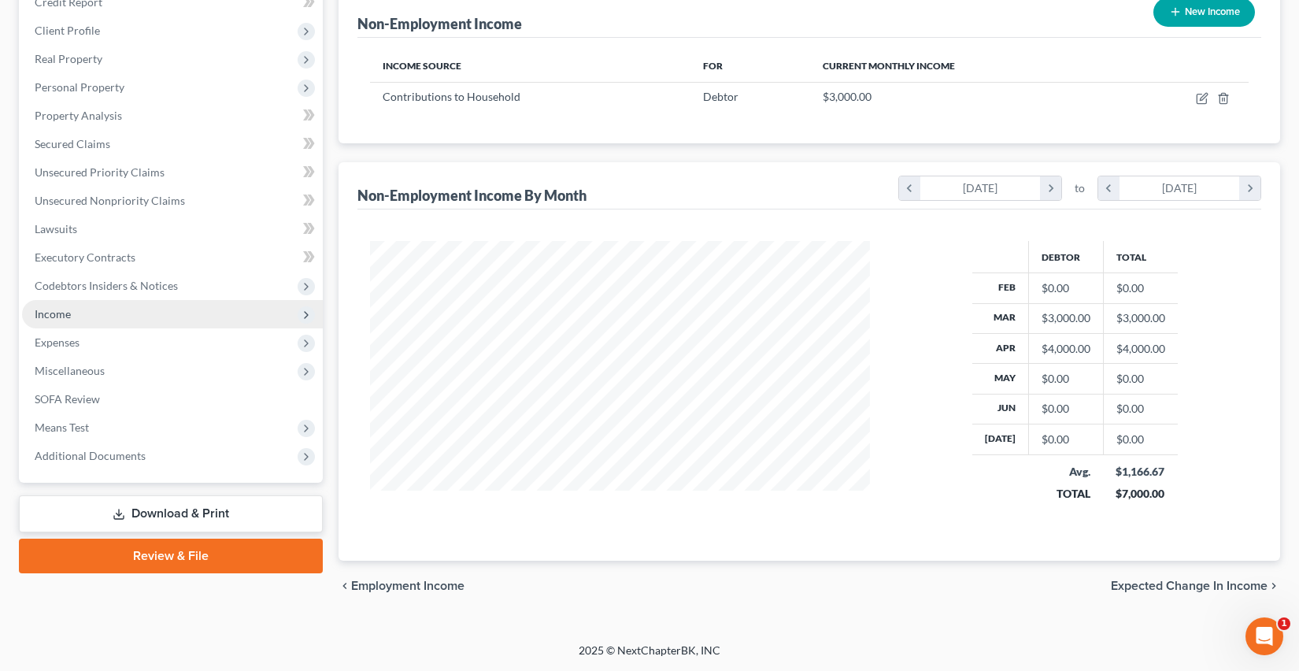
scroll to position [203, 0]
click at [208, 514] on link "Download & Print" at bounding box center [171, 514] width 304 height 37
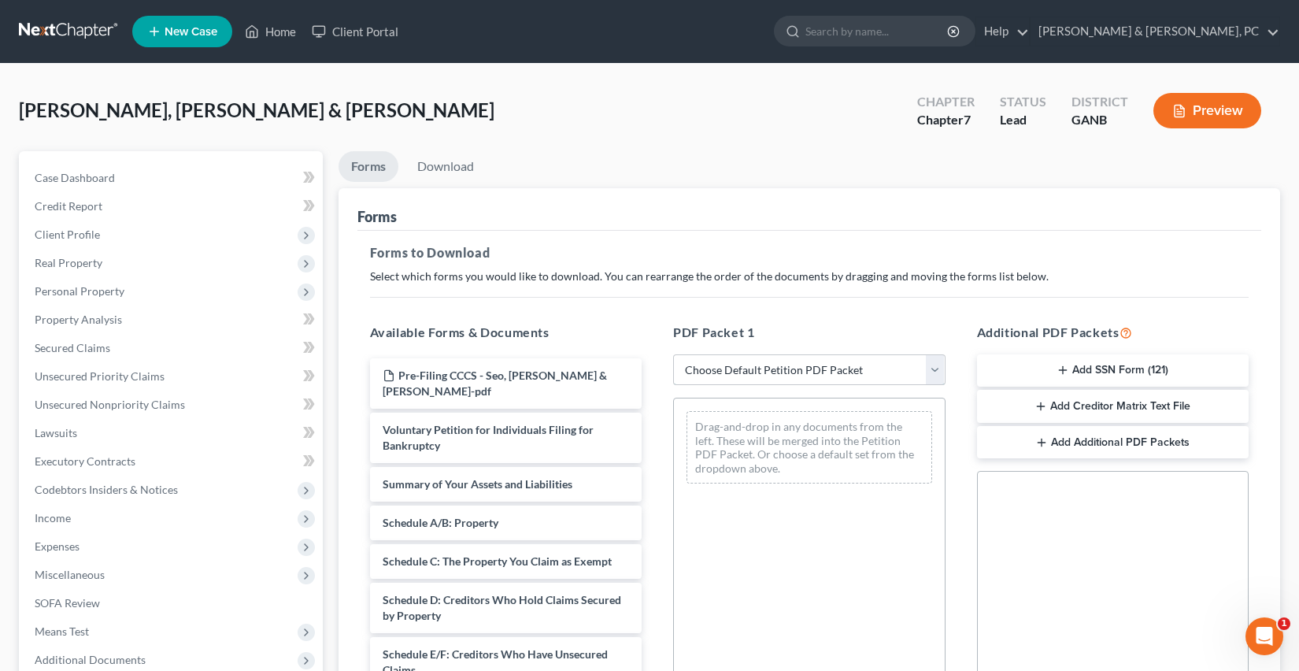
click at [784, 367] on select "Choose Default Petition PDF Packet Complete Bankruptcy Petition (all forms and …" at bounding box center [809, 369] width 272 height 31
select select "4"
click at [673, 354] on select "Choose Default Petition PDF Packet Complete Bankruptcy Petition (all forms and …" at bounding box center [809, 369] width 272 height 31
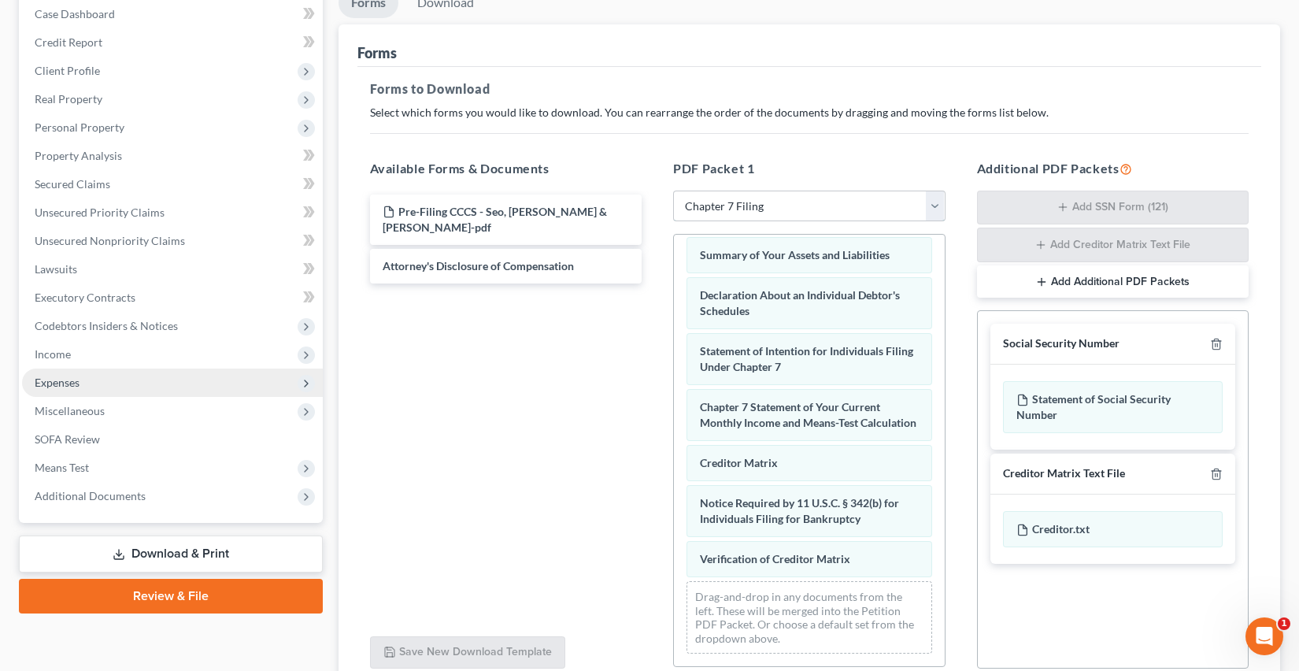
scroll to position [129, 0]
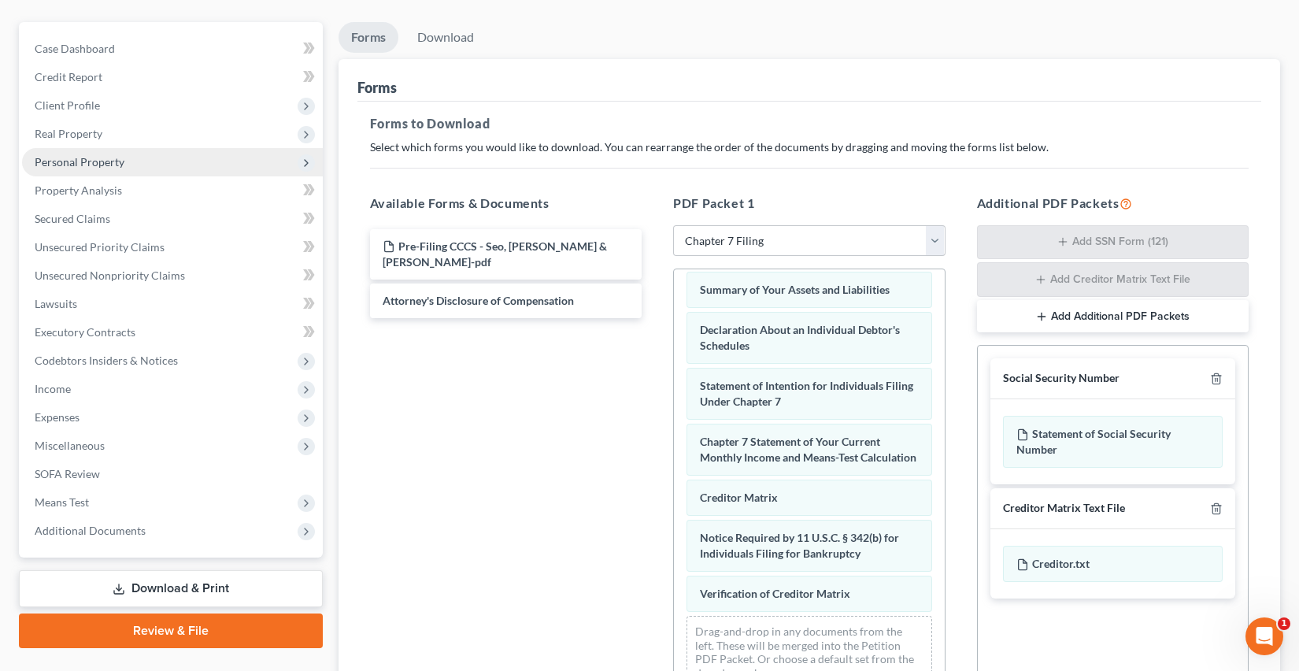
click at [113, 171] on span "Personal Property" at bounding box center [172, 162] width 301 height 28
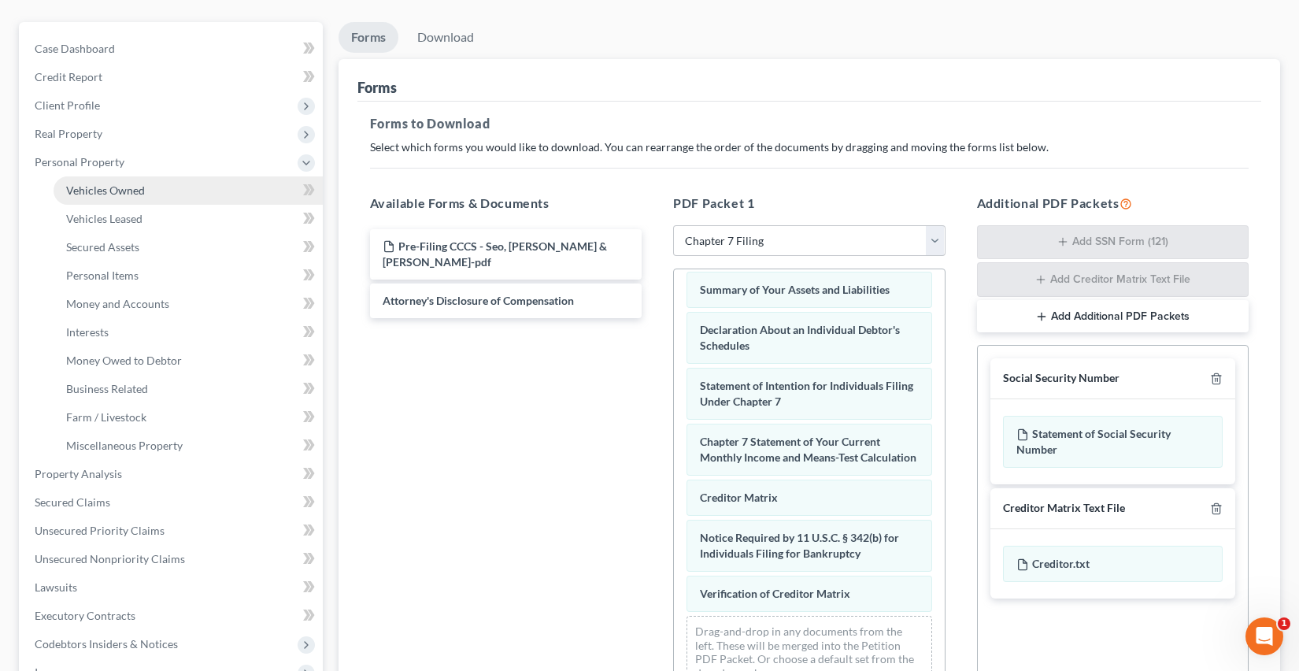
click at [119, 188] on span "Vehicles Owned" at bounding box center [105, 189] width 79 height 13
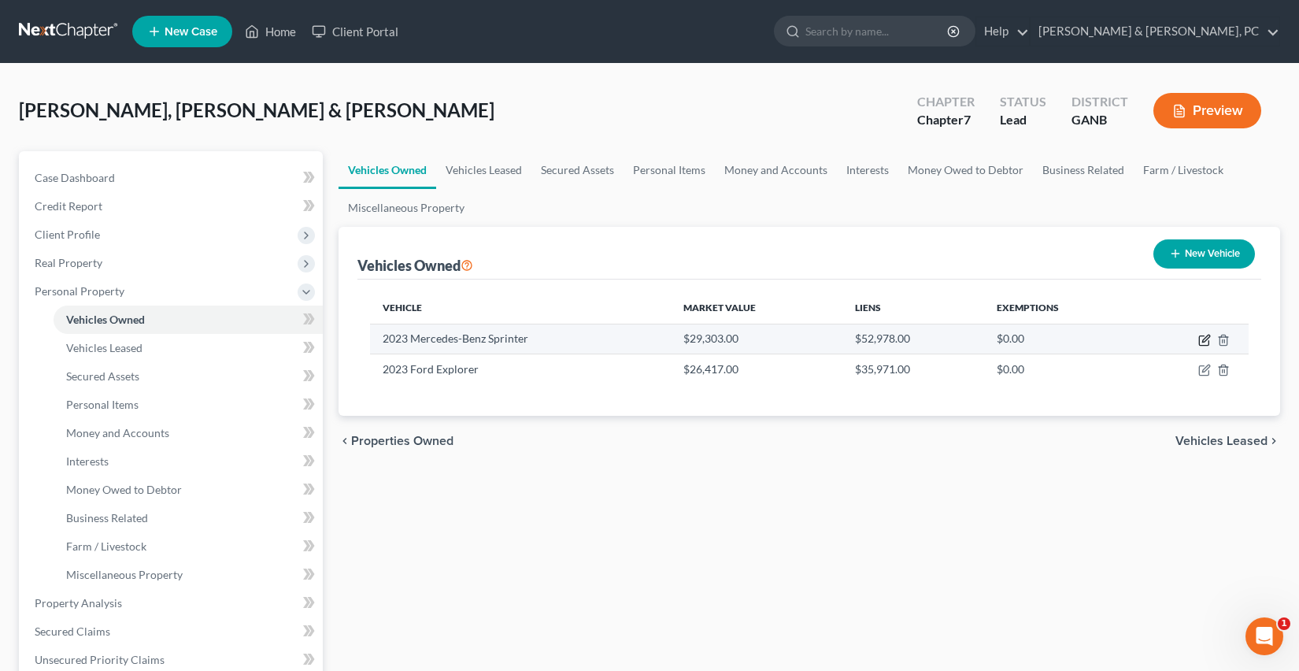
click at [1199, 342] on icon "button" at bounding box center [1203, 340] width 9 height 9
select select "0"
select select "3"
select select "2"
select select "0"
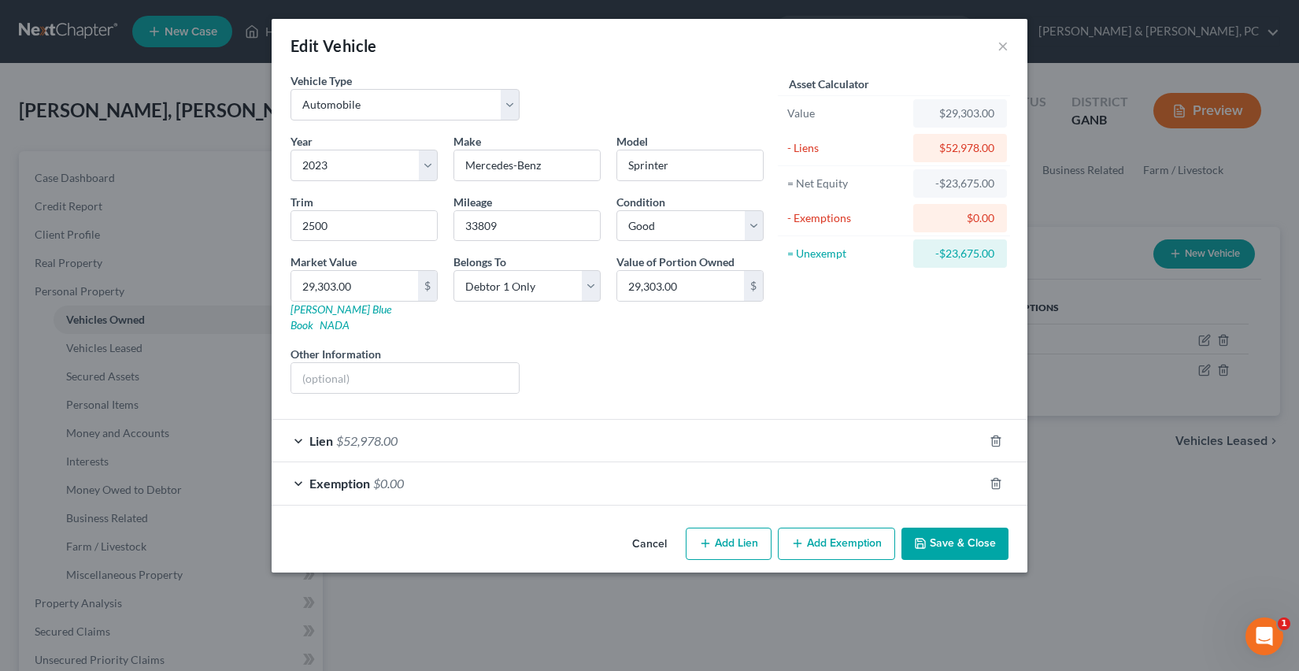
click at [978, 527] on button "Save & Close" at bounding box center [954, 543] width 107 height 33
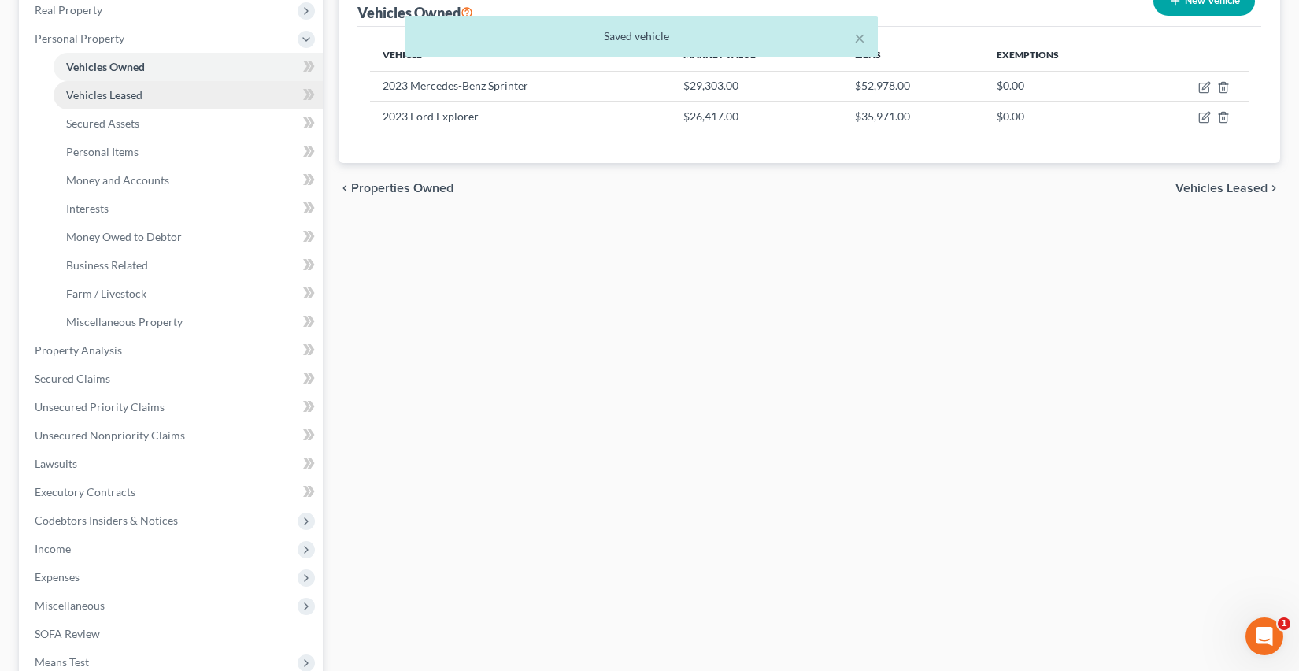
scroll to position [319, 0]
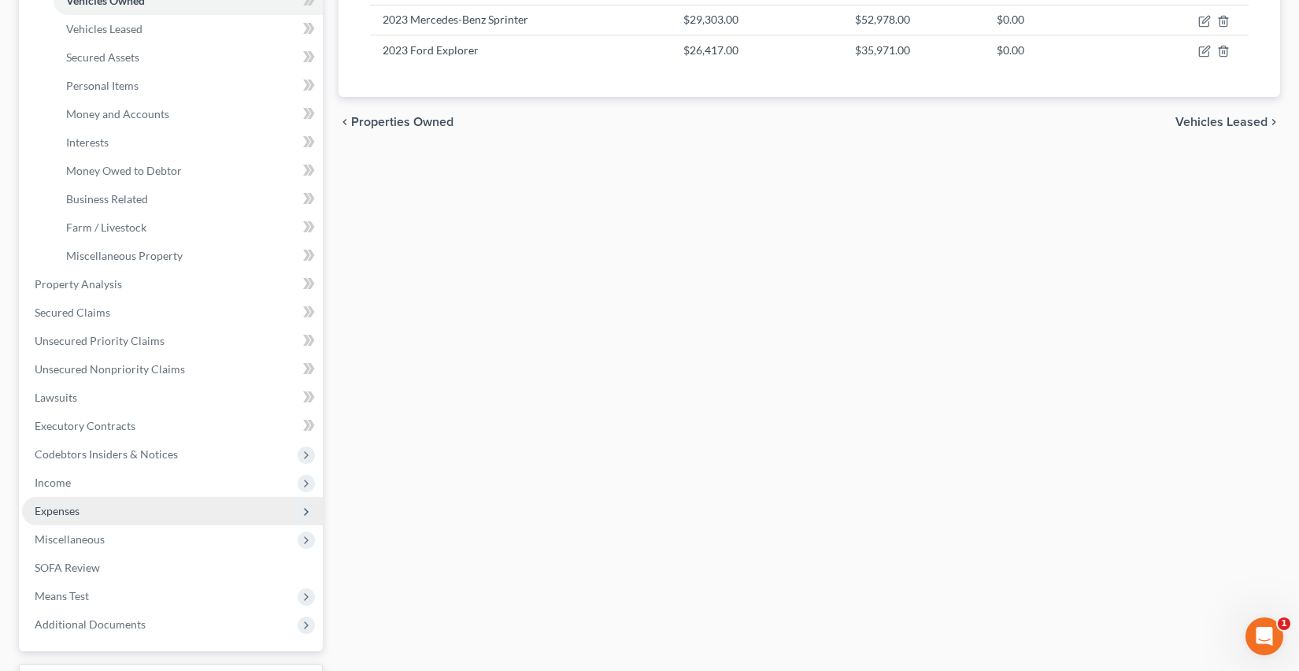
click at [146, 513] on span "Expenses" at bounding box center [172, 511] width 301 height 28
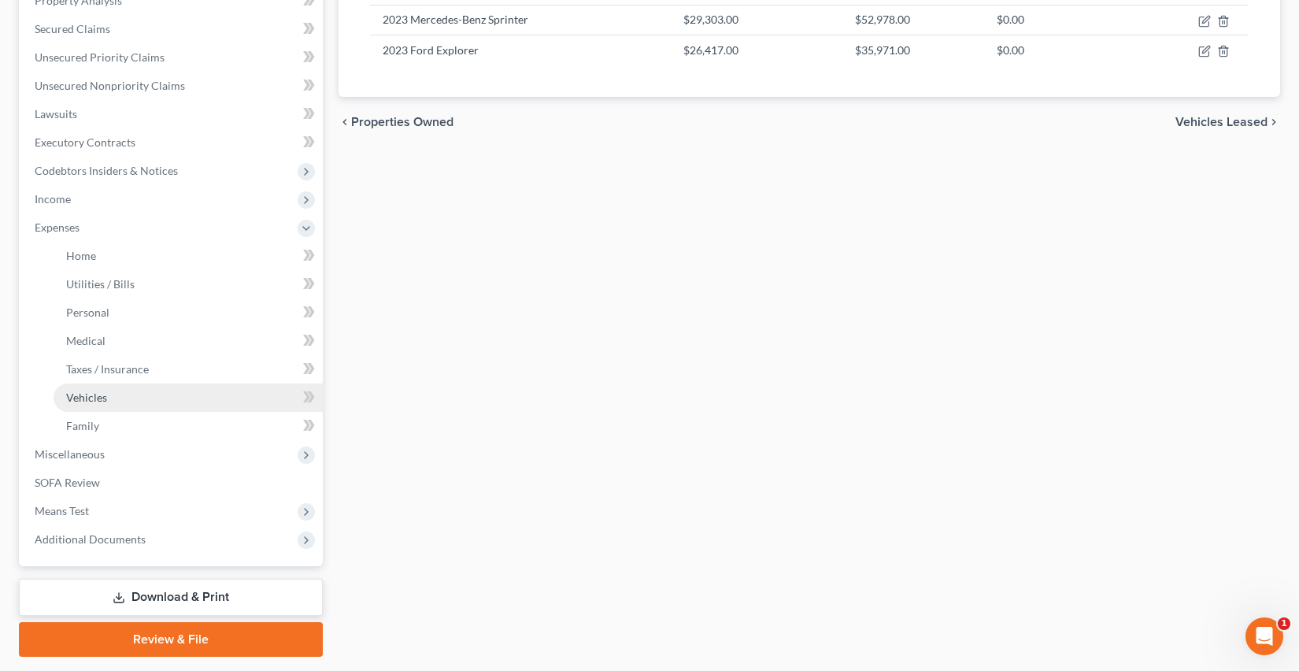
click at [183, 400] on link "Vehicles" at bounding box center [188, 397] width 269 height 28
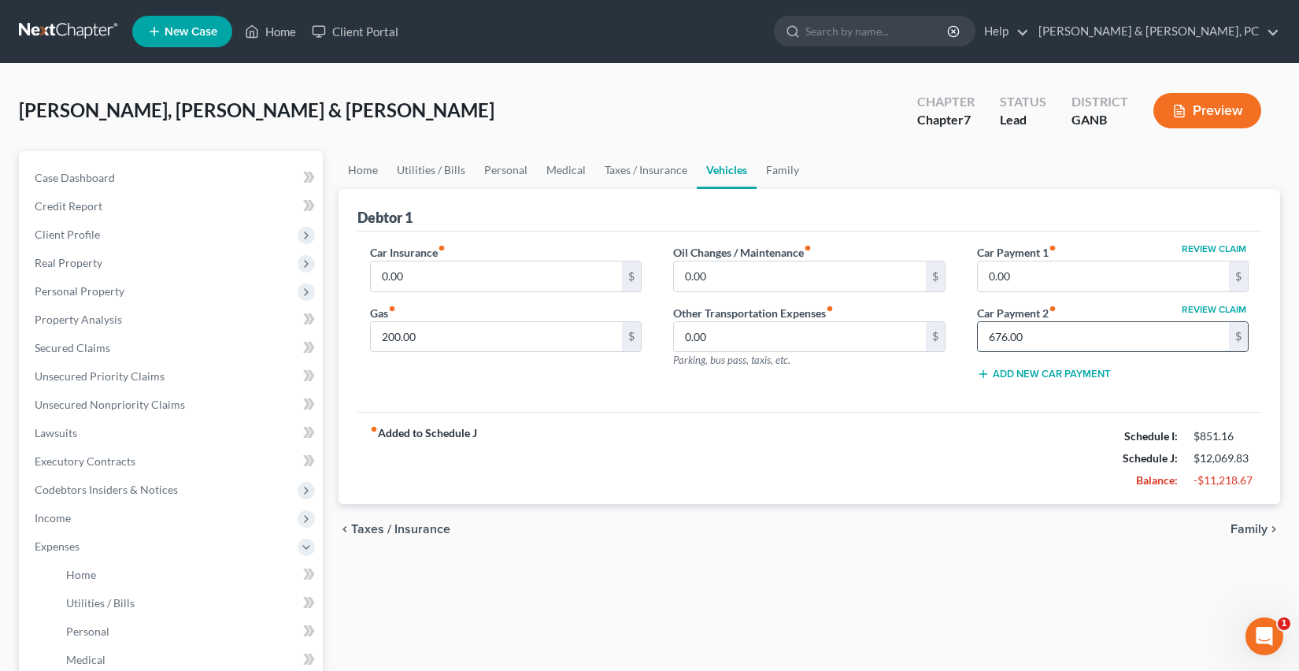
click at [1044, 331] on input "676.00" at bounding box center [1104, 337] width 252 height 30
click at [785, 174] on link "Family" at bounding box center [782, 170] width 52 height 38
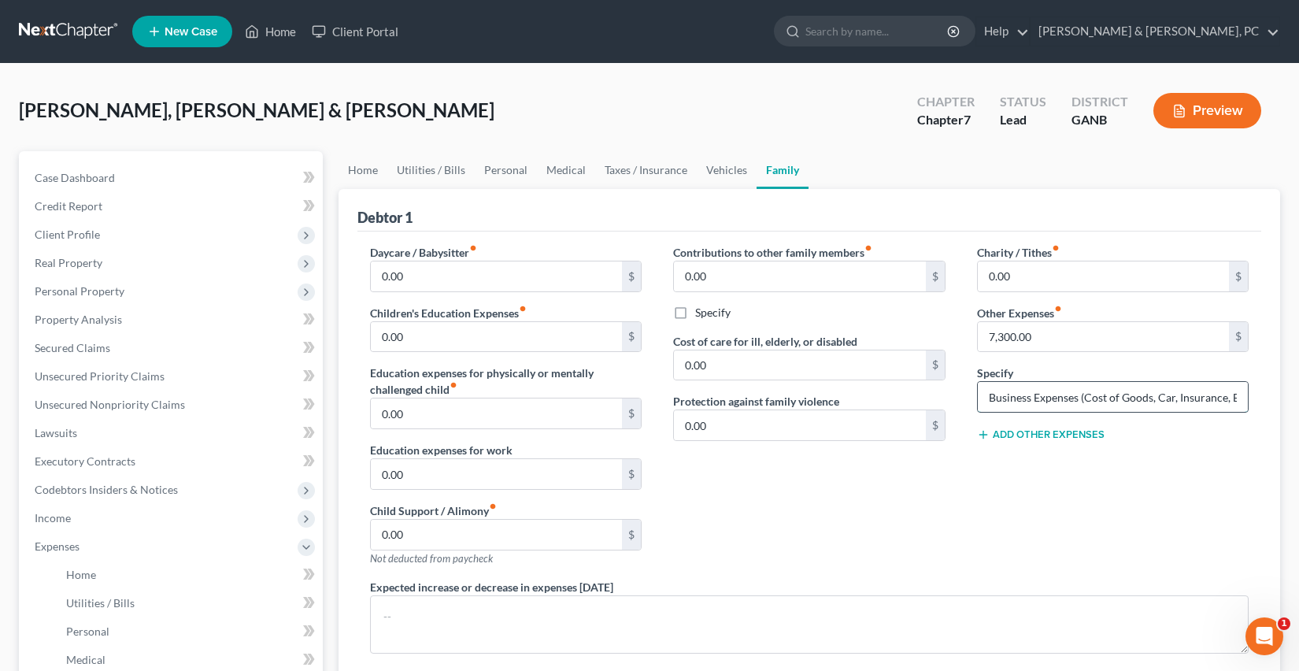
click at [1135, 404] on input "Business Expenses (Cost of Goods, Car, Insurance, Bank Charge, Payroll, Utiliti…" at bounding box center [1113, 397] width 271 height 30
click at [1173, 394] on input "Business Expenses (Cost of Goods, Car, Insurance, Bank Charge, Payroll, Utiliti…" at bounding box center [1113, 397] width 271 height 30
drag, startPoint x: 989, startPoint y: 400, endPoint x: 1332, endPoint y: 400, distance: 343.9
click at [1299, 400] on html "Home New Case Client Portal [PERSON_NAME] & Hong, PC [PERSON_NAME][EMAIL_ADDRES…" at bounding box center [649, 517] width 1299 height 1035
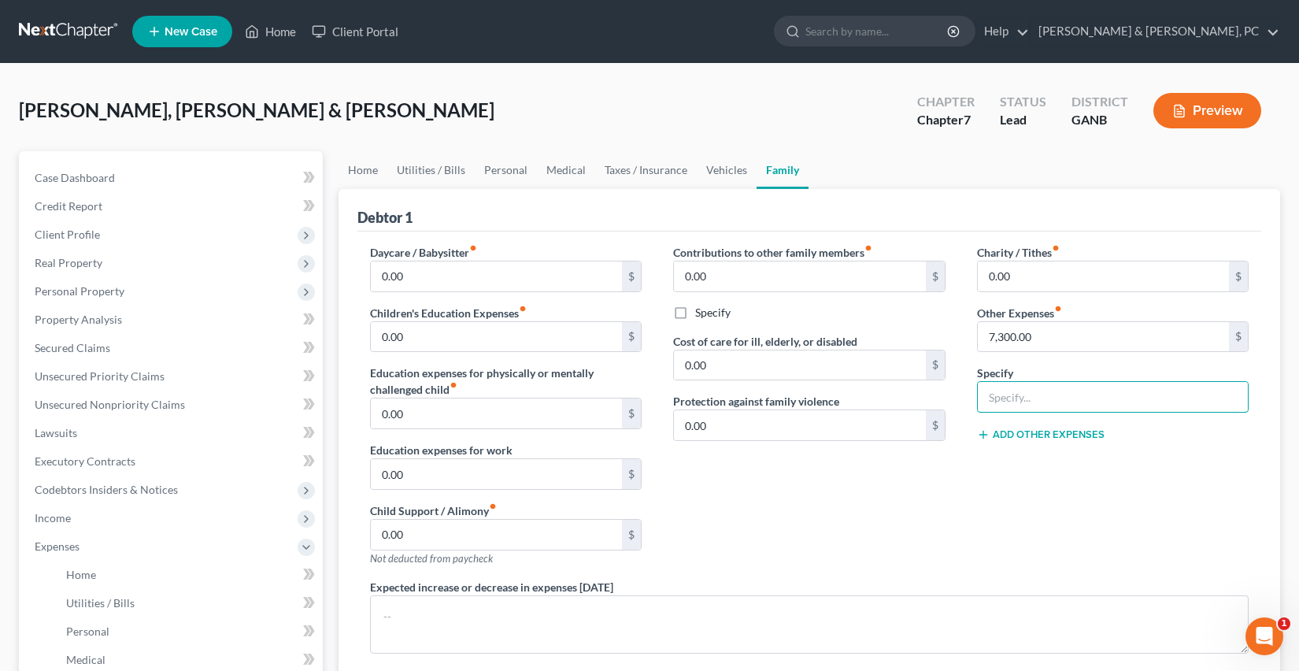
scroll to position [0, 0]
drag, startPoint x: 1074, startPoint y: 344, endPoint x: 970, endPoint y: 342, distance: 103.1
click at [970, 342] on div "Charity / Tithes fiber_manual_record 0.00 $ Other Expenses fiber_manual_record …" at bounding box center [1113, 411] width 304 height 334
drag, startPoint x: 1077, startPoint y: 338, endPoint x: 941, endPoint y: 334, distance: 135.5
click at [941, 334] on div "Daycare / Babysitter fiber_manual_record 0.00 $ Children's Education Expenses f…" at bounding box center [809, 480] width 911 height 473
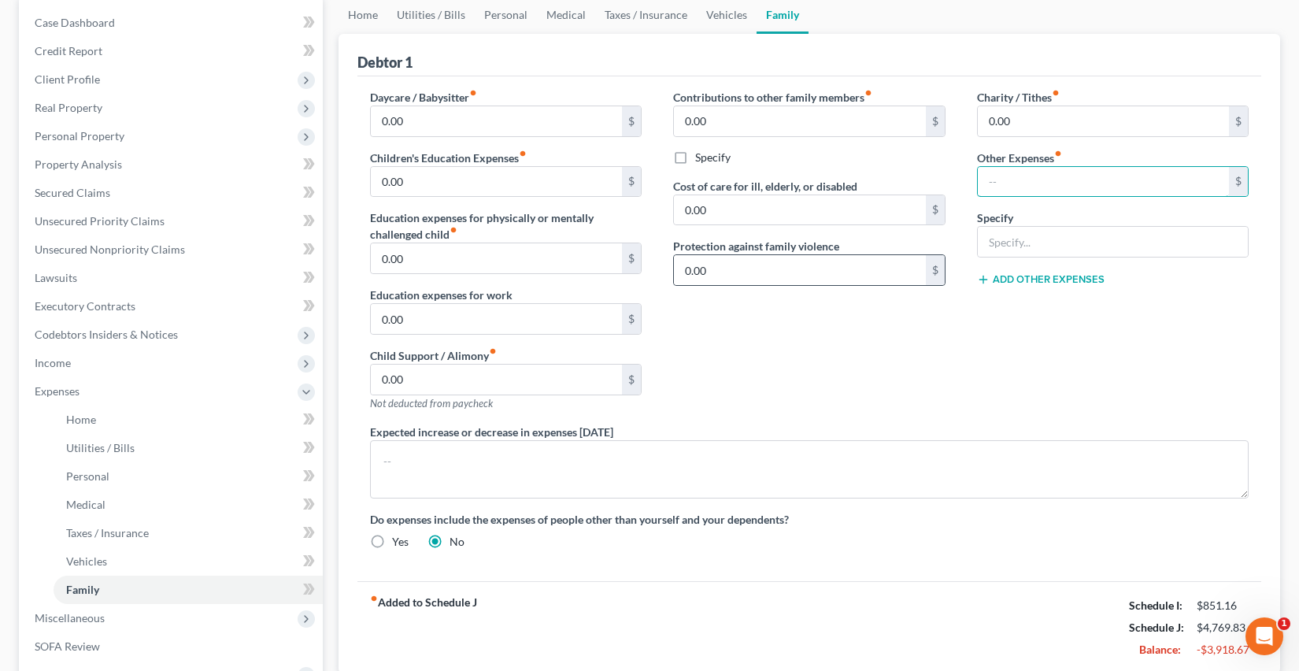
scroll to position [179, 0]
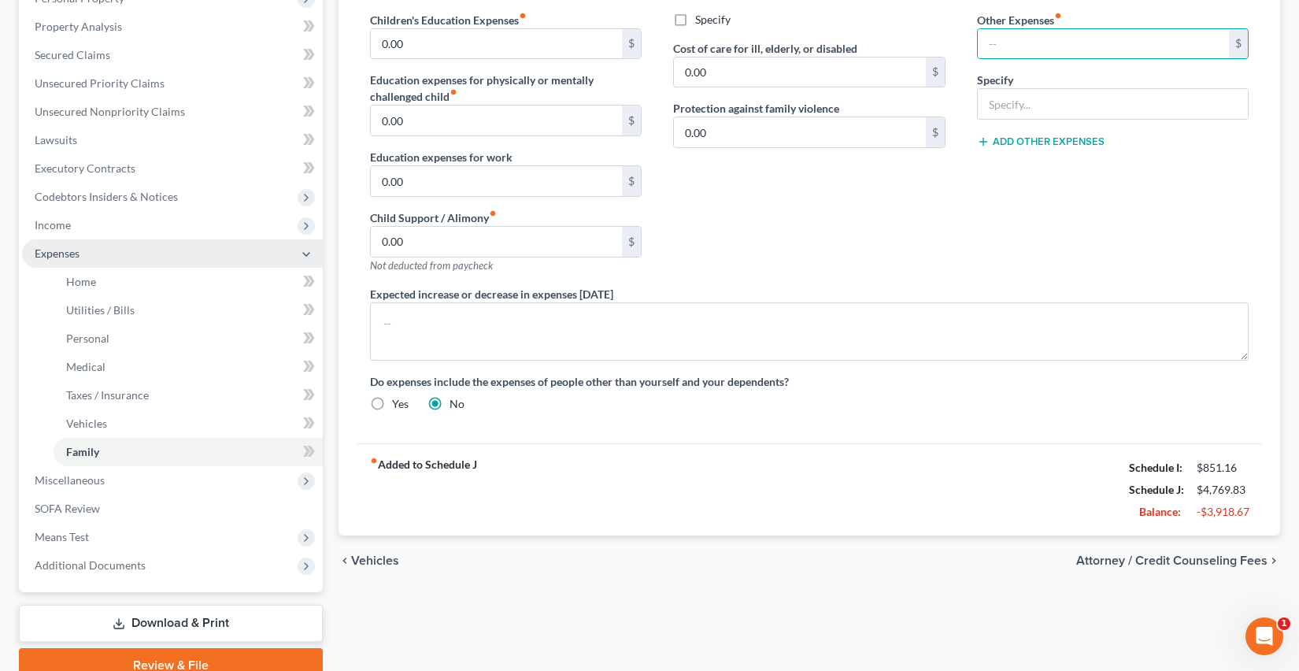
click at [94, 251] on span "Expenses" at bounding box center [172, 253] width 301 height 28
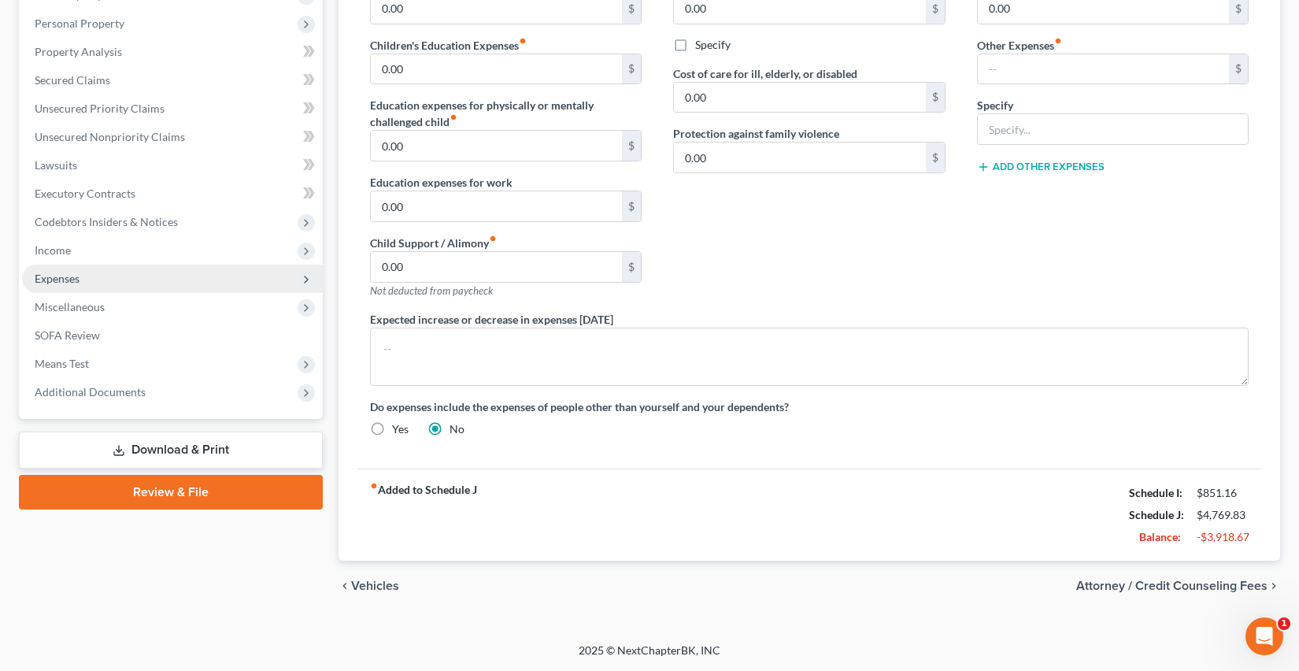
scroll to position [267, 0]
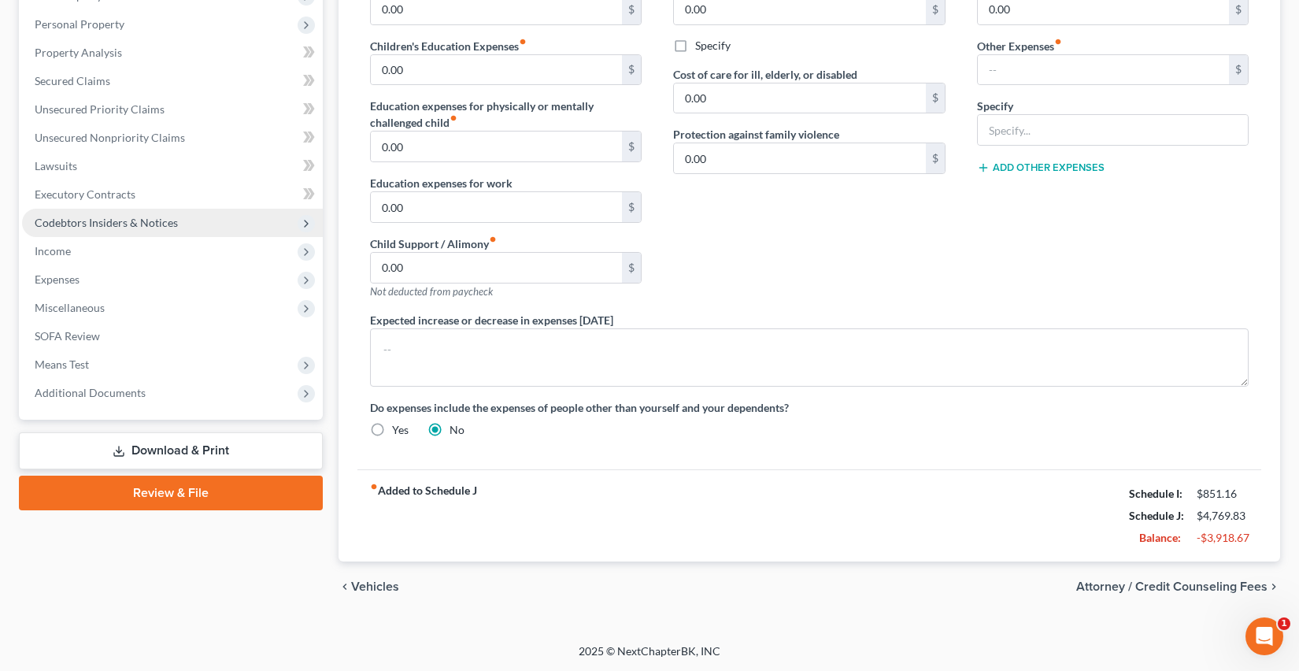
click at [85, 225] on span "Codebtors Insiders & Notices" at bounding box center [106, 222] width 143 height 13
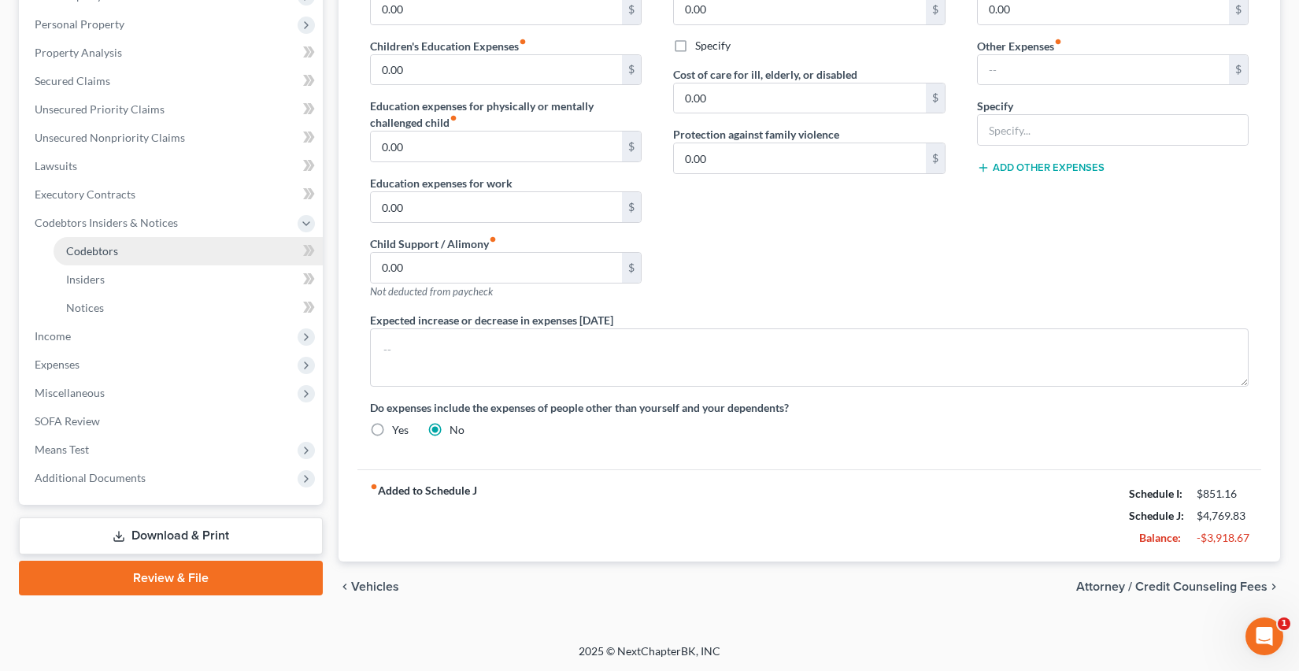
click at [119, 250] on link "Codebtors" at bounding box center [188, 251] width 269 height 28
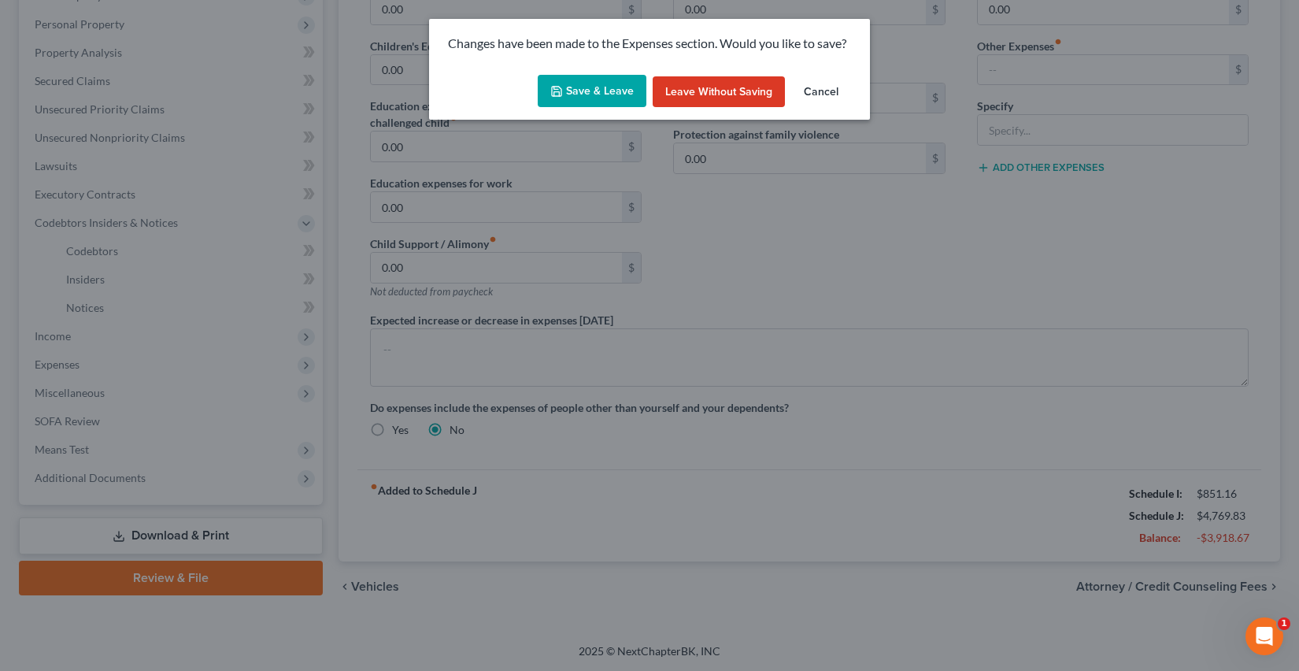
click at [560, 85] on icon "button" at bounding box center [556, 91] width 13 height 13
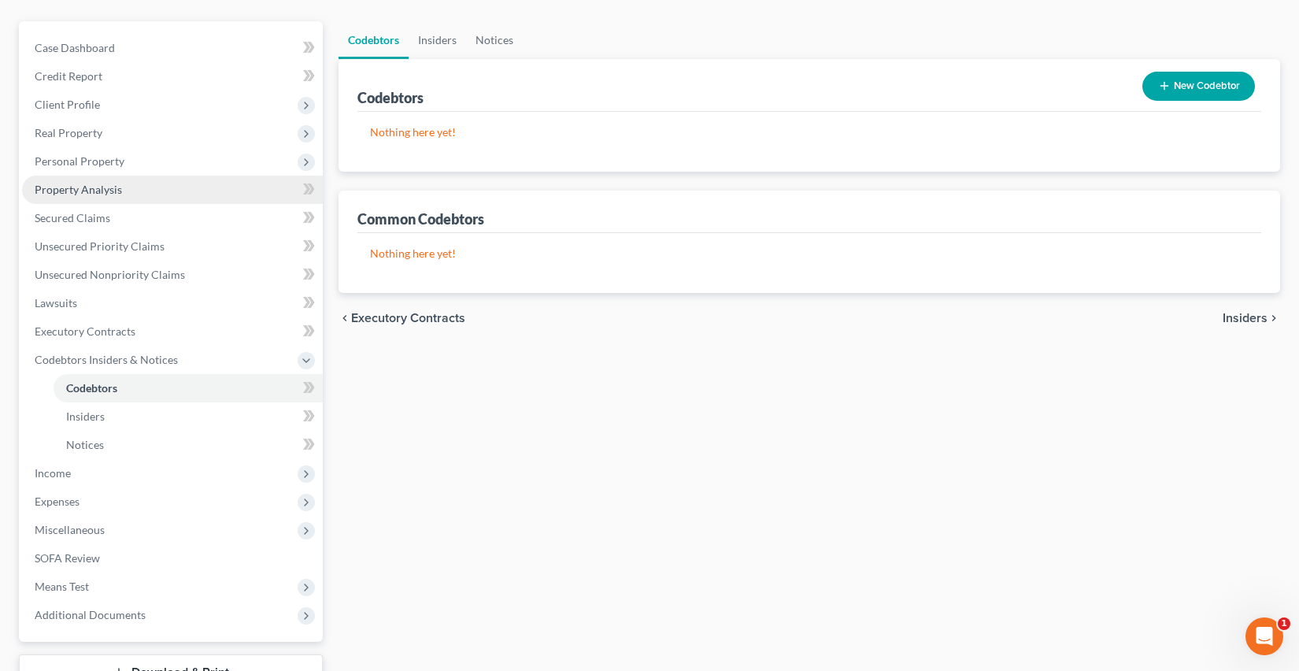
scroll to position [249, 0]
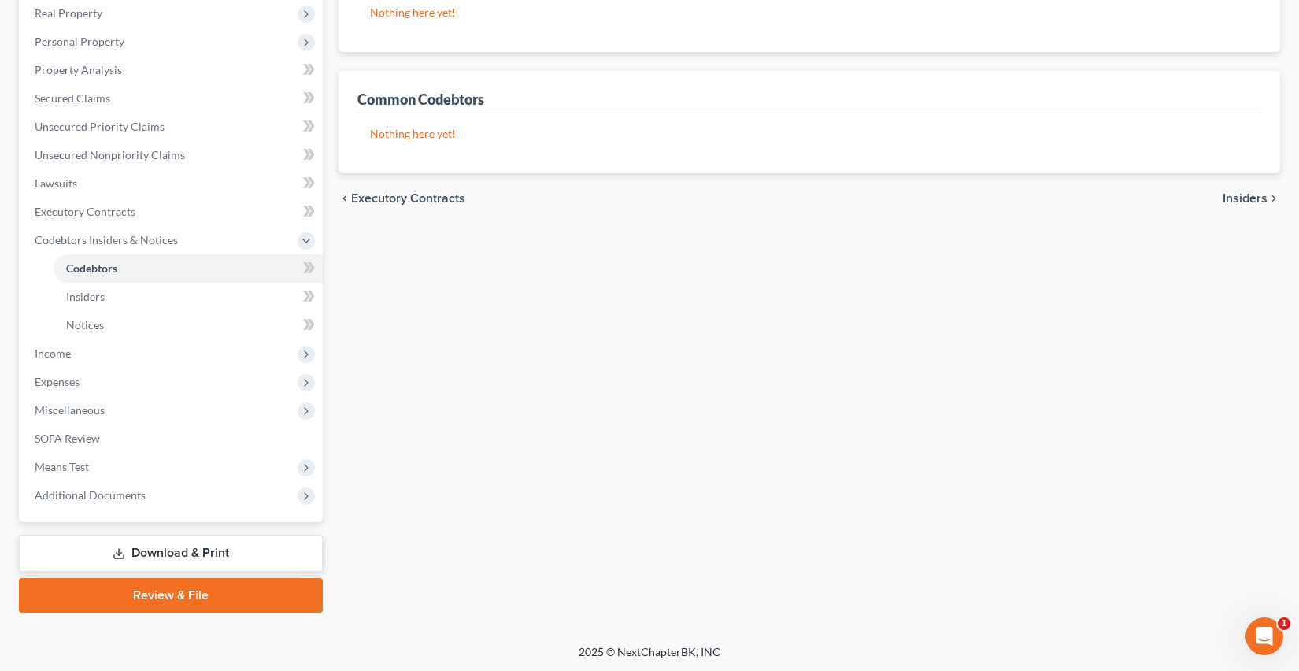
click at [206, 567] on link "Download & Print" at bounding box center [171, 552] width 304 height 37
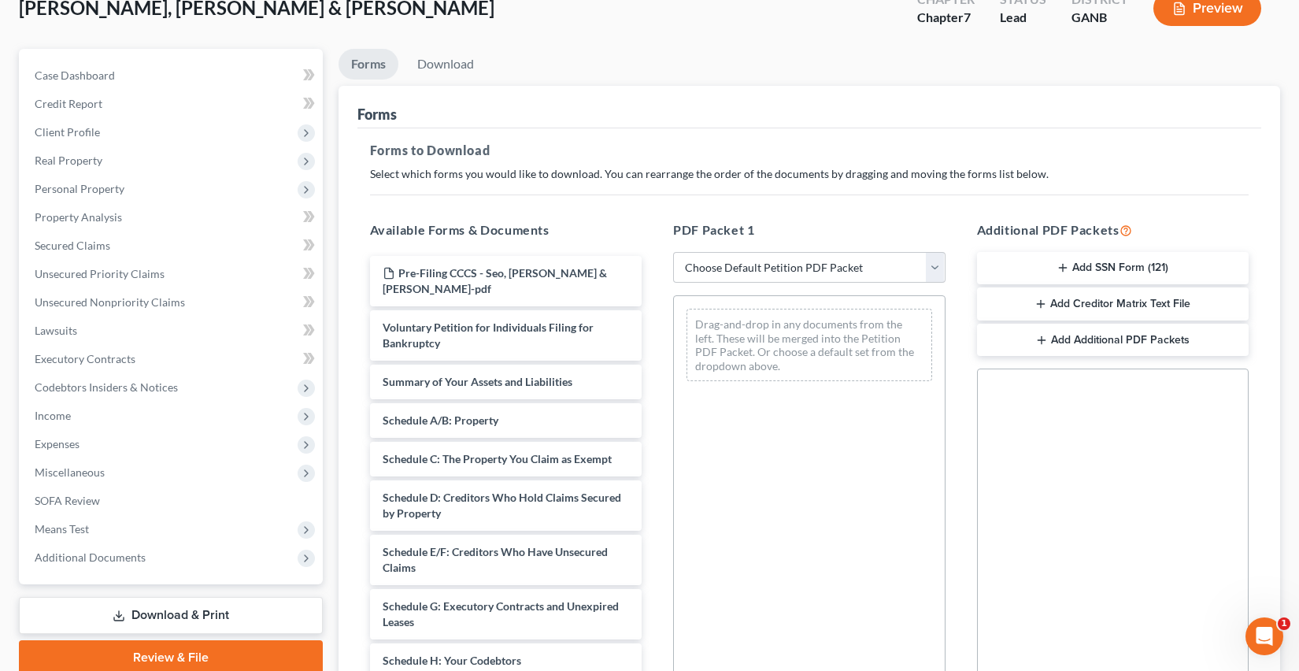
scroll to position [146, 0]
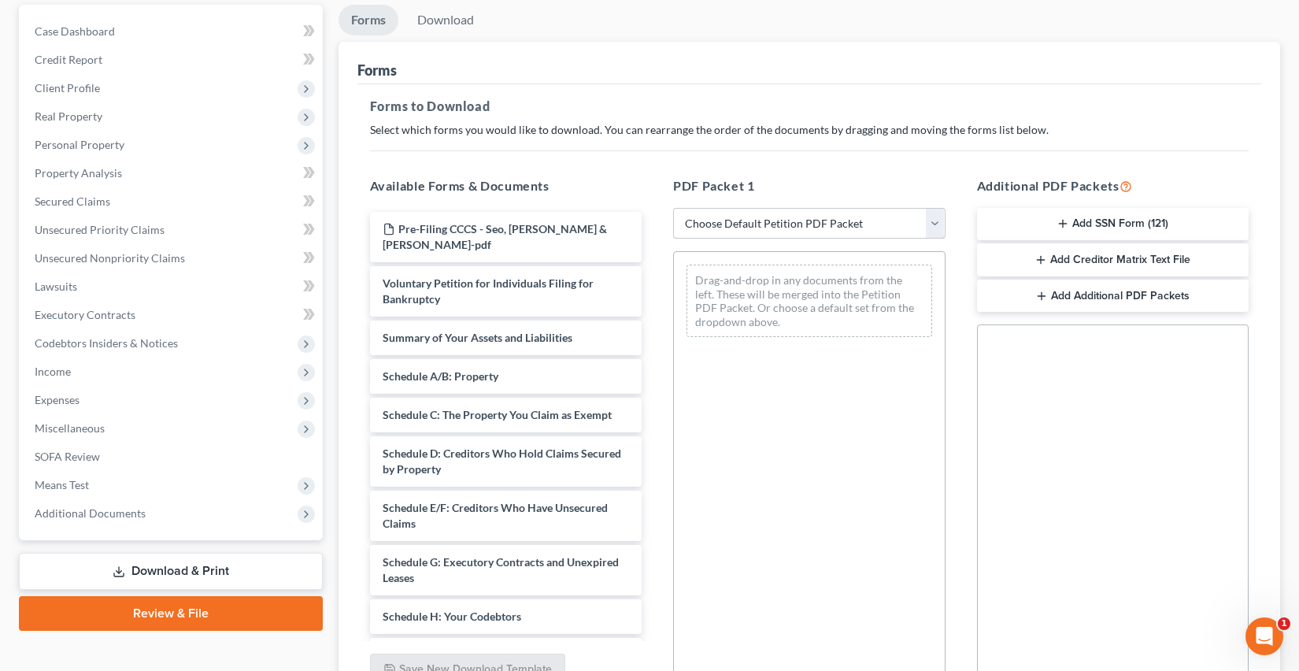
click at [734, 223] on select "Choose Default Petition PDF Packet Complete Bankruptcy Petition (all forms and …" at bounding box center [809, 223] width 272 height 31
select select "4"
click at [673, 208] on select "Choose Default Petition PDF Packet Complete Bankruptcy Petition (all forms and …" at bounding box center [809, 223] width 272 height 31
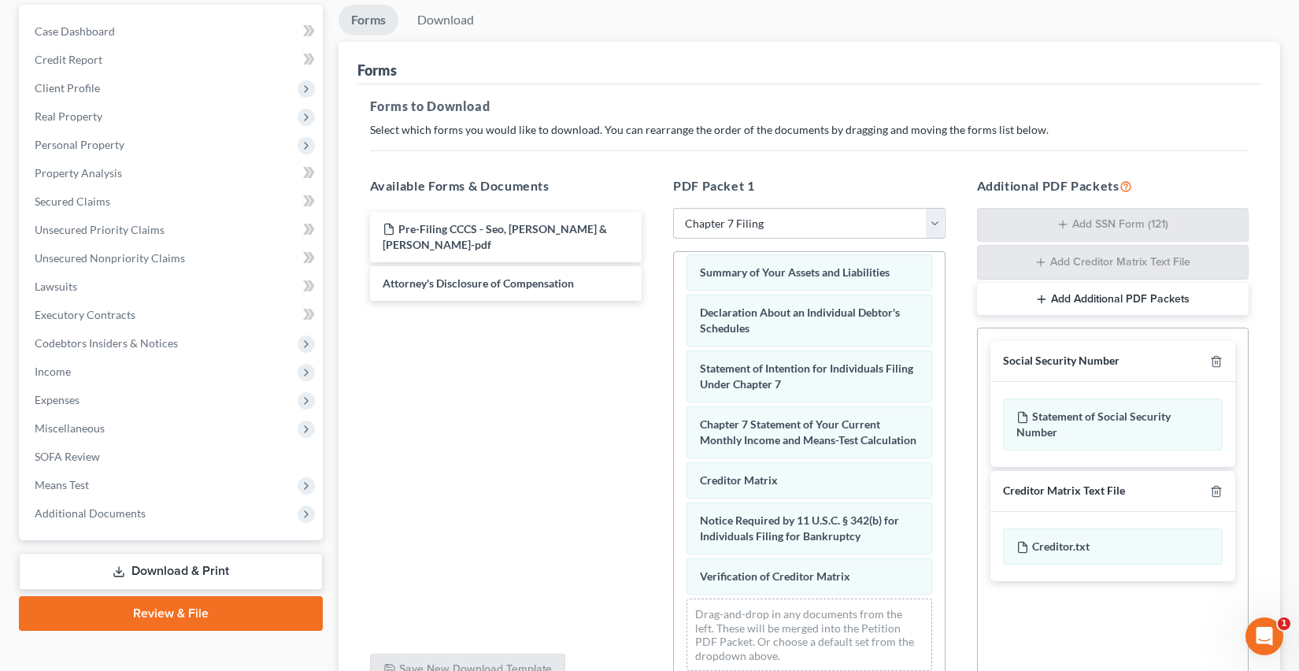
scroll to position [302, 0]
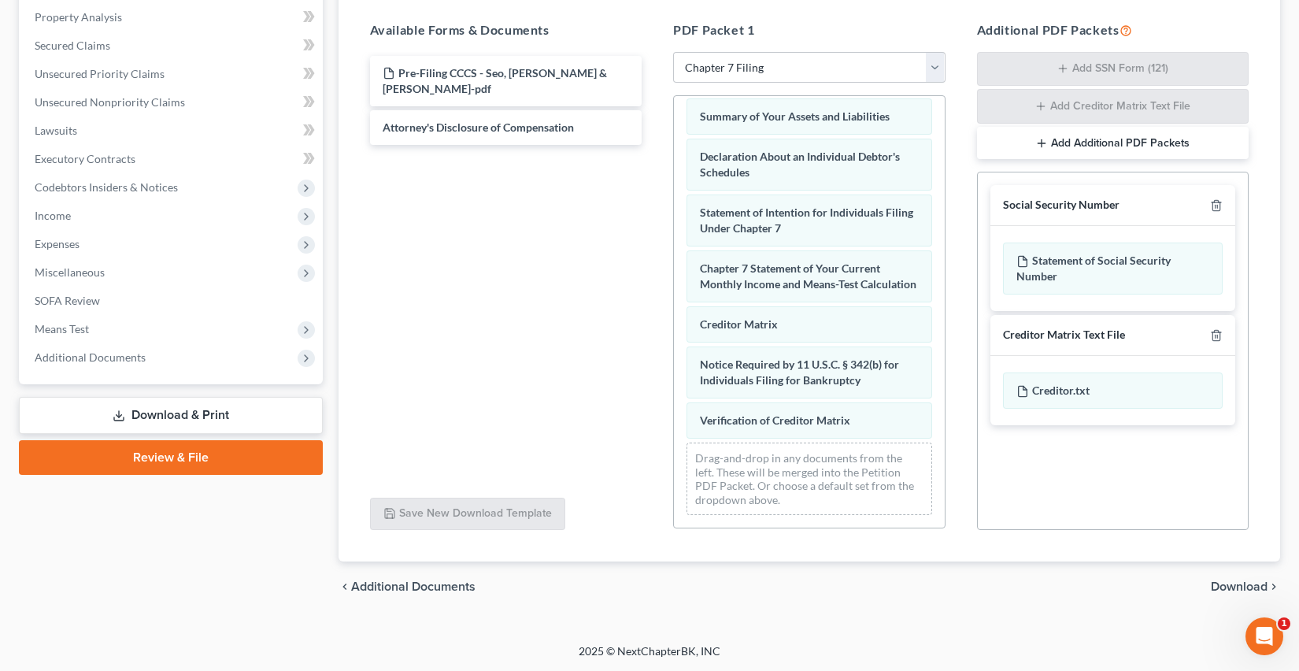
click at [1245, 586] on span "Download" at bounding box center [1238, 586] width 57 height 13
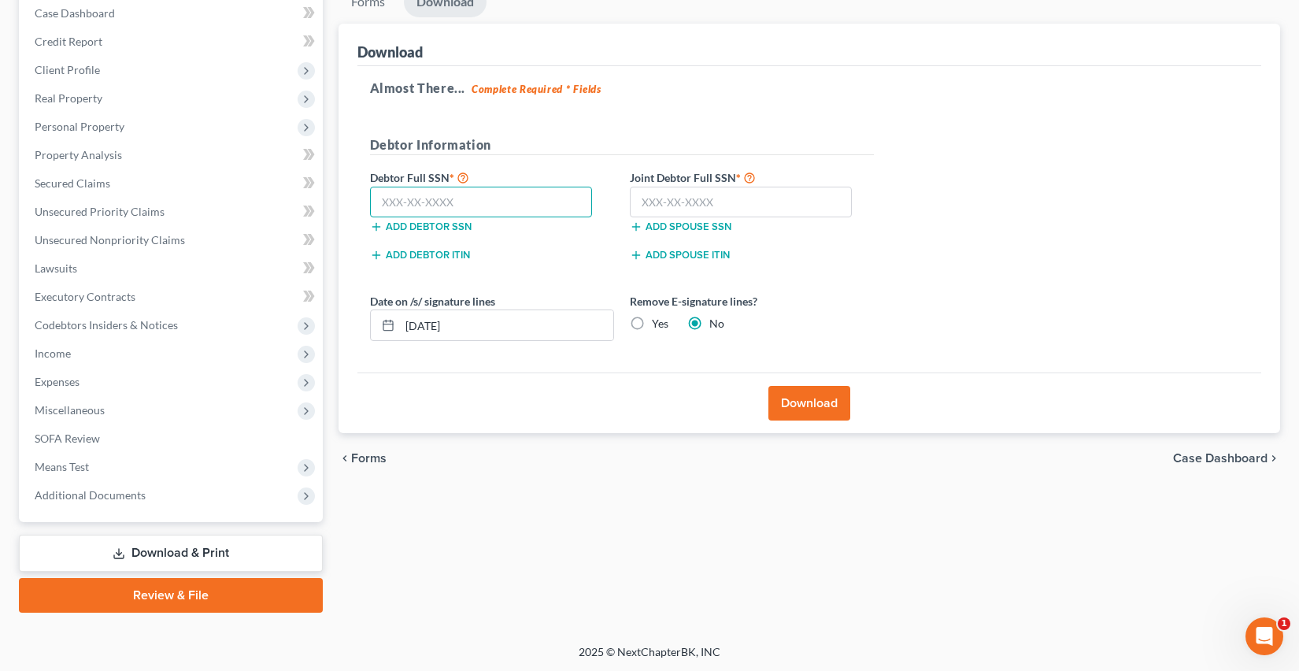
click at [384, 209] on input "text" at bounding box center [481, 202] width 223 height 31
type input "770-34-7162"
click at [685, 212] on input "text" at bounding box center [741, 202] width 223 height 31
type input "090-95-3892"
click at [808, 401] on button "Download" at bounding box center [809, 403] width 82 height 35
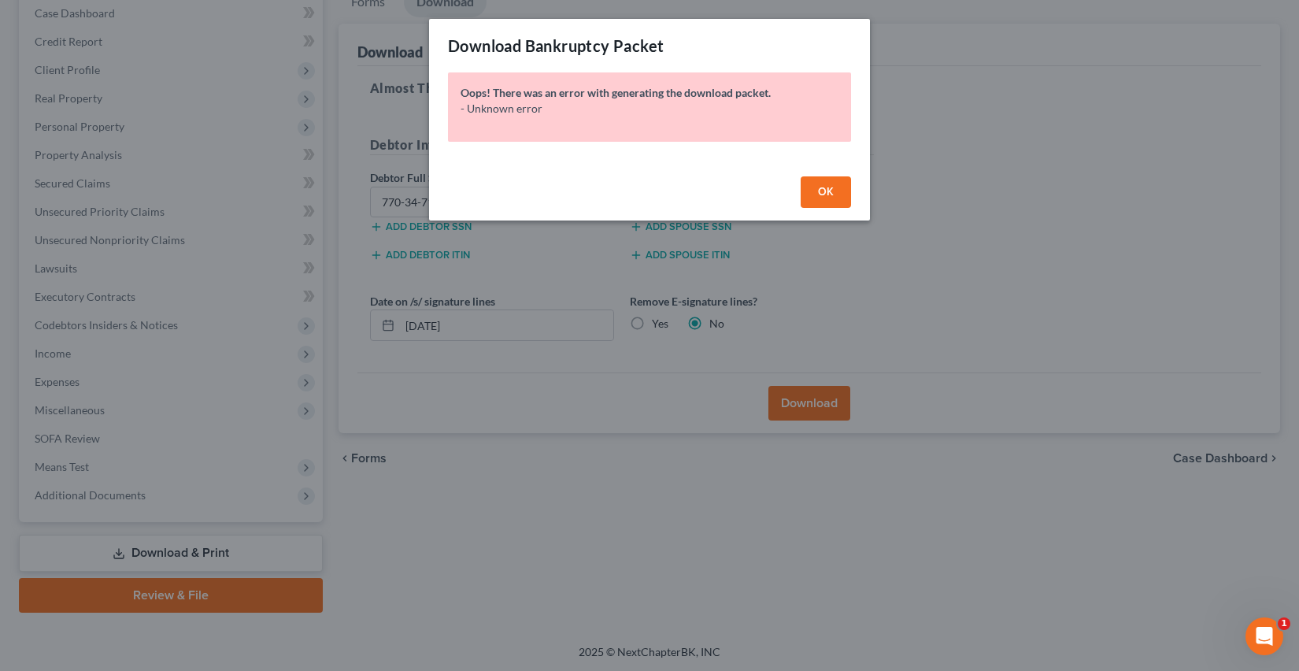
click at [819, 199] on button "OK" at bounding box center [825, 191] width 50 height 31
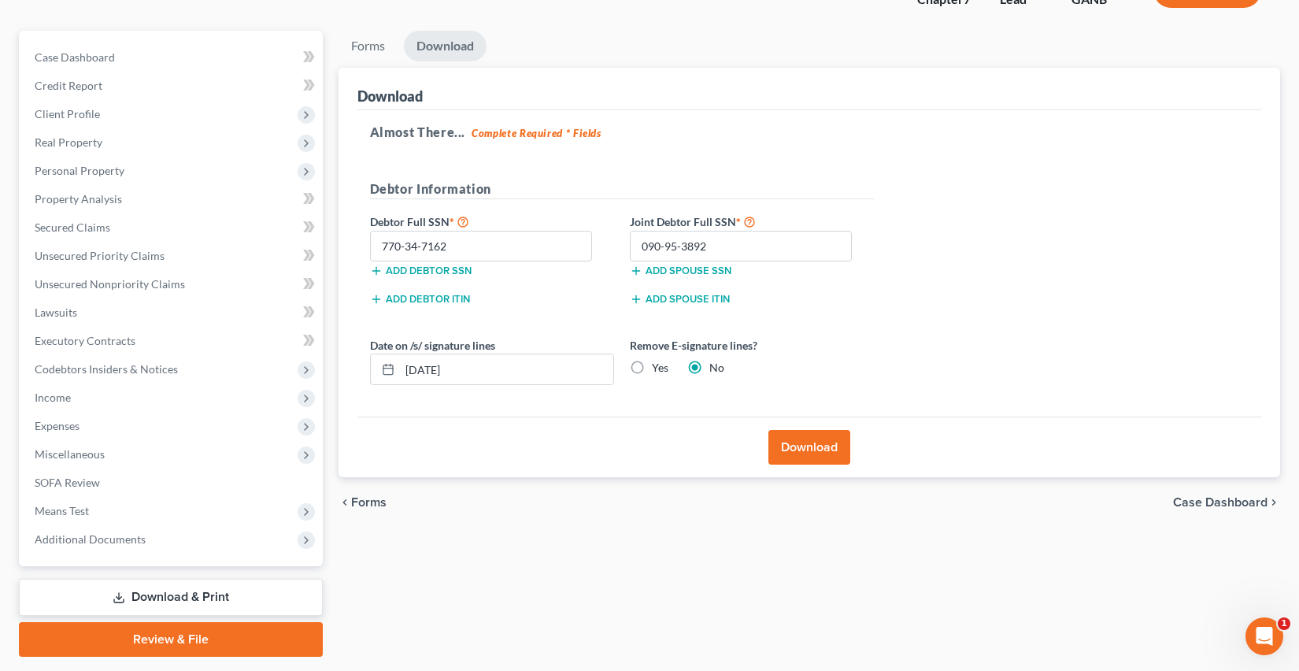
scroll to position [161, 0]
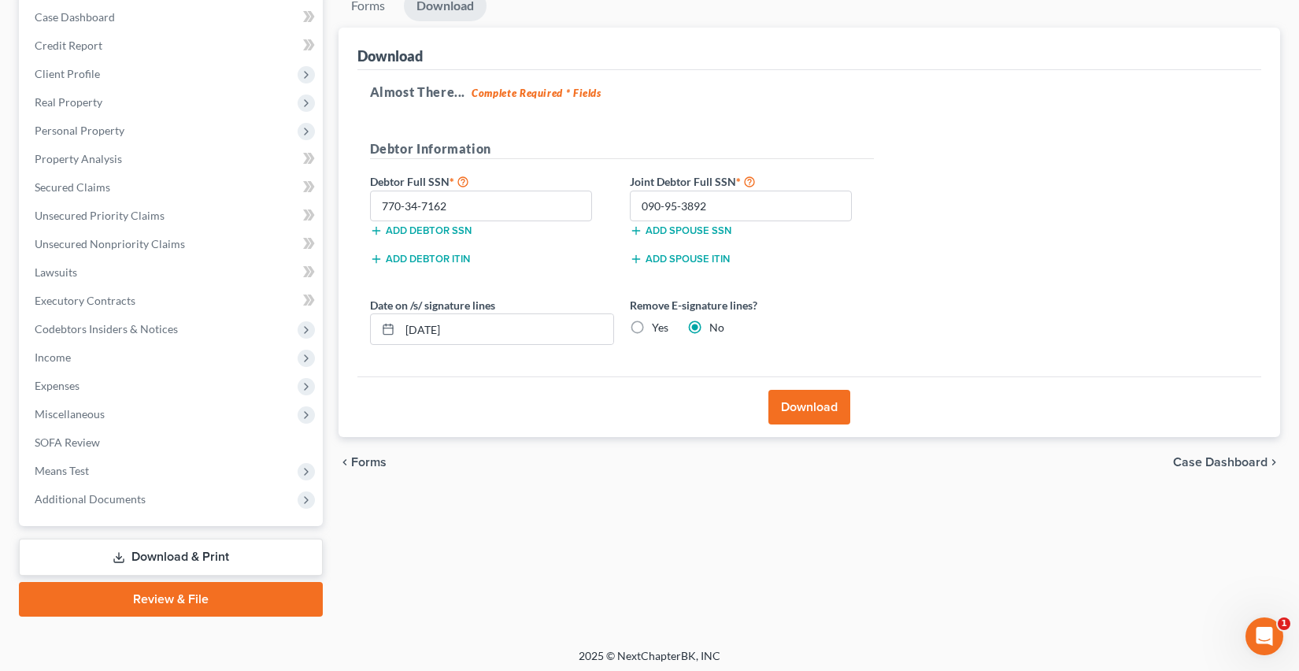
click at [804, 422] on button "Download" at bounding box center [809, 407] width 82 height 35
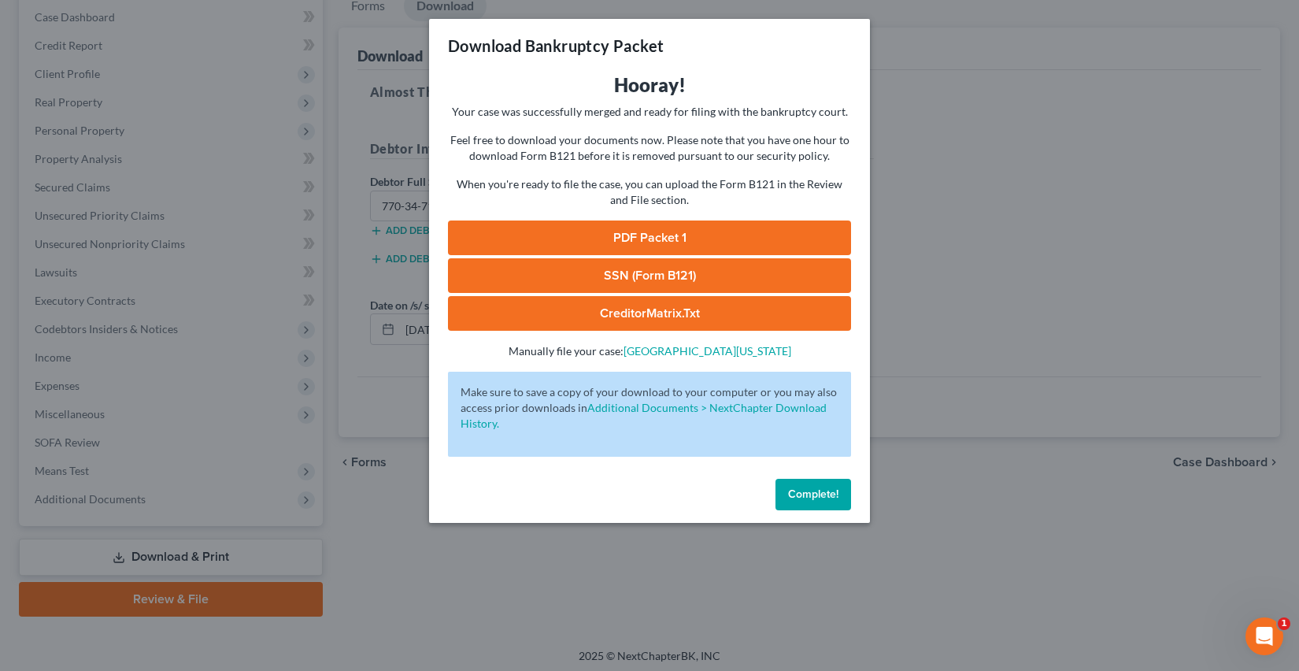
click at [709, 232] on link "PDF Packet 1" at bounding box center [649, 237] width 403 height 35
click at [743, 286] on link "SSN (Form B121)" at bounding box center [649, 275] width 403 height 35
click at [813, 484] on button "Complete!" at bounding box center [813, 494] width 76 height 31
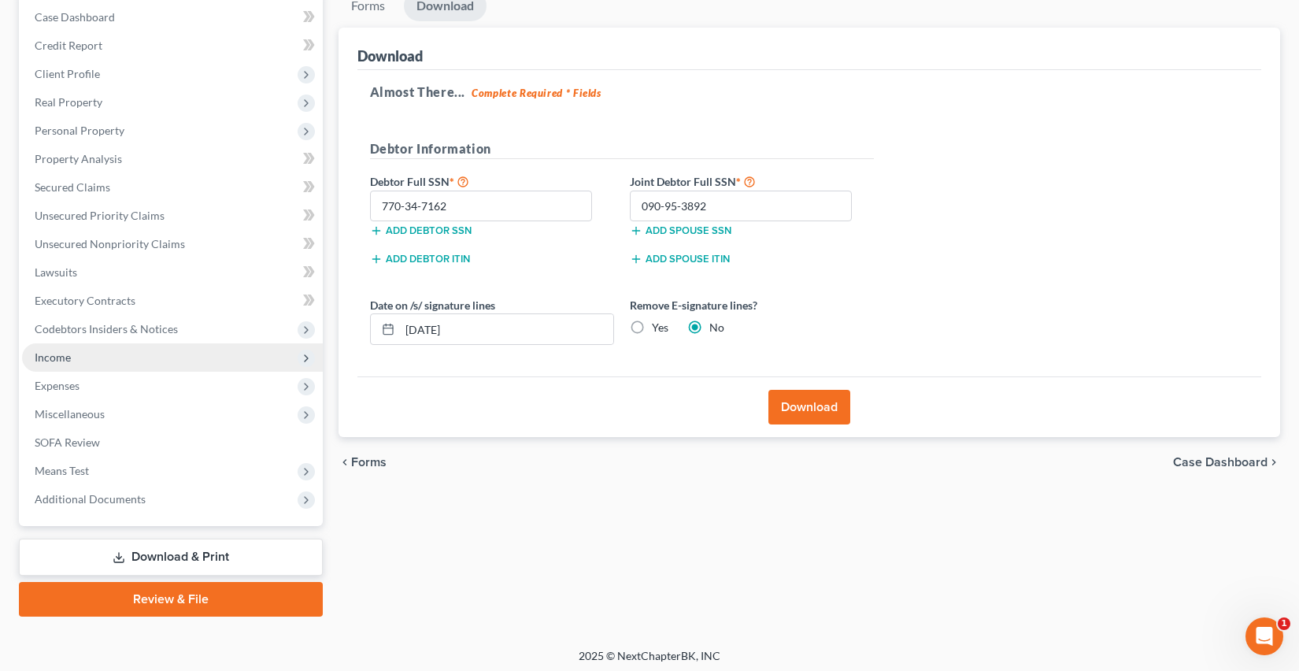
click at [135, 348] on span "Income" at bounding box center [172, 357] width 301 height 28
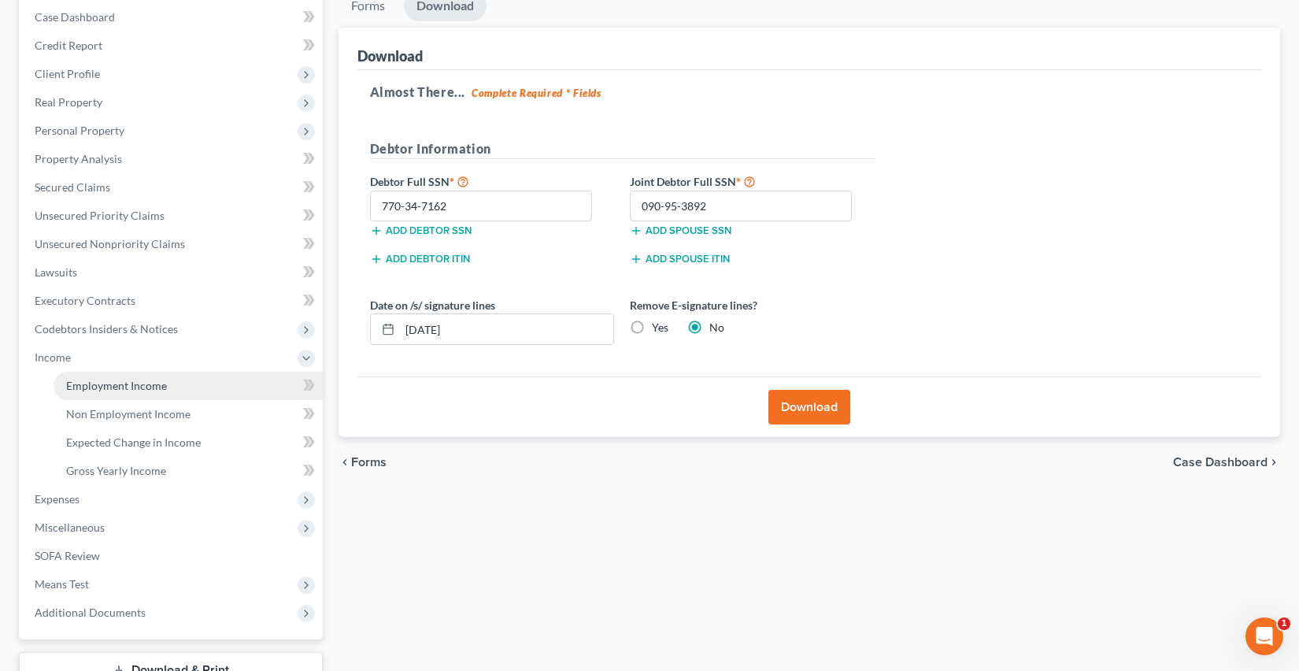
click at [128, 383] on span "Employment Income" at bounding box center [116, 385] width 101 height 13
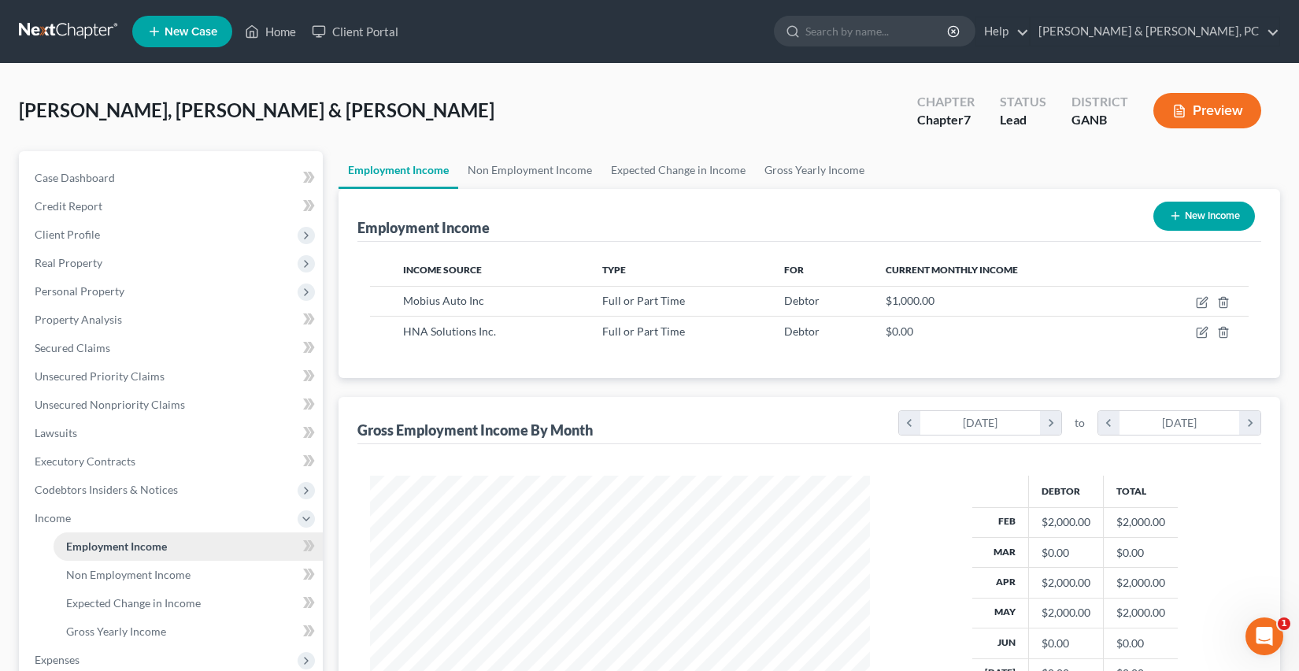
scroll to position [282, 531]
click at [61, 13] on nav "Home New Case Client Portal [PERSON_NAME] & Hong, PC [PERSON_NAME][EMAIL_ADDRES…" at bounding box center [649, 31] width 1299 height 63
click at [91, 38] on link at bounding box center [69, 31] width 101 height 28
